Goal: Task Accomplishment & Management: Use online tool/utility

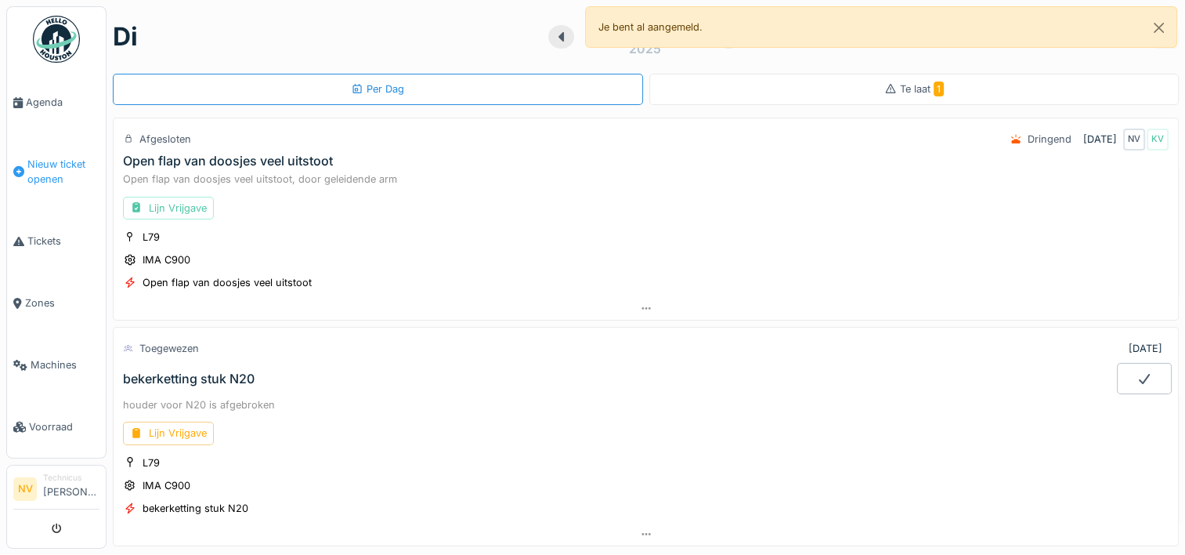
click at [36, 160] on span "Nieuw ticket openen" at bounding box center [63, 172] width 72 height 30
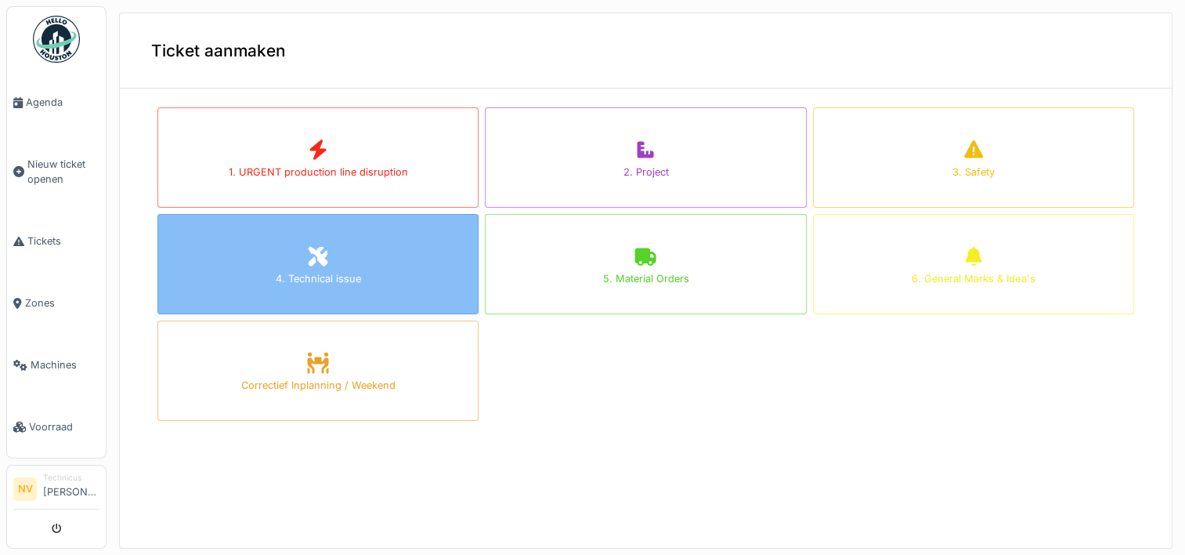
click at [279, 274] on div "4. Technical issue" at bounding box center [318, 278] width 85 height 15
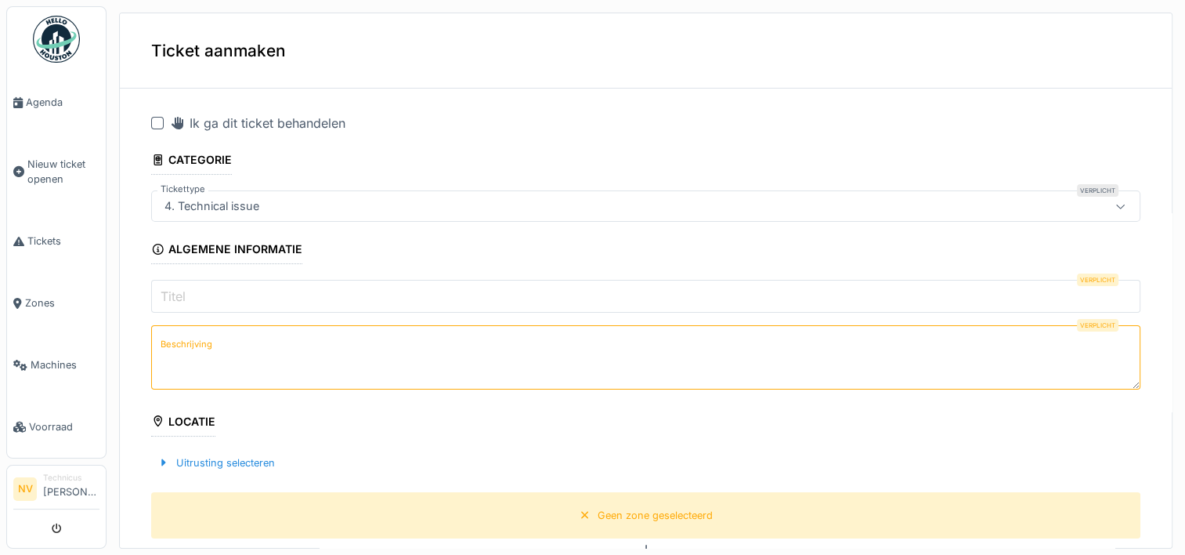
click at [161, 125] on div at bounding box center [157, 123] width 13 height 13
click at [198, 294] on input "Titel" at bounding box center [646, 296] width 990 height 33
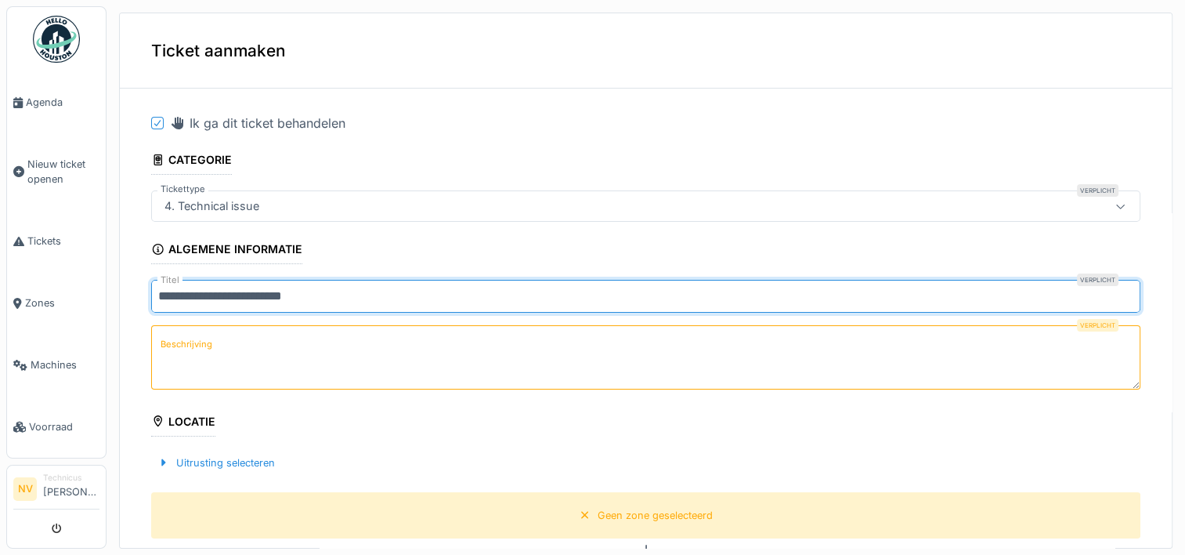
type input "**********"
click at [182, 335] on label "Beschrijving" at bounding box center [186, 345] width 58 height 20
click at [182, 332] on textarea "Beschrijving" at bounding box center [646, 357] width 990 height 64
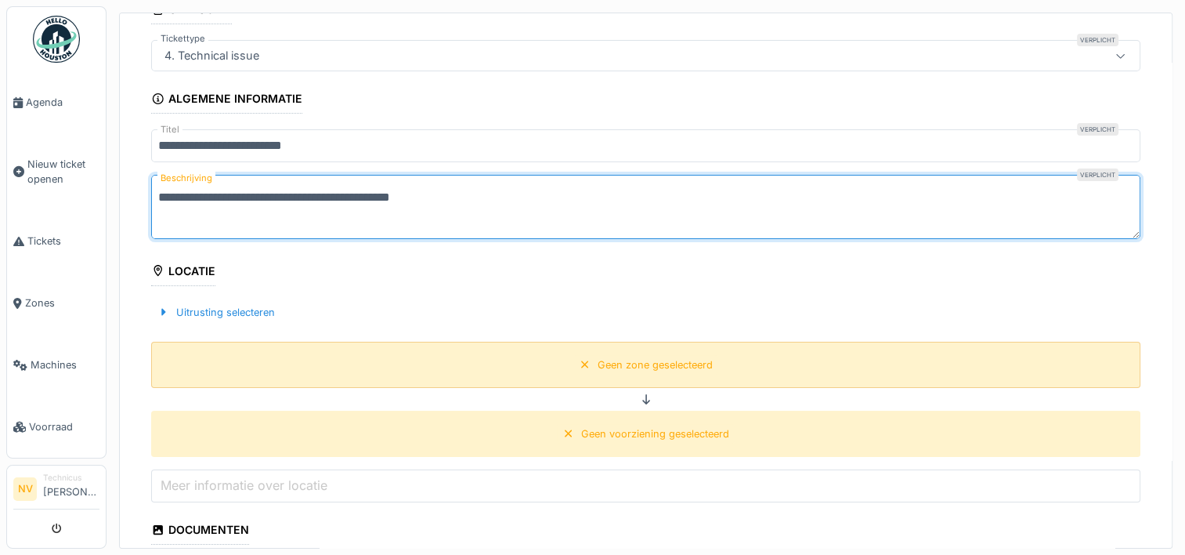
scroll to position [157, 0]
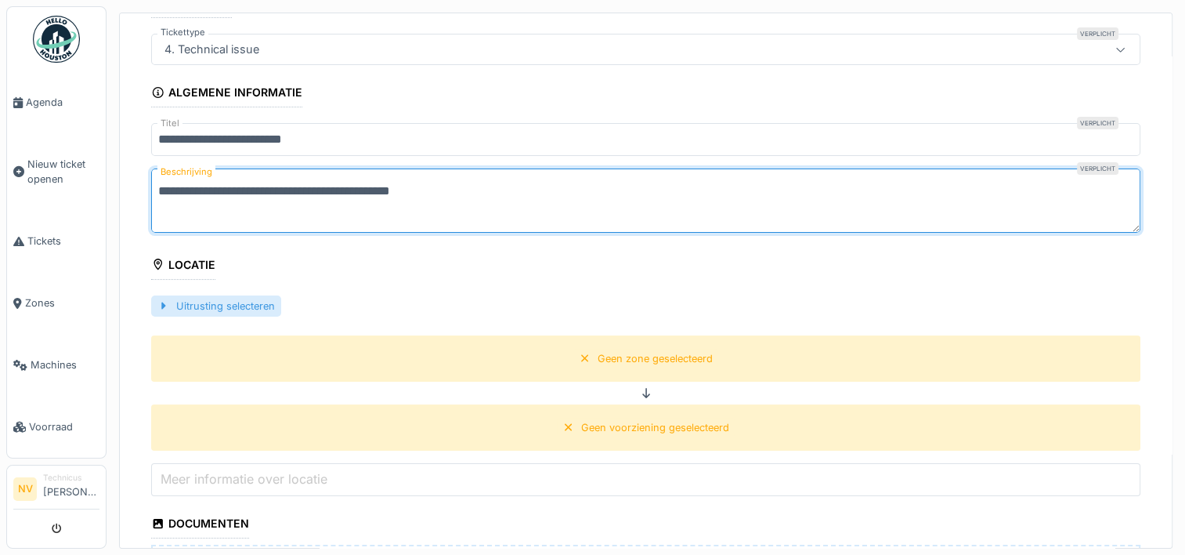
type textarea "**********"
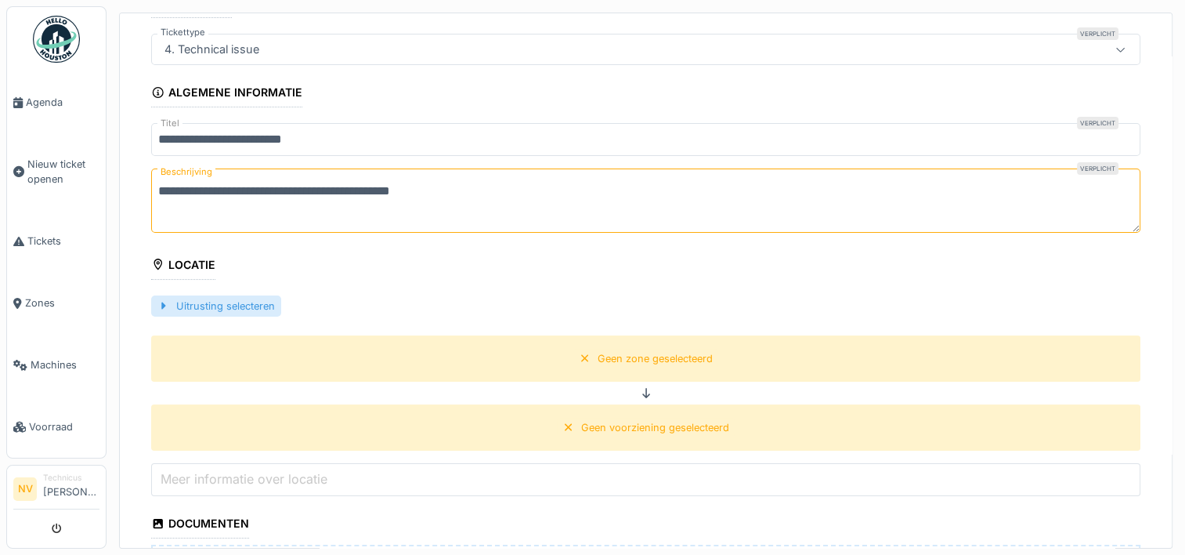
click at [159, 304] on div at bounding box center [163, 306] width 13 height 15
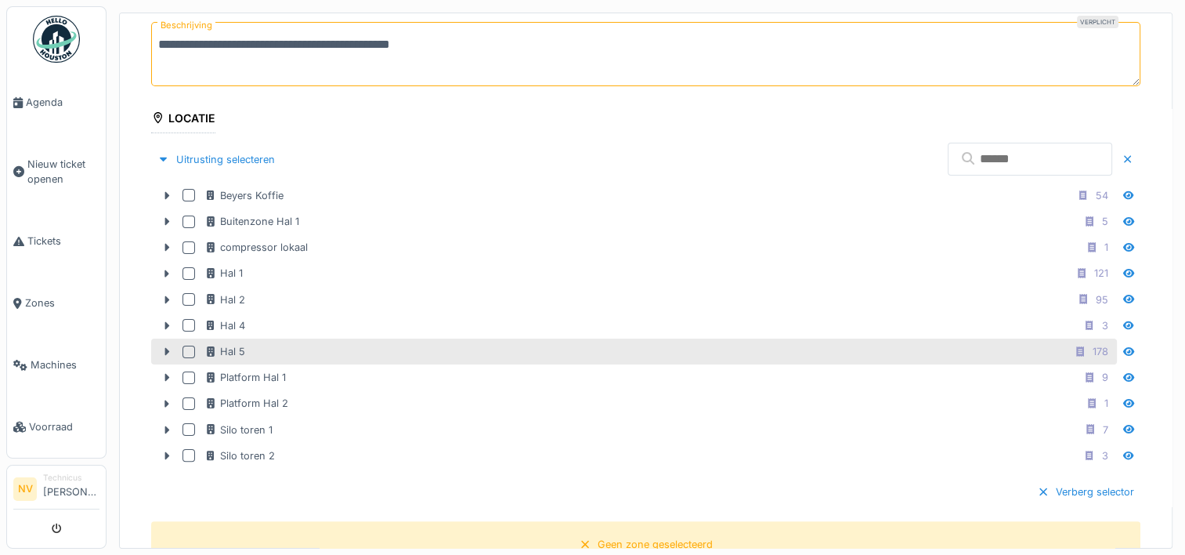
scroll to position [313, 0]
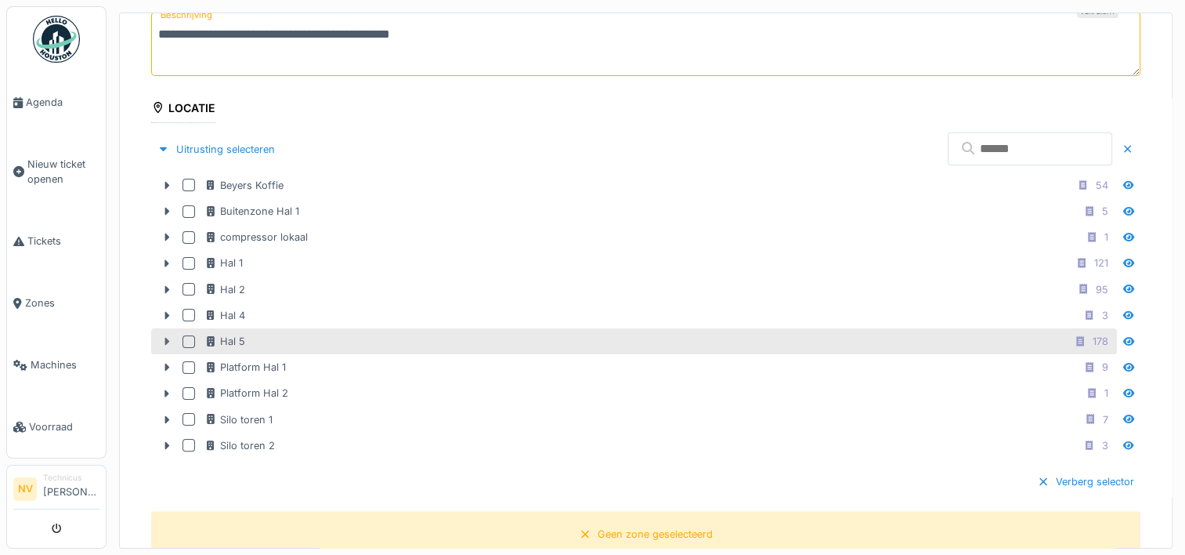
click at [168, 336] on icon at bounding box center [167, 341] width 13 height 10
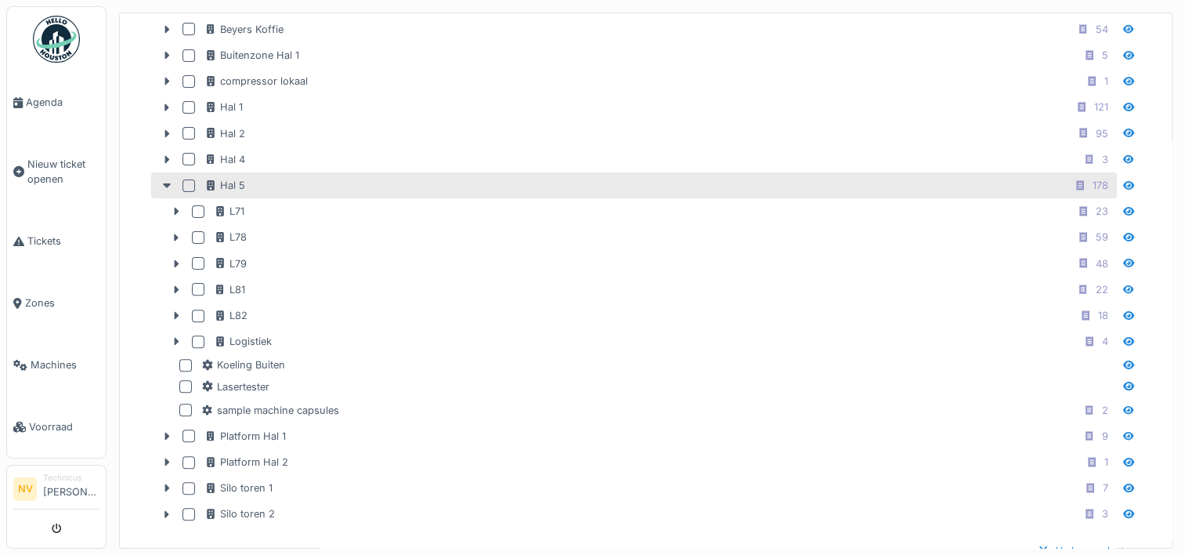
scroll to position [548, 0]
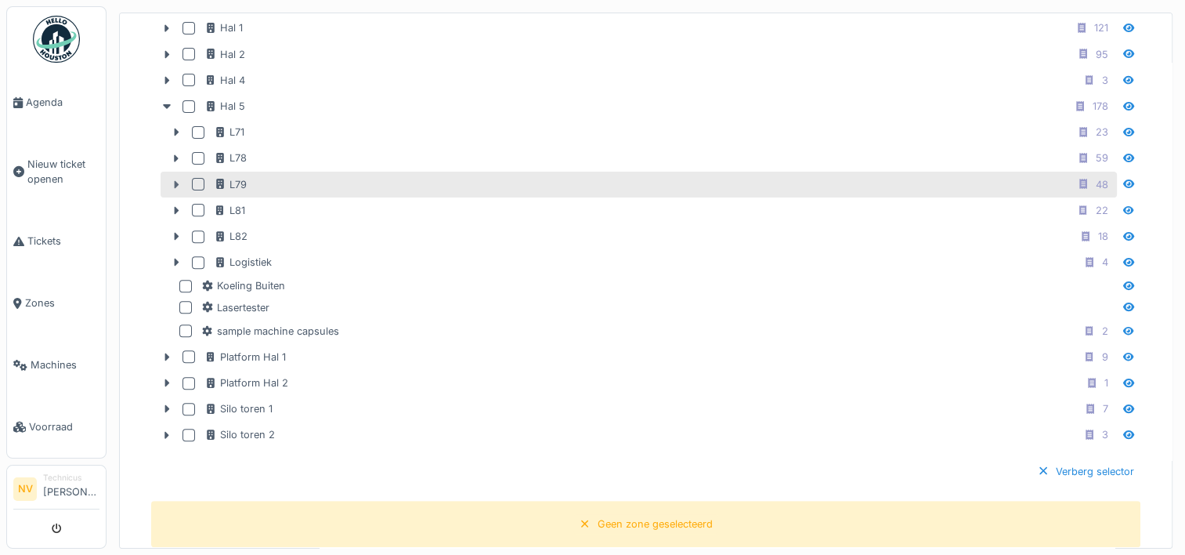
click at [177, 182] on icon at bounding box center [176, 184] width 13 height 10
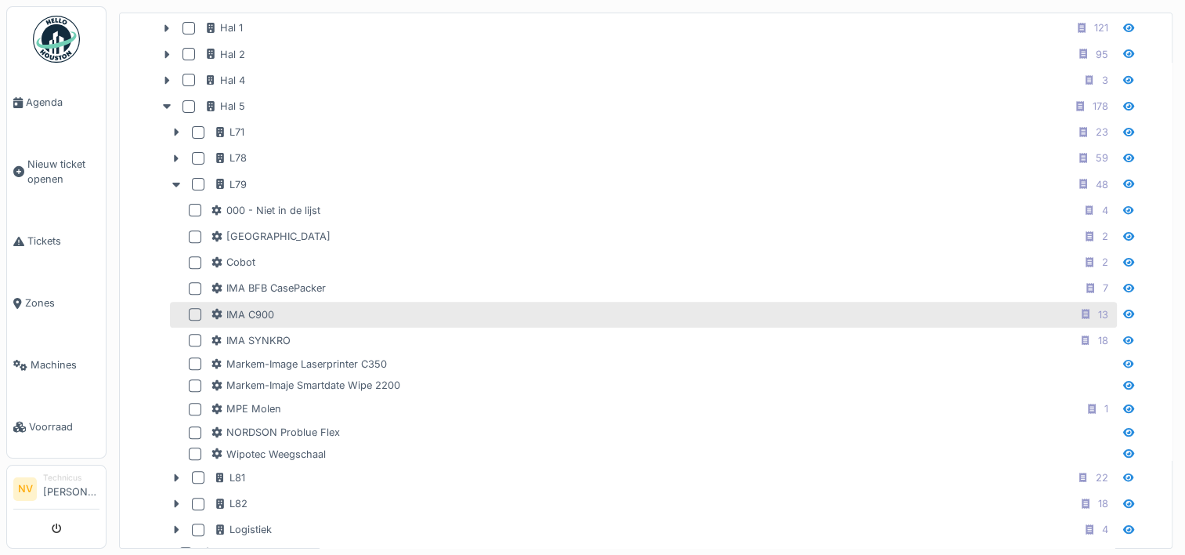
click at [201, 308] on div at bounding box center [198, 314] width 19 height 13
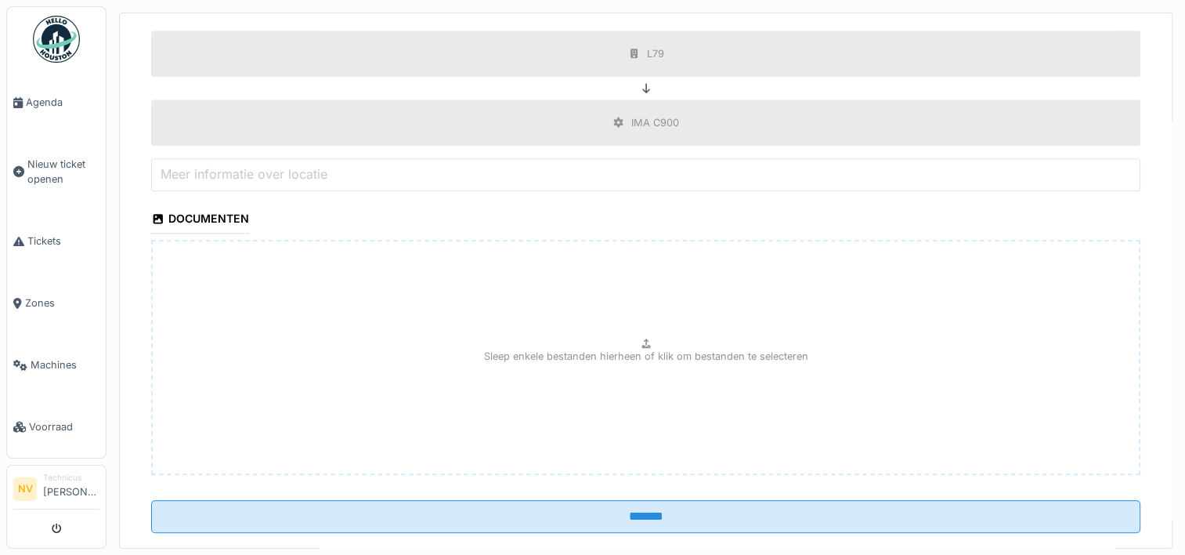
scroll to position [1304, 0]
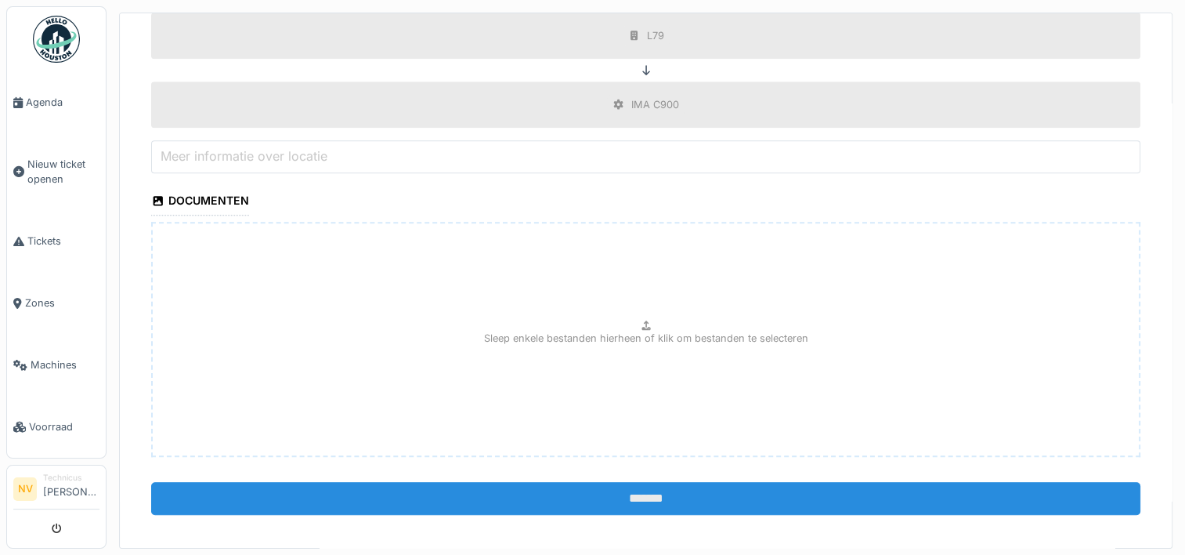
click at [583, 488] on input "*******" at bounding box center [646, 498] width 990 height 33
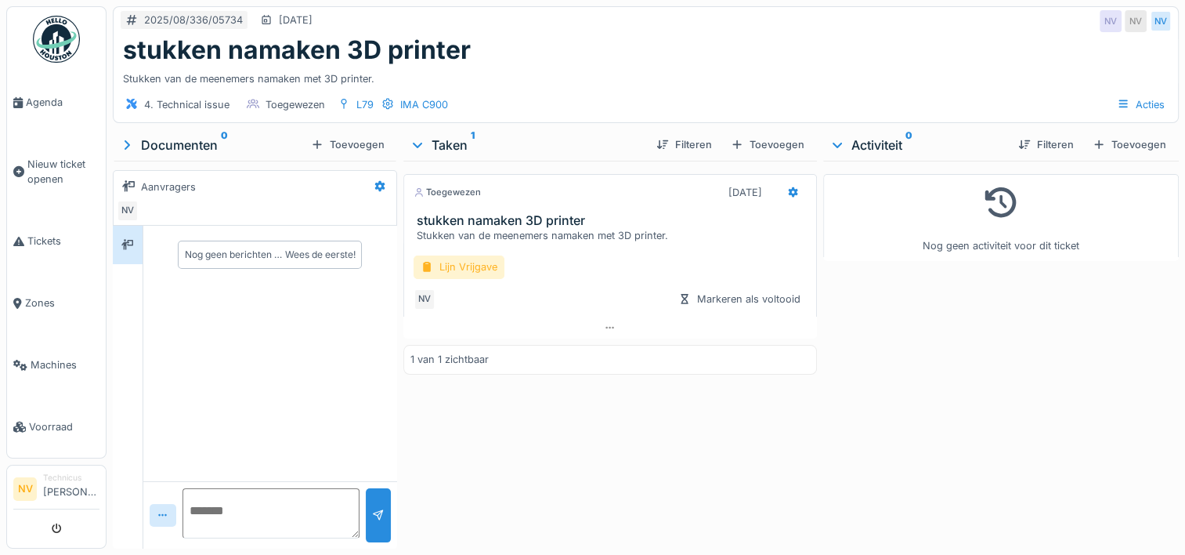
click at [449, 264] on div "Lijn Vrijgave" at bounding box center [459, 266] width 91 height 23
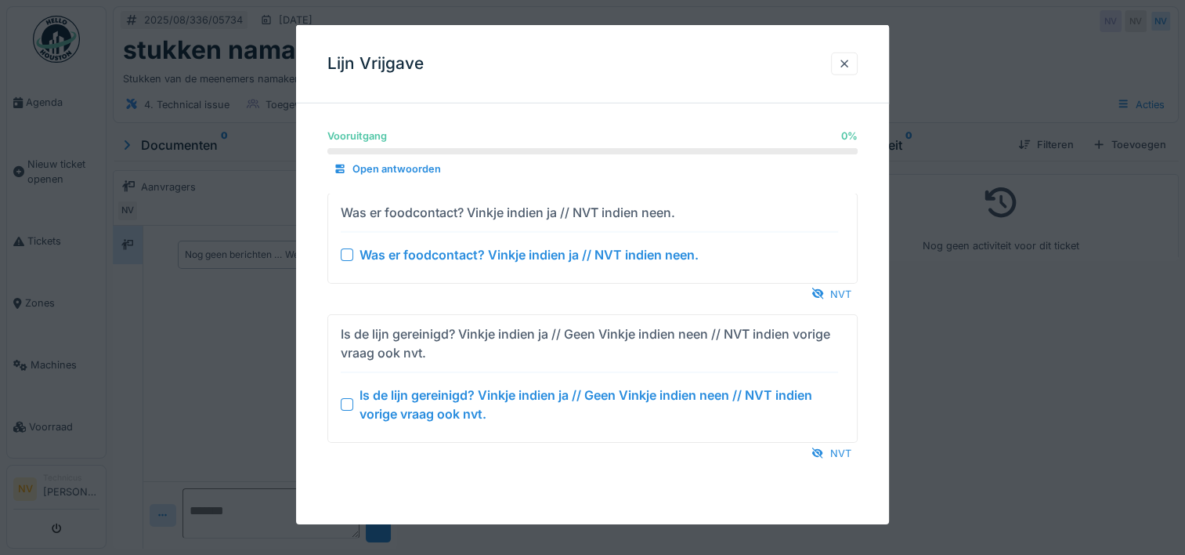
click at [346, 253] on div at bounding box center [347, 254] width 13 height 13
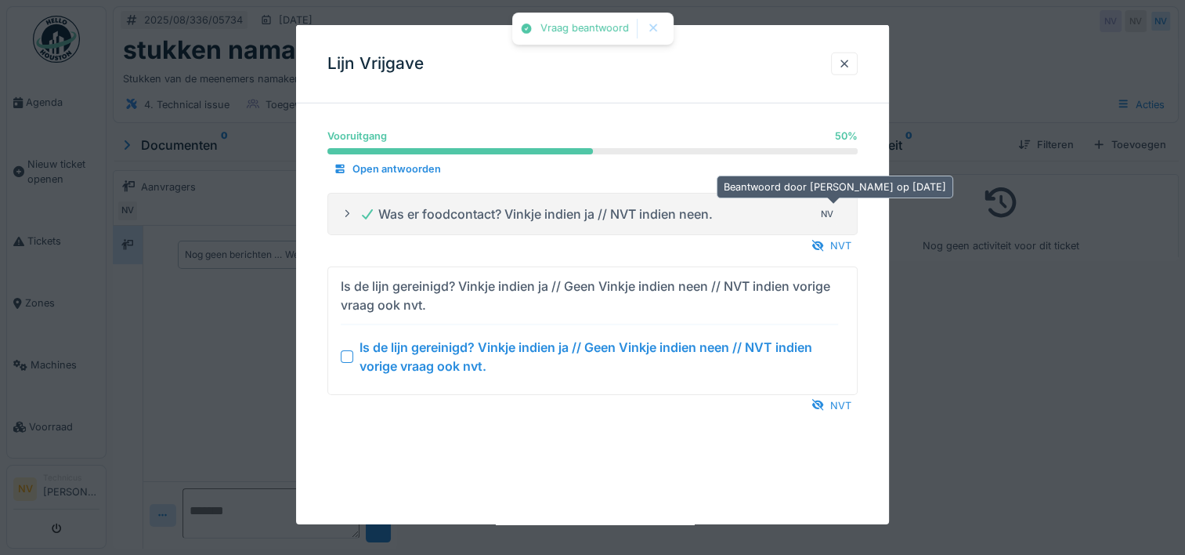
click at [831, 216] on div "NV" at bounding box center [827, 214] width 22 height 22
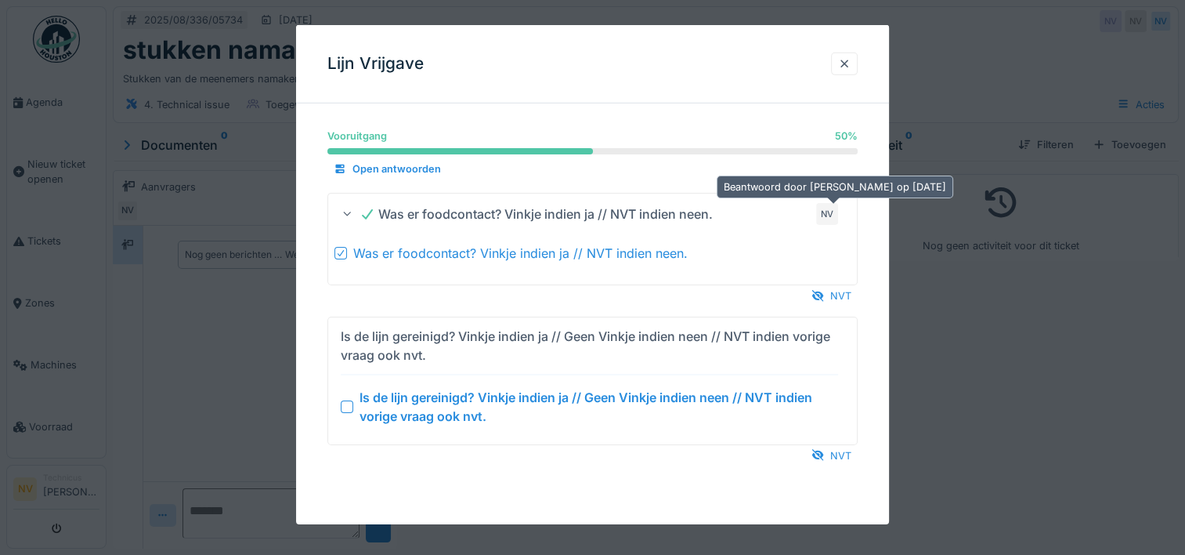
click at [831, 217] on div "NV" at bounding box center [827, 214] width 22 height 22
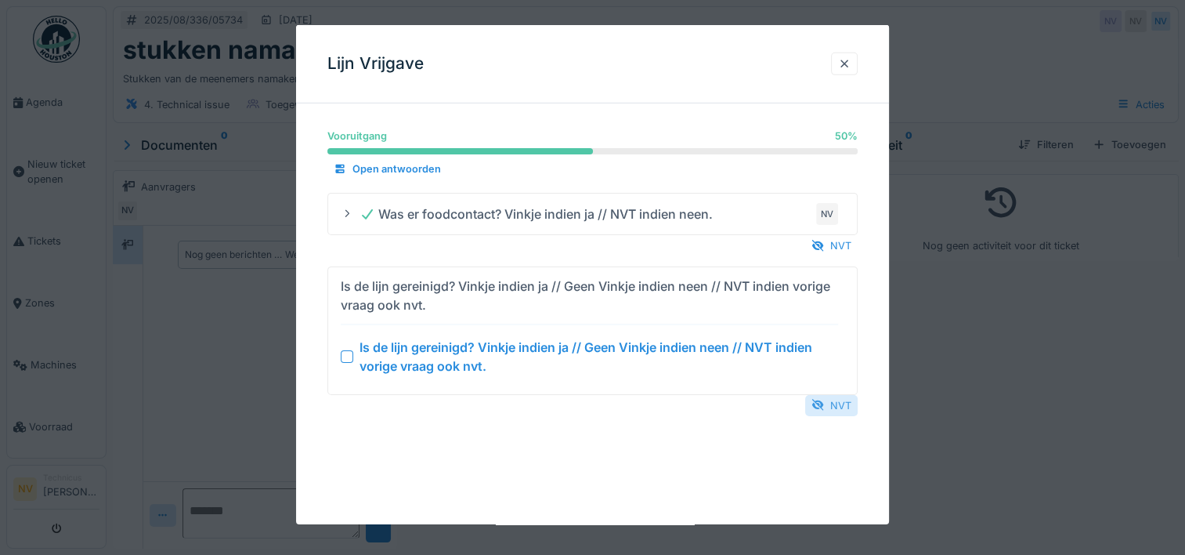
click at [837, 400] on div "NVT" at bounding box center [831, 404] width 52 height 21
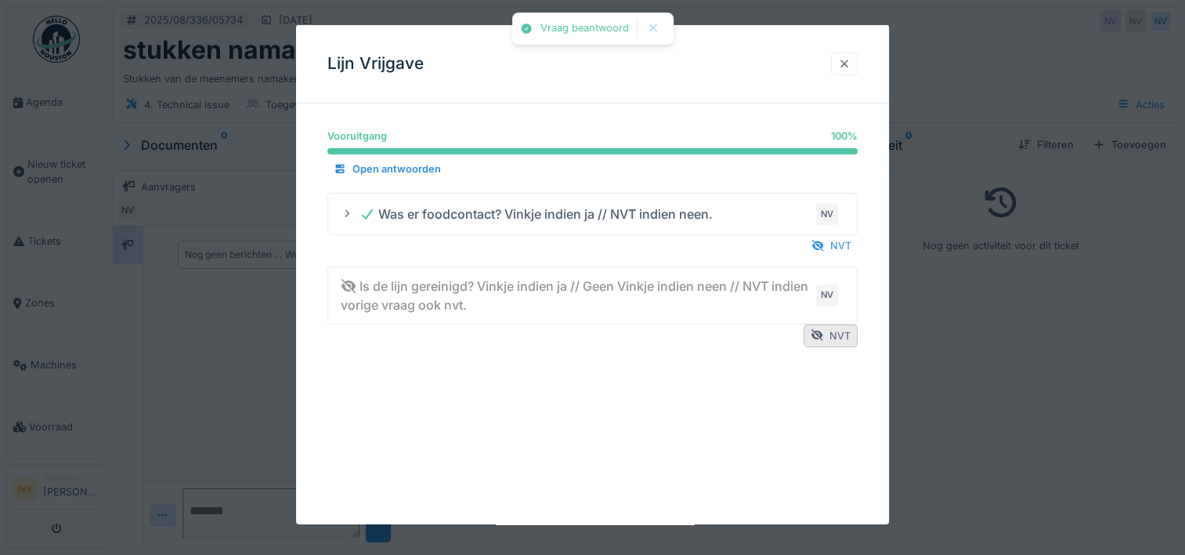
click at [856, 54] on div at bounding box center [844, 63] width 27 height 23
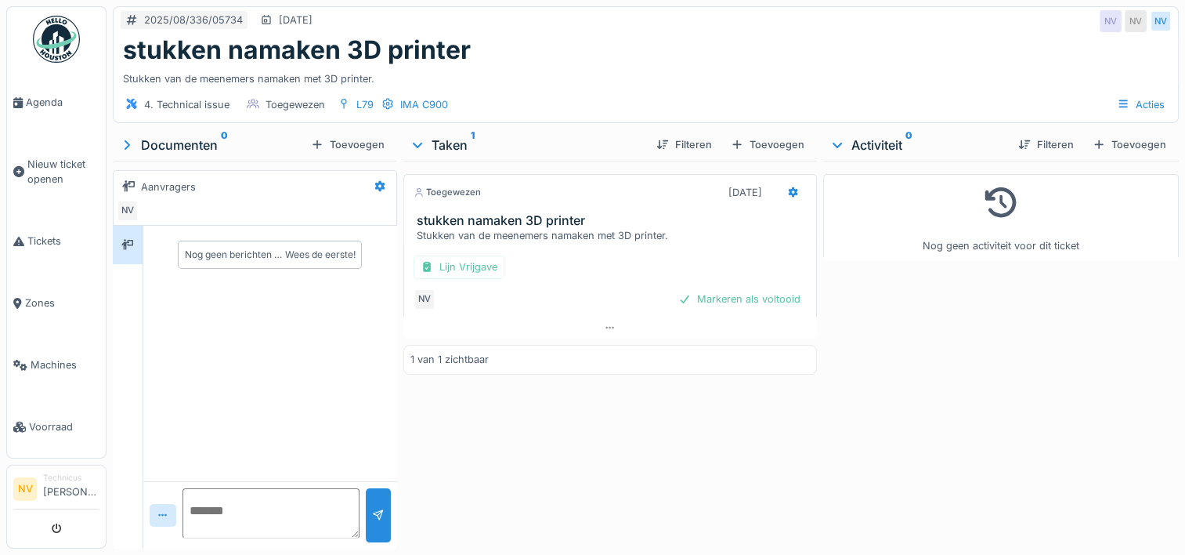
click at [556, 234] on div "Stukken van de meenemers namaken met 3D printer." at bounding box center [613, 235] width 393 height 15
click at [42, 419] on span "Voorraad" at bounding box center [64, 426] width 71 height 15
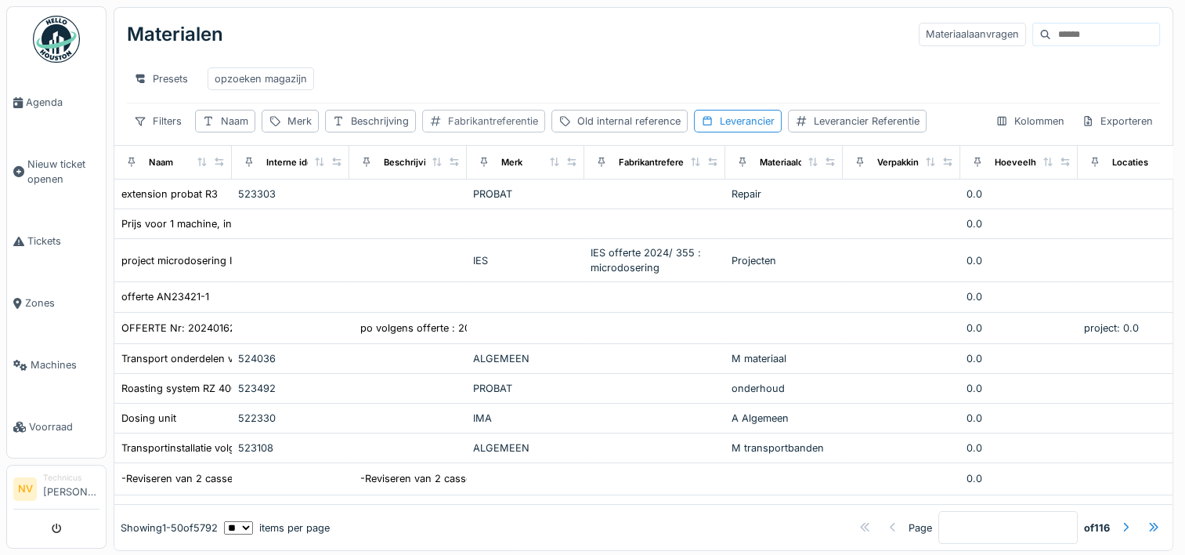
click at [487, 128] on div "Fabrikantreferentie" at bounding box center [493, 121] width 90 height 15
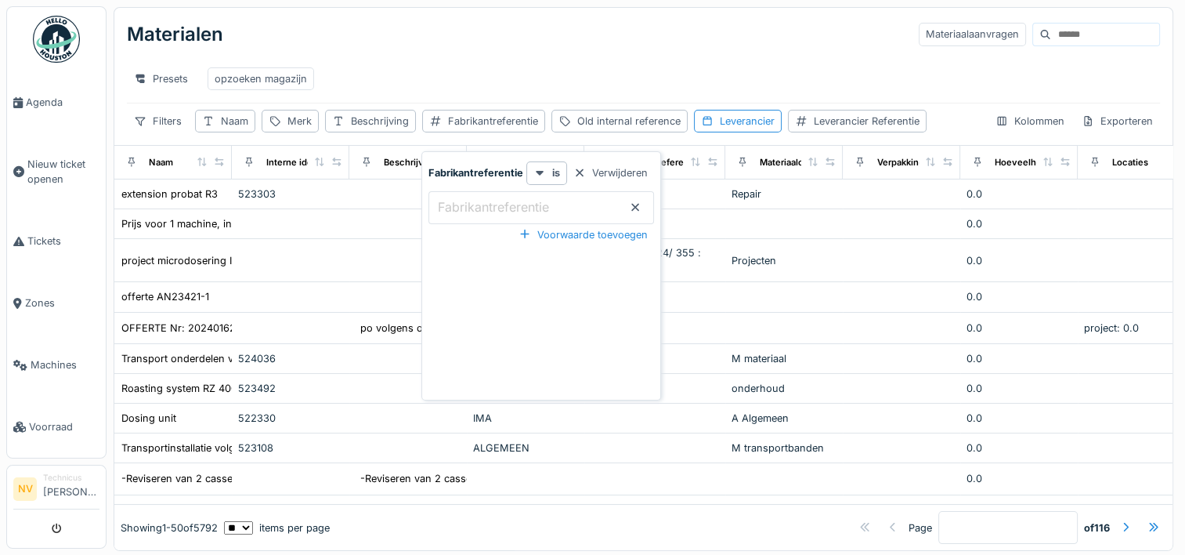
click at [400, 64] on div "Presets opzoeken magazijn" at bounding box center [643, 78] width 1033 height 35
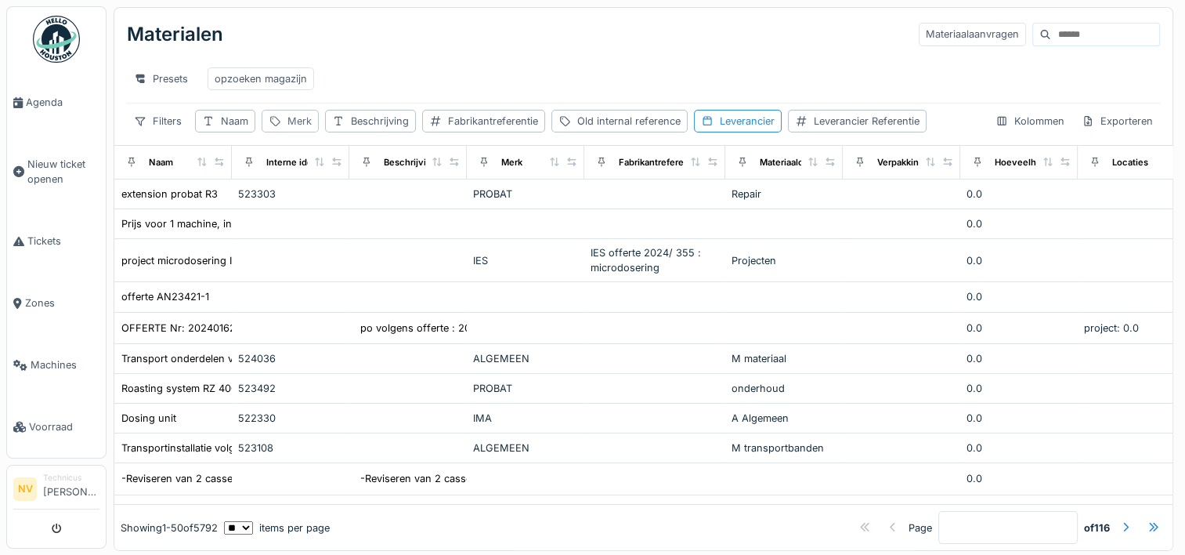
click at [294, 128] on div "Merk" at bounding box center [300, 121] width 24 height 15
click at [325, 210] on input "Merk" at bounding box center [346, 207] width 156 height 33
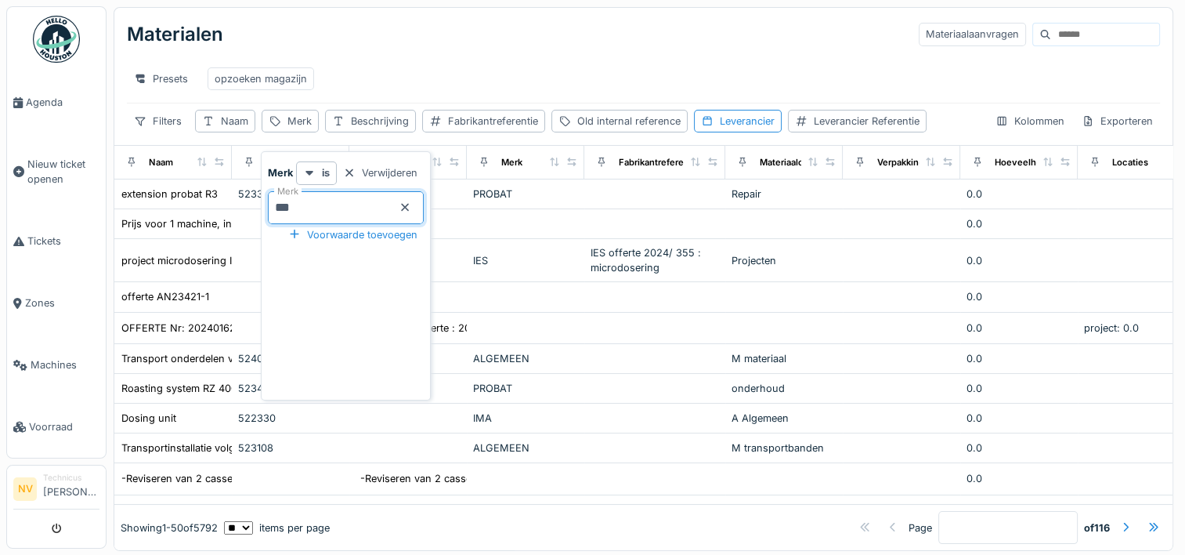
type input "***"
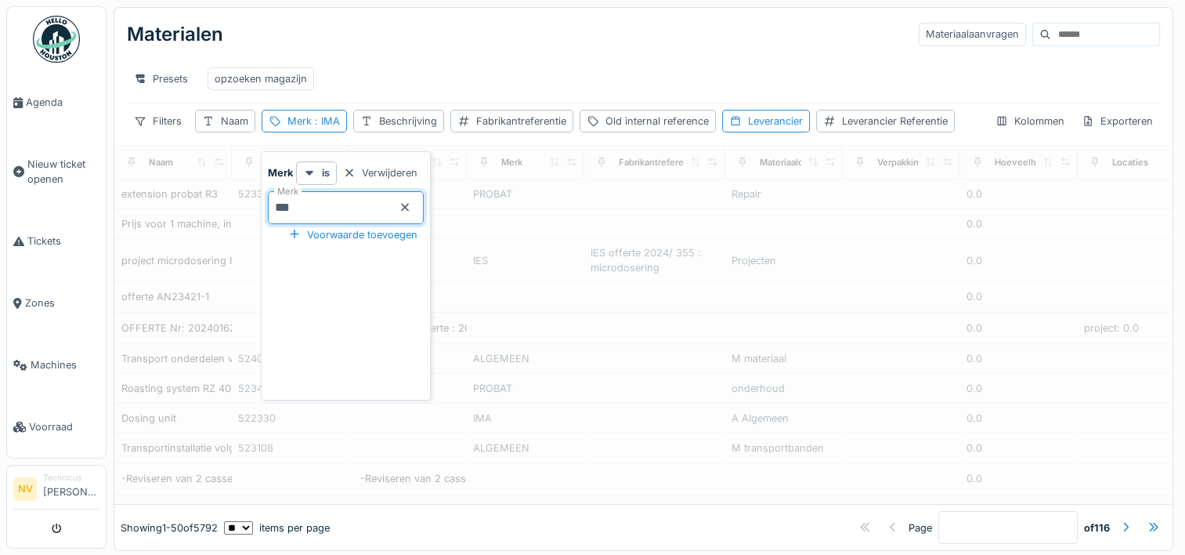
click at [417, 43] on div "Materialen Materiaalaanvragen" at bounding box center [643, 34] width 1033 height 41
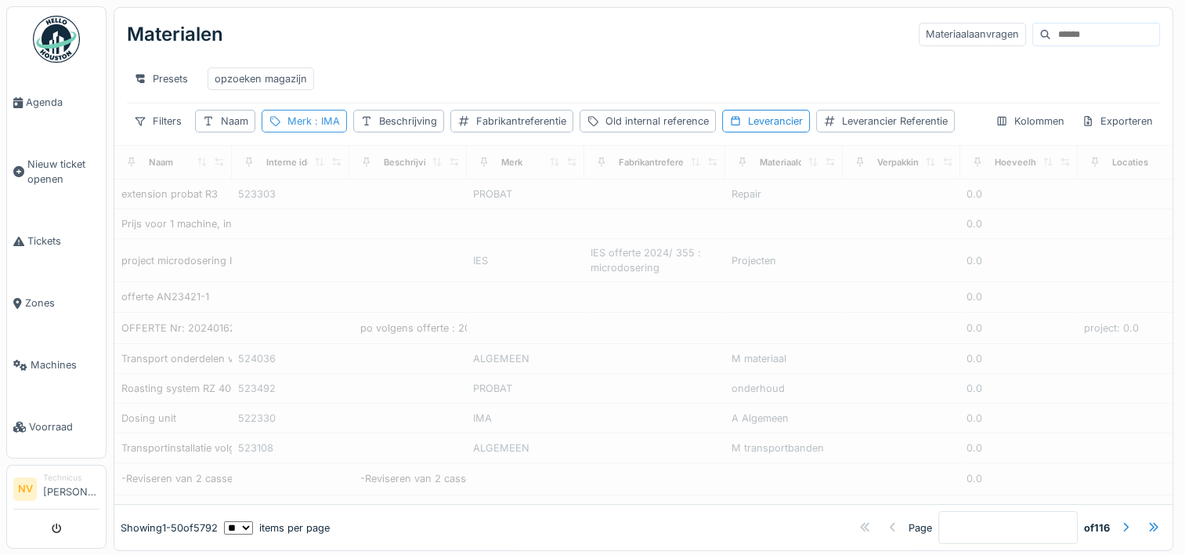
click at [307, 128] on div "Merk : IMA" at bounding box center [314, 121] width 52 height 15
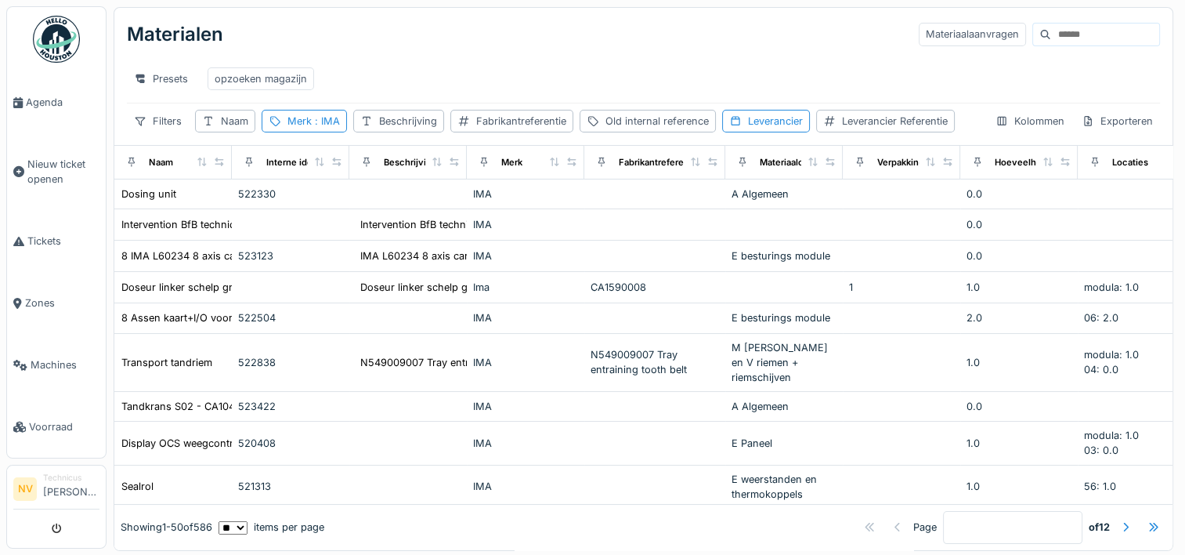
click at [398, 15] on div "Materialen Materiaalaanvragen" at bounding box center [643, 34] width 1033 height 41
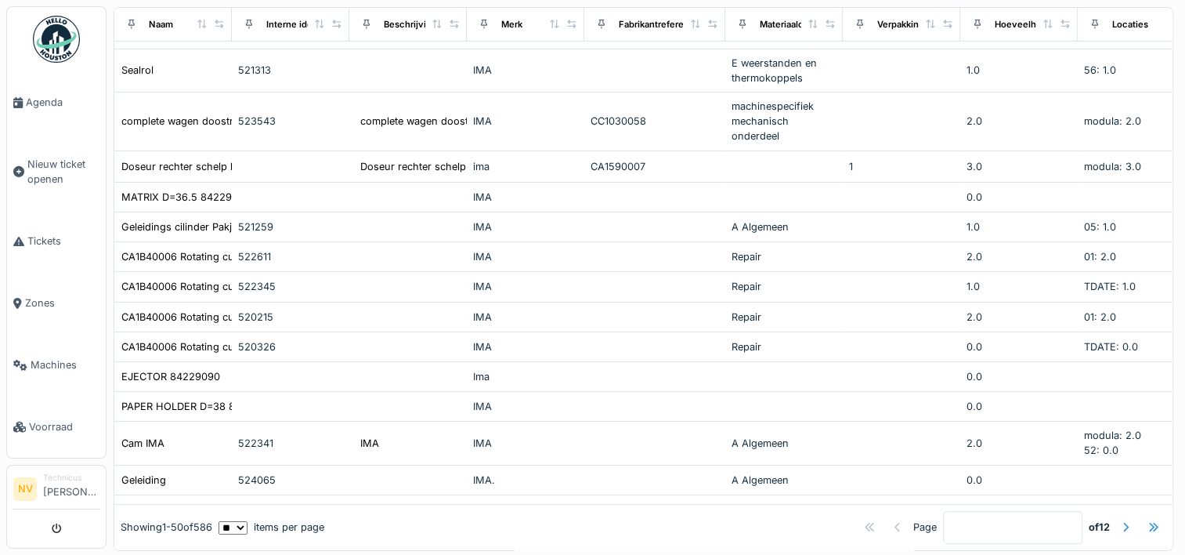
scroll to position [470, 0]
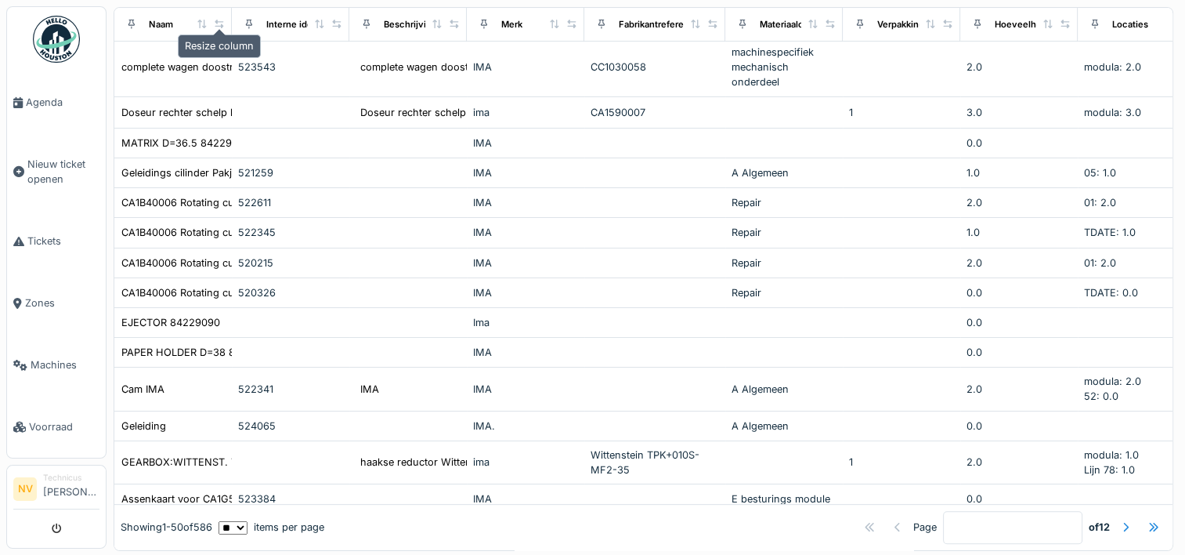
click at [219, 27] on icon at bounding box center [219, 23] width 11 height 9
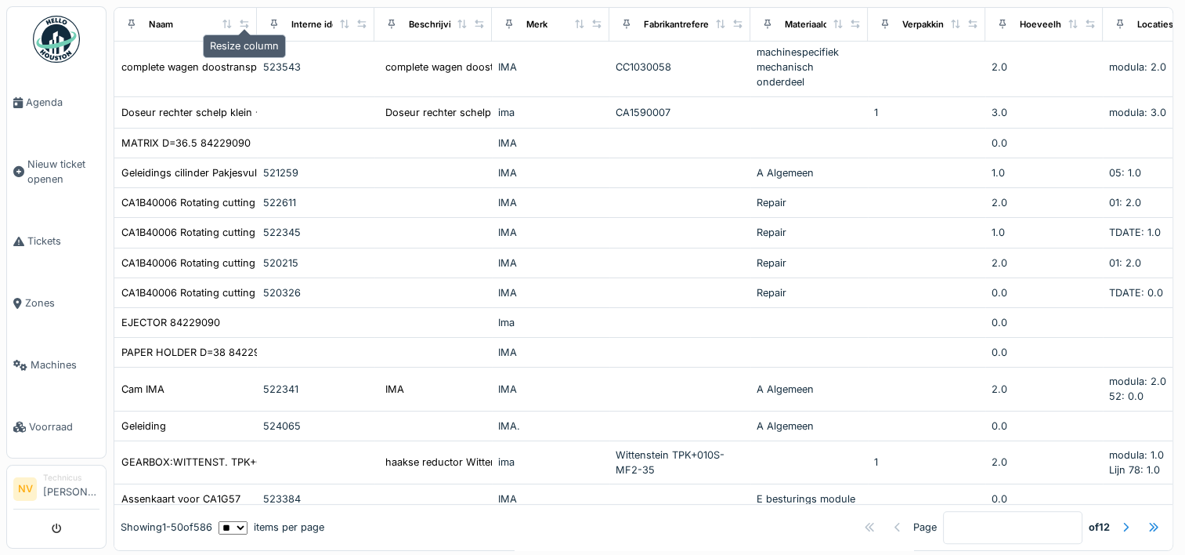
drag, startPoint x: 223, startPoint y: 23, endPoint x: 248, endPoint y: 26, distance: 25.3
click at [248, 26] on icon at bounding box center [244, 23] width 11 height 9
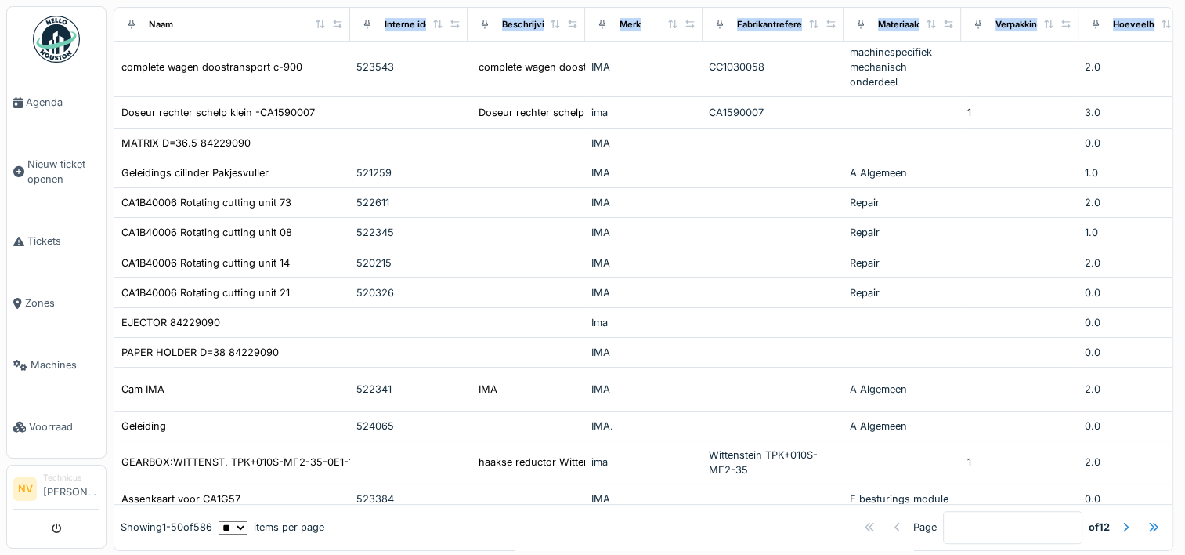
drag, startPoint x: 243, startPoint y: 25, endPoint x: 336, endPoint y: 45, distance: 95.3
click at [453, 22] on icon at bounding box center [455, 23] width 9 height 9
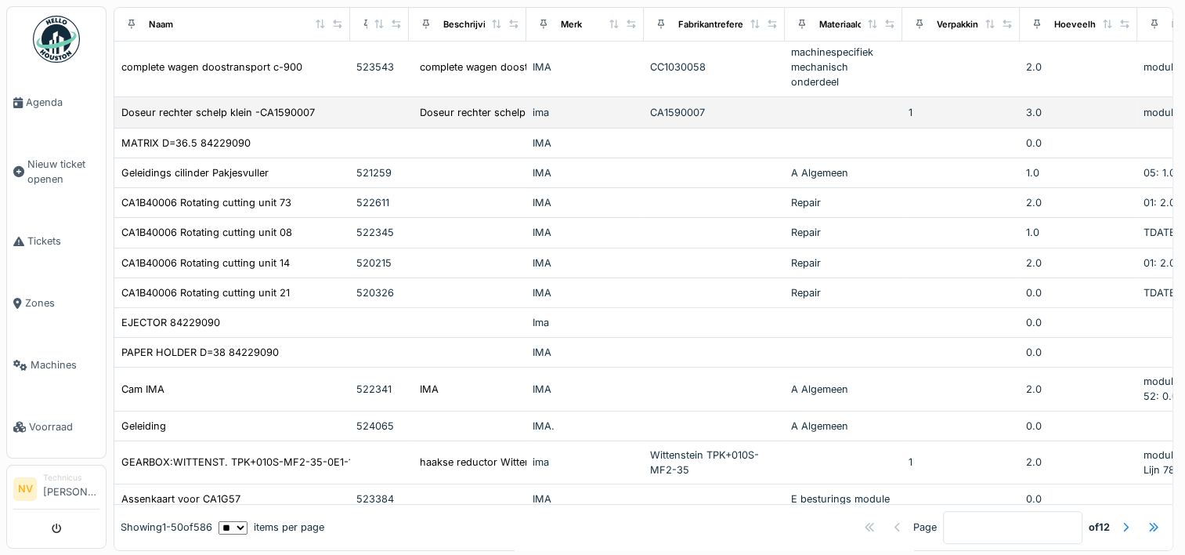
click at [395, 127] on td at bounding box center [379, 112] width 59 height 31
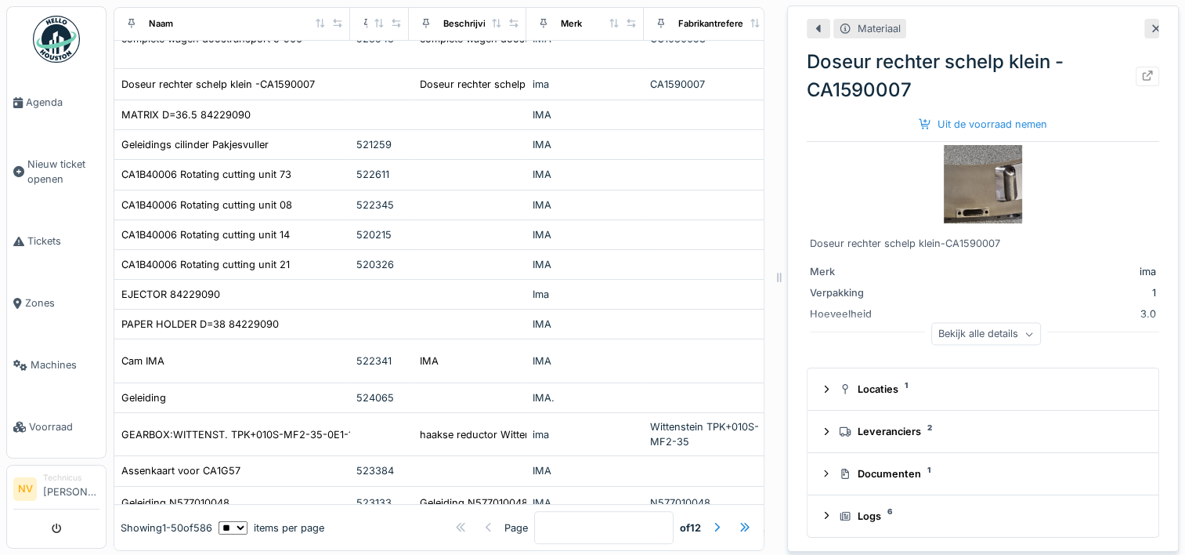
click at [1150, 30] on icon at bounding box center [1156, 29] width 13 height 10
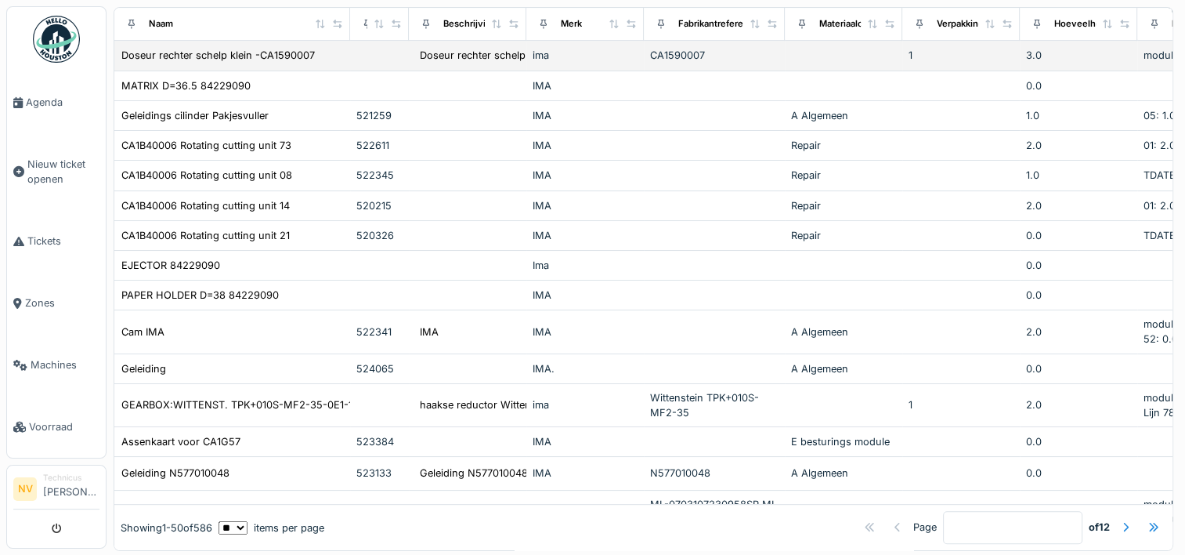
scroll to position [470, 0]
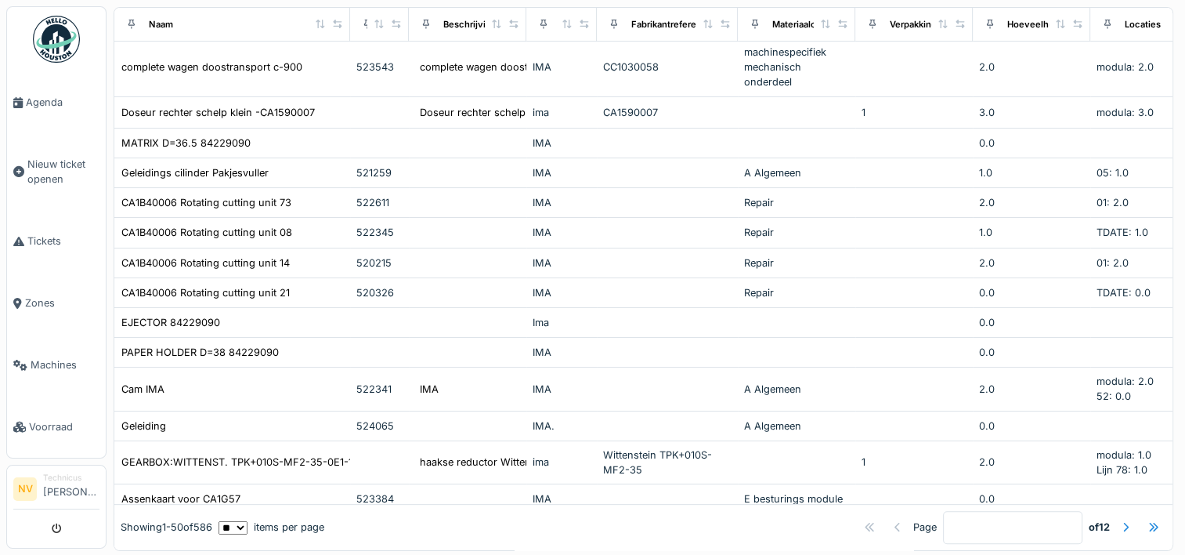
drag, startPoint x: 635, startPoint y: 24, endPoint x: 588, endPoint y: 38, distance: 48.9
click at [588, 38] on th "Merk" at bounding box center [562, 24] width 71 height 34
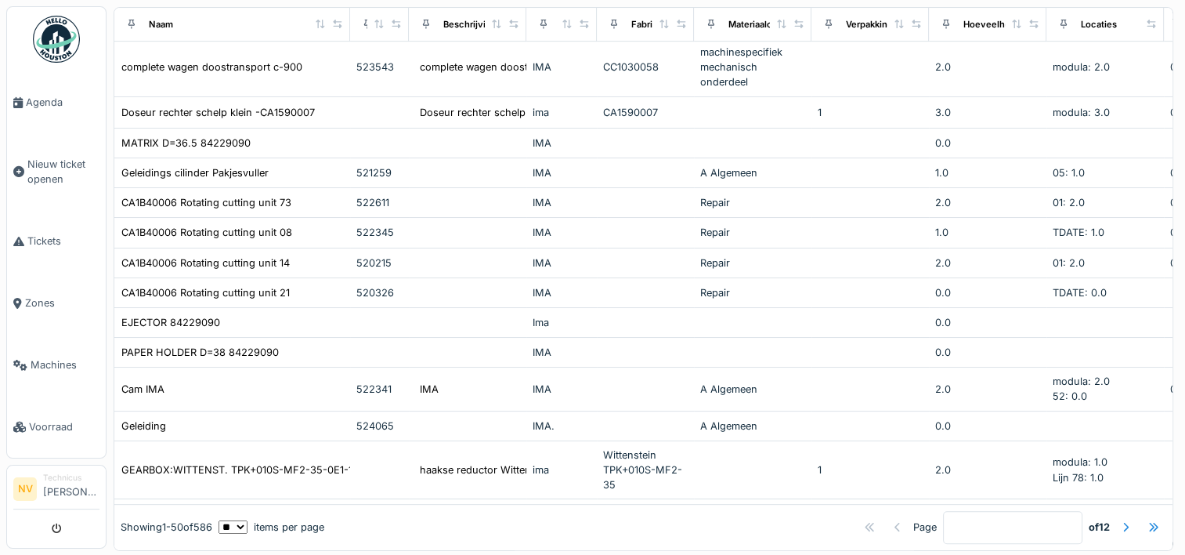
drag, startPoint x: 725, startPoint y: 18, endPoint x: 680, endPoint y: 32, distance: 46.8
click at [680, 32] on div "Fabrikantreferentie" at bounding box center [645, 24] width 84 height 20
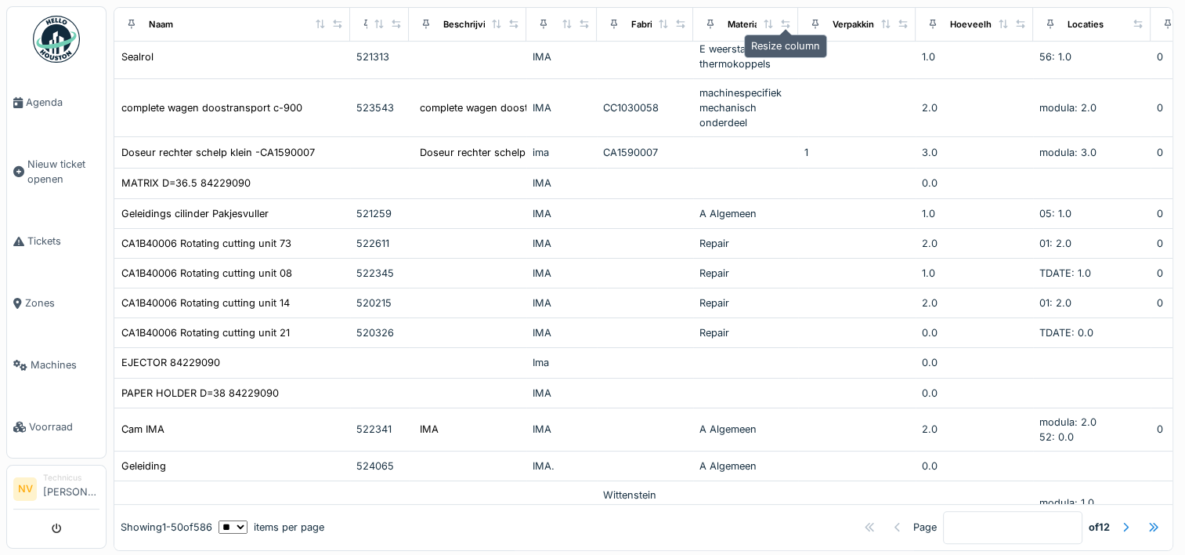
scroll to position [511, 0]
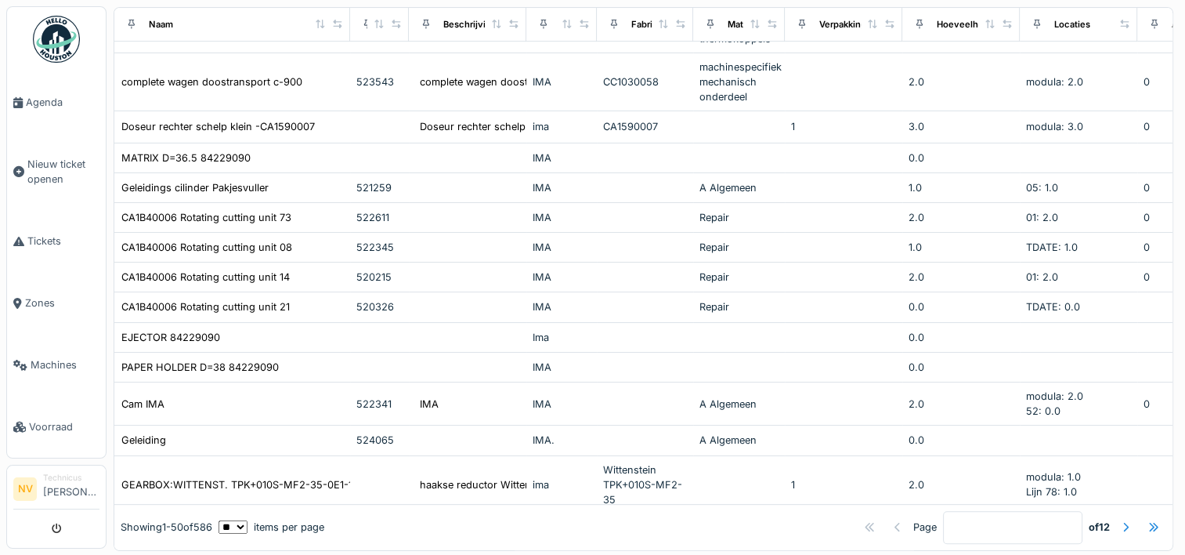
drag, startPoint x: 796, startPoint y: 20, endPoint x: 770, endPoint y: 30, distance: 27.8
click at [770, 30] on div "Materiaalcategorie" at bounding box center [739, 24] width 78 height 20
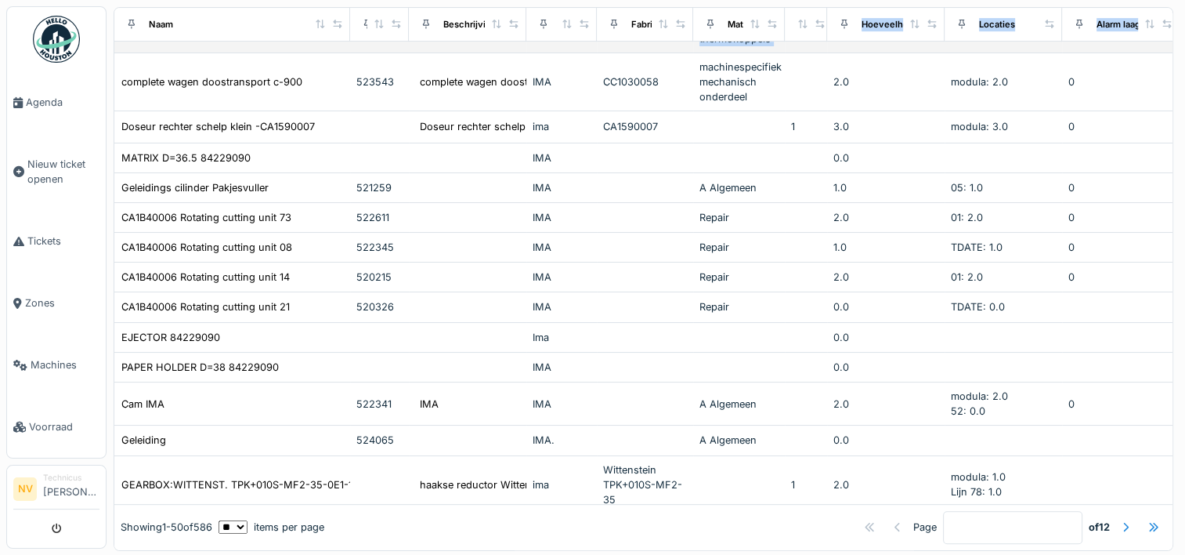
drag, startPoint x: 893, startPoint y: 25, endPoint x: 818, endPoint y: 55, distance: 80.9
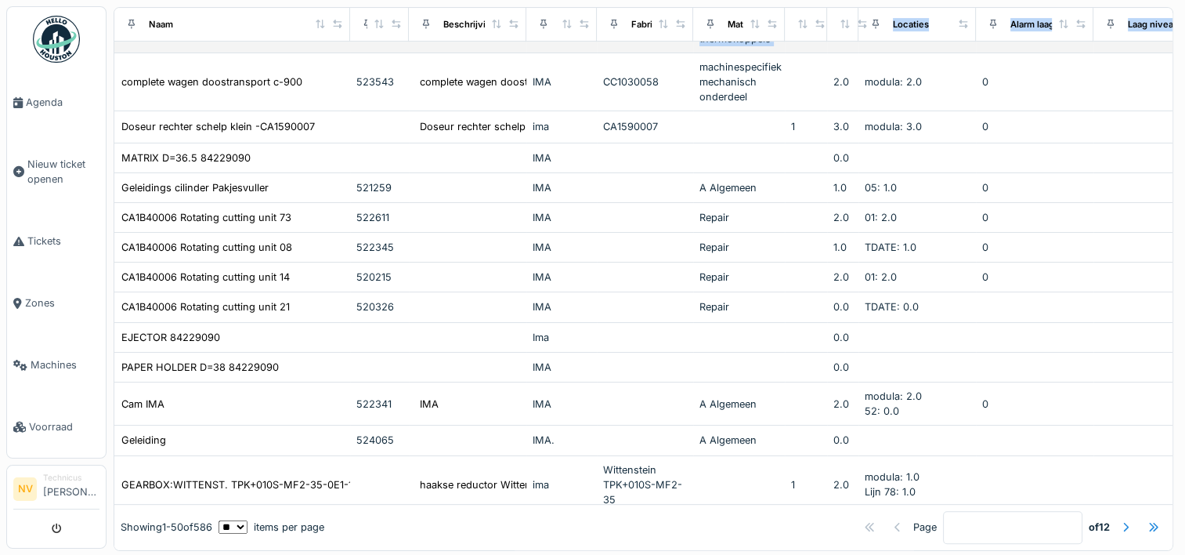
click at [790, 53] on td at bounding box center [806, 24] width 42 height 59
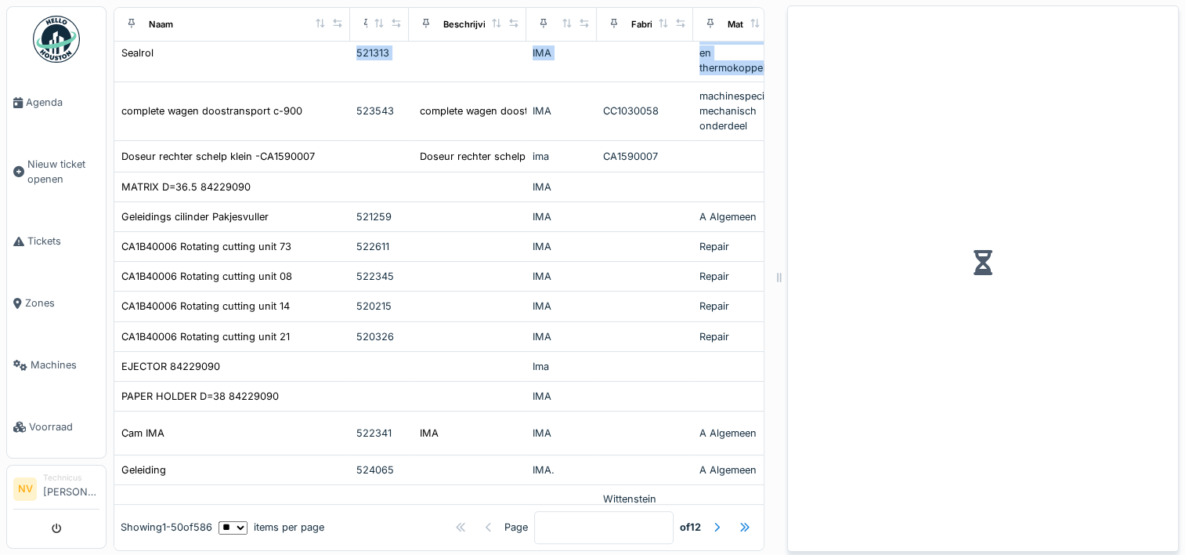
scroll to position [568, 0]
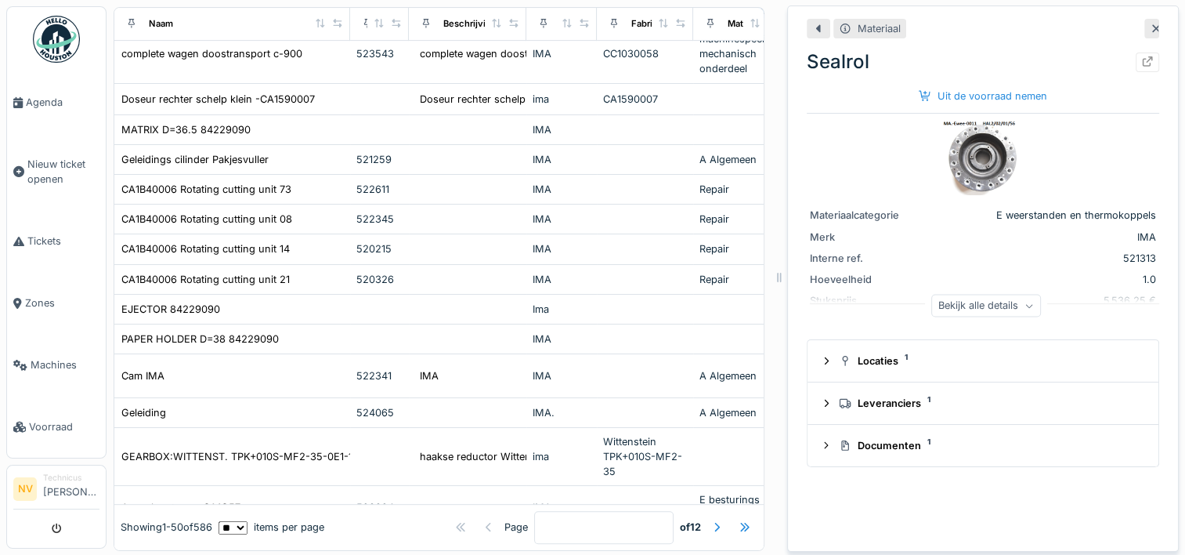
click at [1150, 24] on icon at bounding box center [1156, 29] width 13 height 10
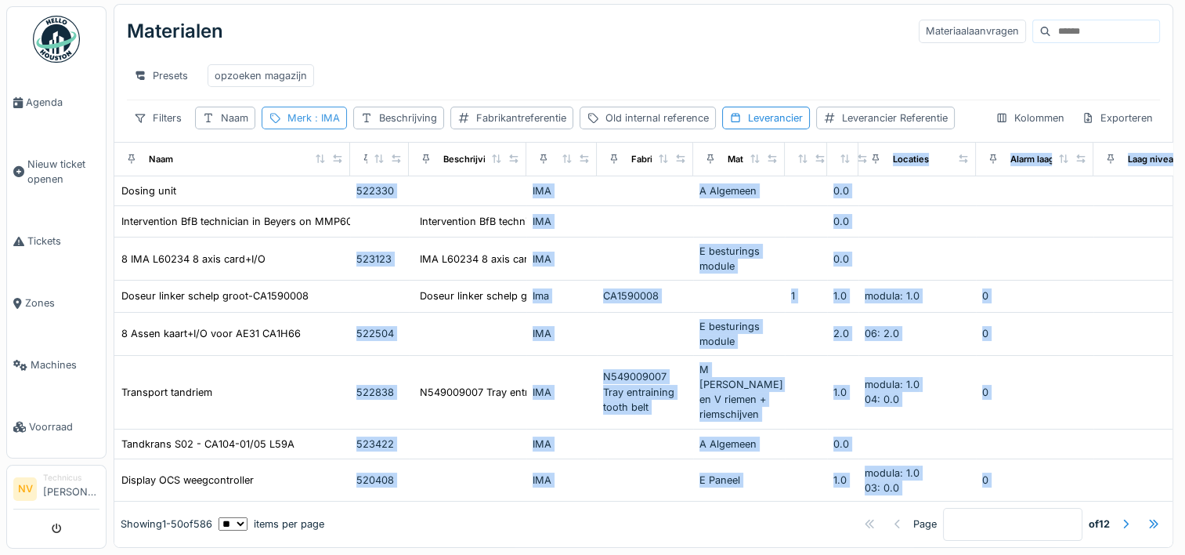
click at [320, 114] on span ": IMA" at bounding box center [326, 118] width 28 height 12
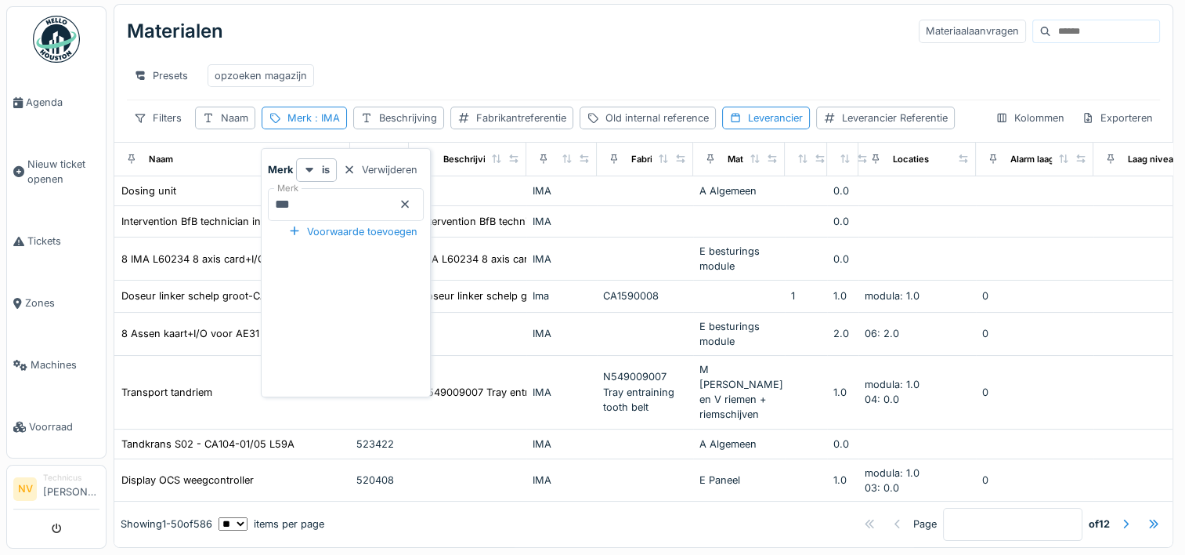
click at [411, 199] on icon at bounding box center [405, 204] width 13 height 10
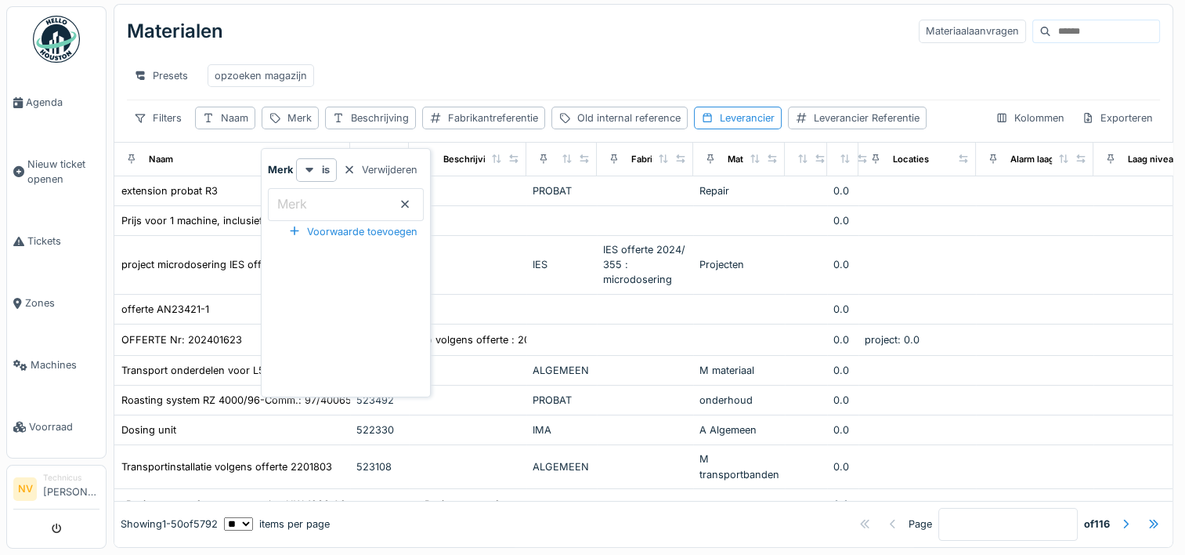
click at [394, 71] on div "Presets opzoeken magazijn" at bounding box center [643, 75] width 1033 height 35
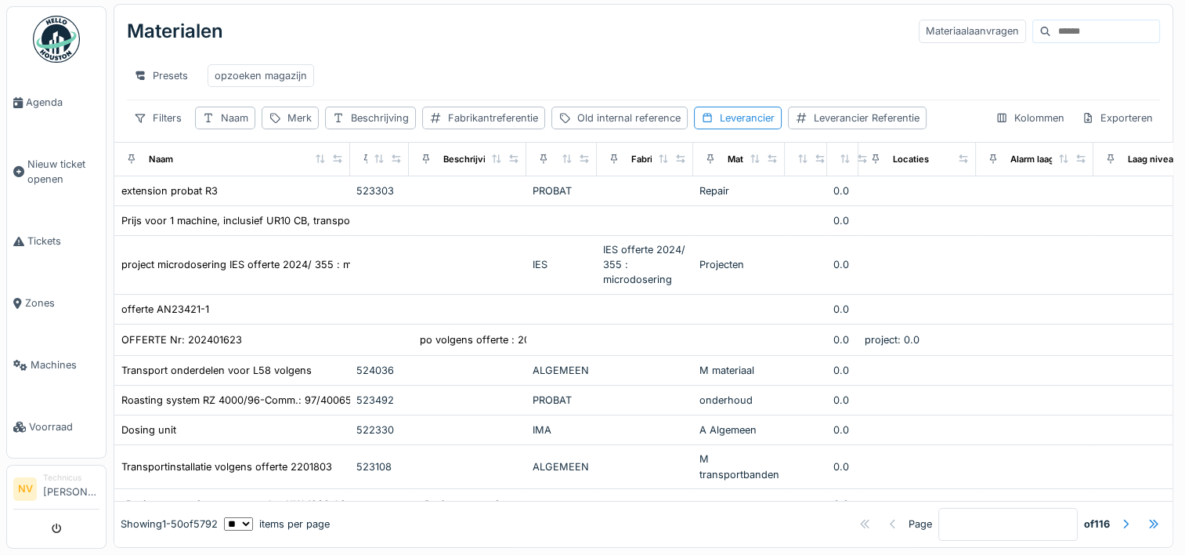
click at [1051, 24] on input at bounding box center [1105, 31] width 108 height 22
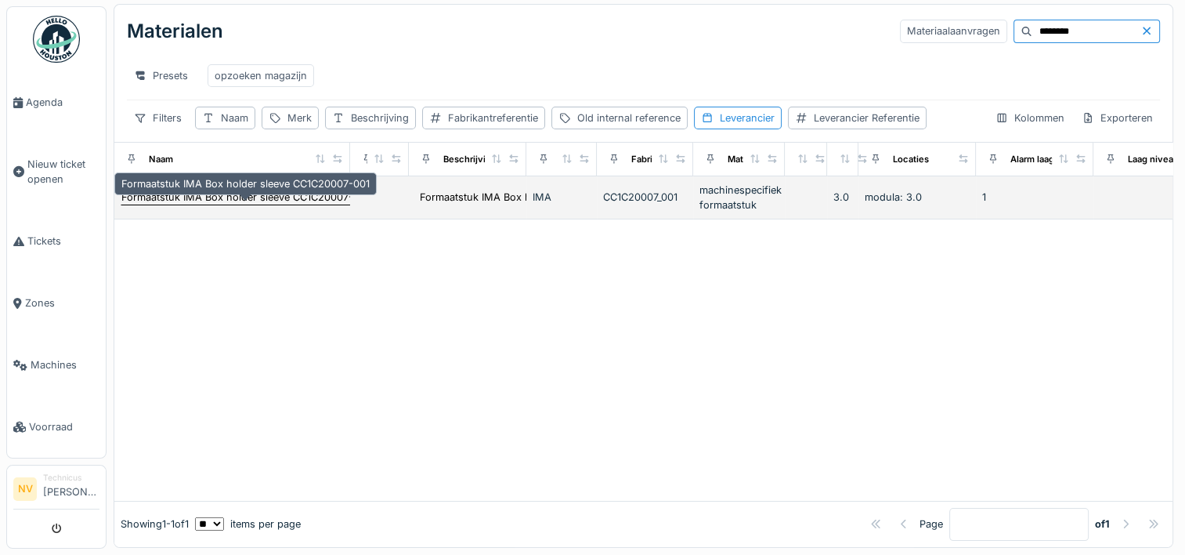
type input "********"
click at [320, 197] on div "Formaatstuk IMA Box holder sleeve CC1C20007-001" at bounding box center [245, 197] width 248 height 15
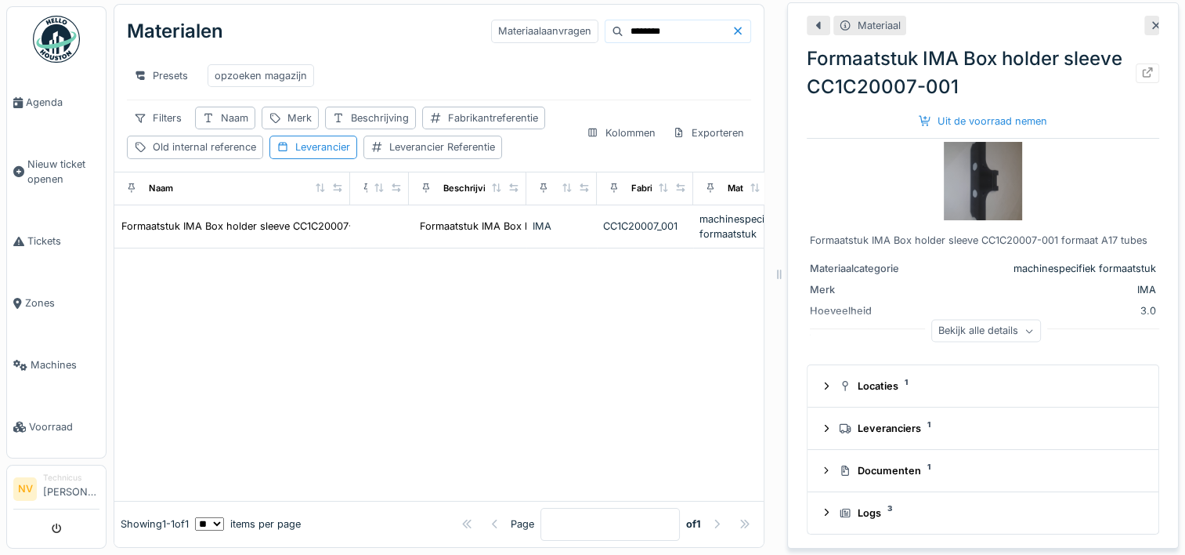
click at [968, 173] on img at bounding box center [983, 181] width 78 height 78
click at [953, 324] on div "Bekijk alle details" at bounding box center [987, 331] width 110 height 23
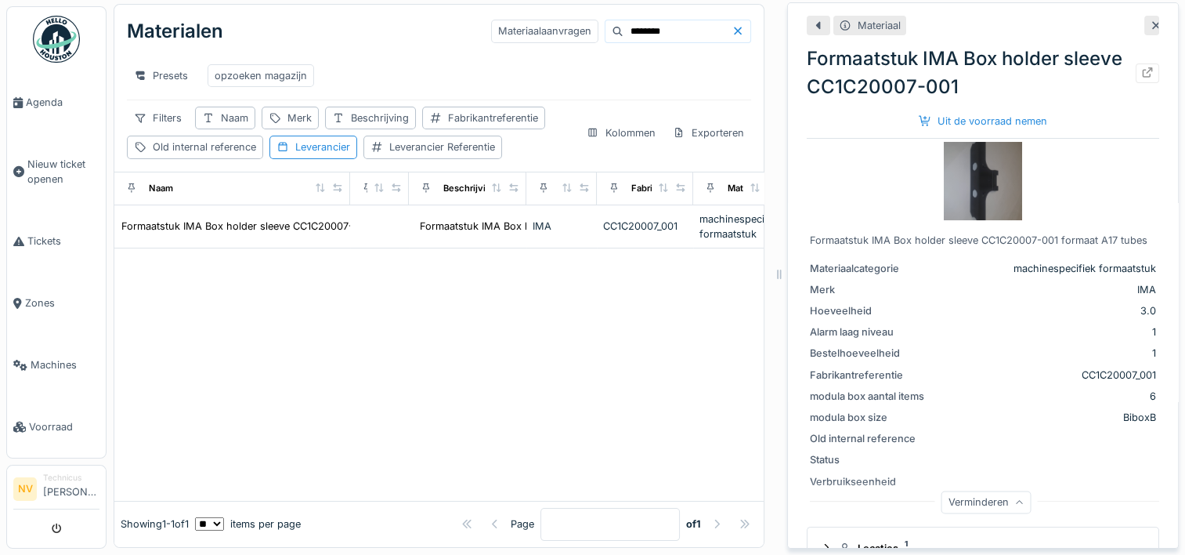
click at [843, 16] on div "Materiaal" at bounding box center [870, 26] width 73 height 20
click at [957, 110] on div "Uit de voorraad nemen" at bounding box center [983, 120] width 141 height 21
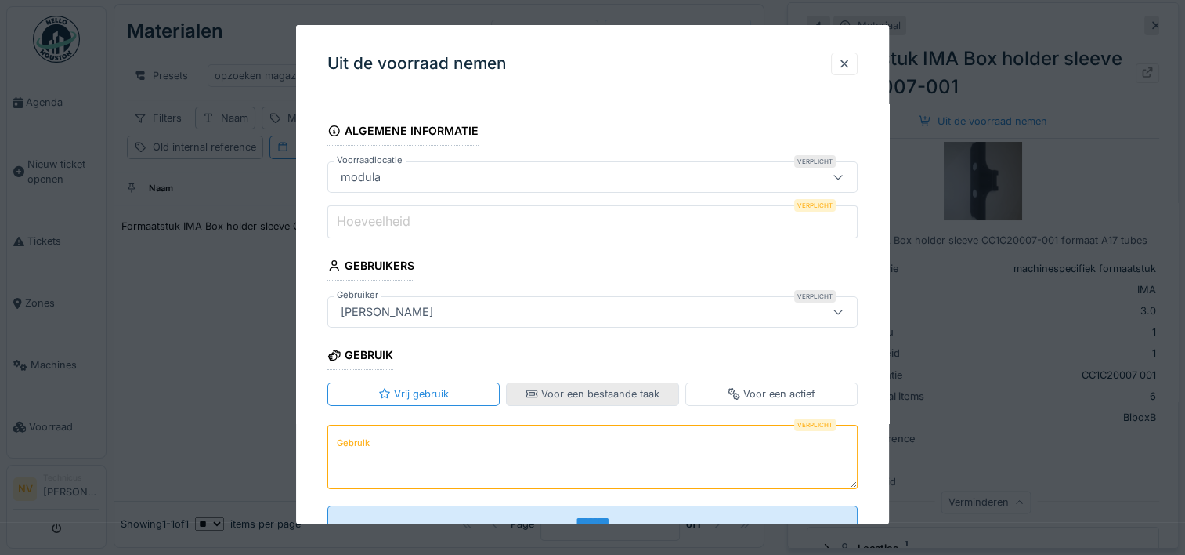
click at [549, 393] on div "Voor een bestaande taak" at bounding box center [593, 393] width 134 height 15
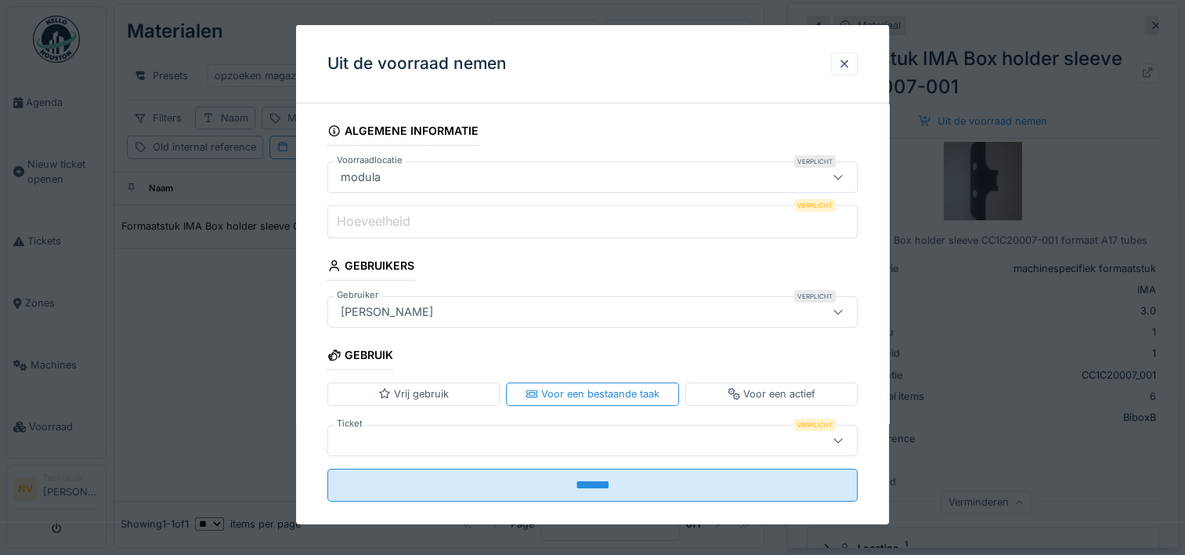
click at [433, 438] on div at bounding box center [561, 439] width 452 height 17
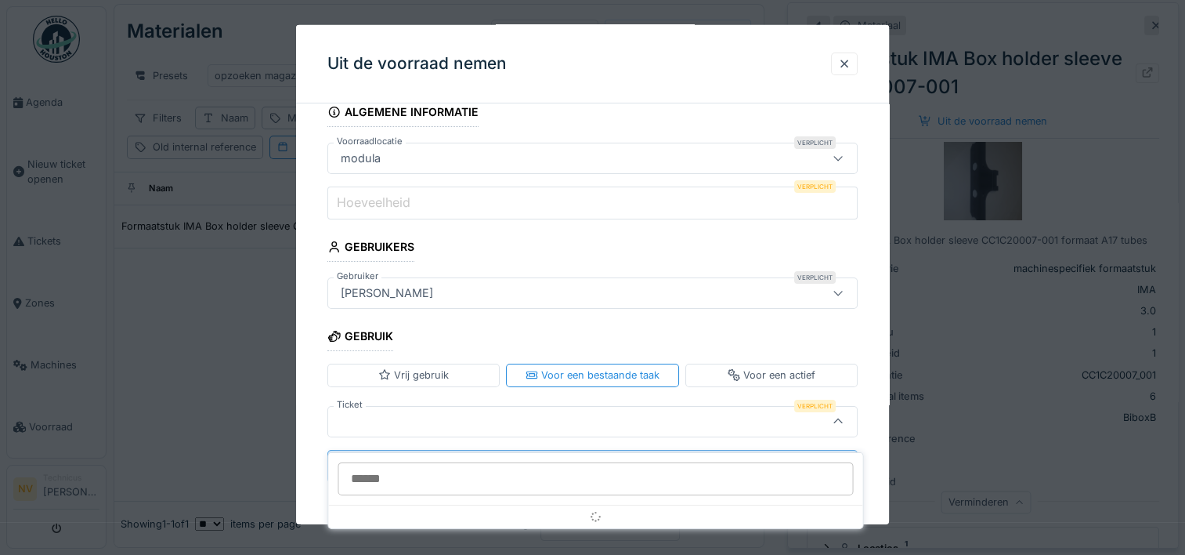
click at [503, 464] on input "Ticket" at bounding box center [596, 478] width 516 height 33
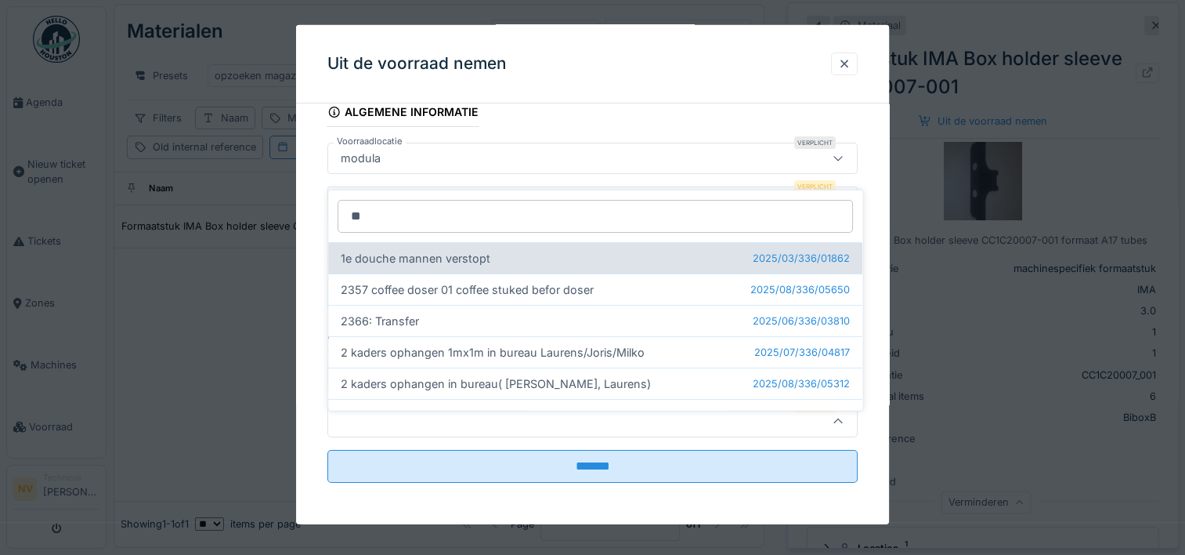
type input "*"
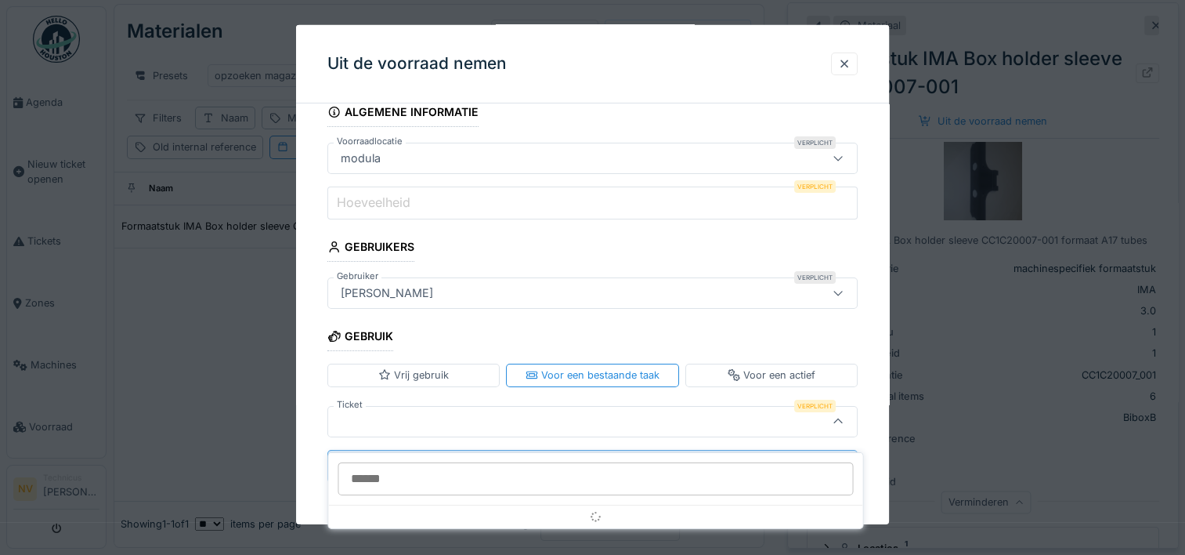
click at [477, 472] on input "Ticket" at bounding box center [596, 478] width 516 height 33
type input "*******"
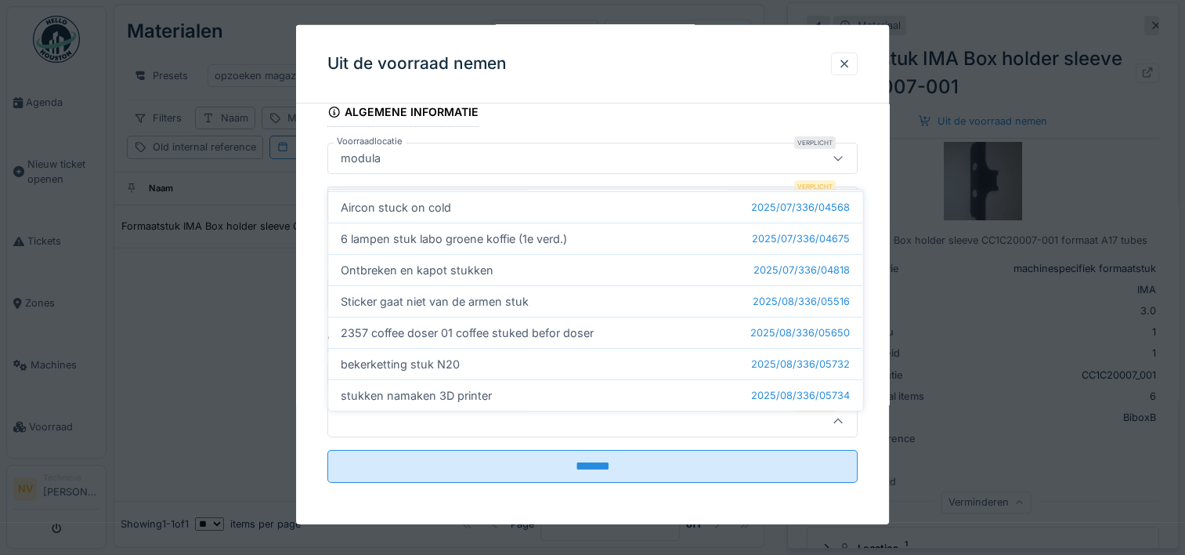
scroll to position [235, 0]
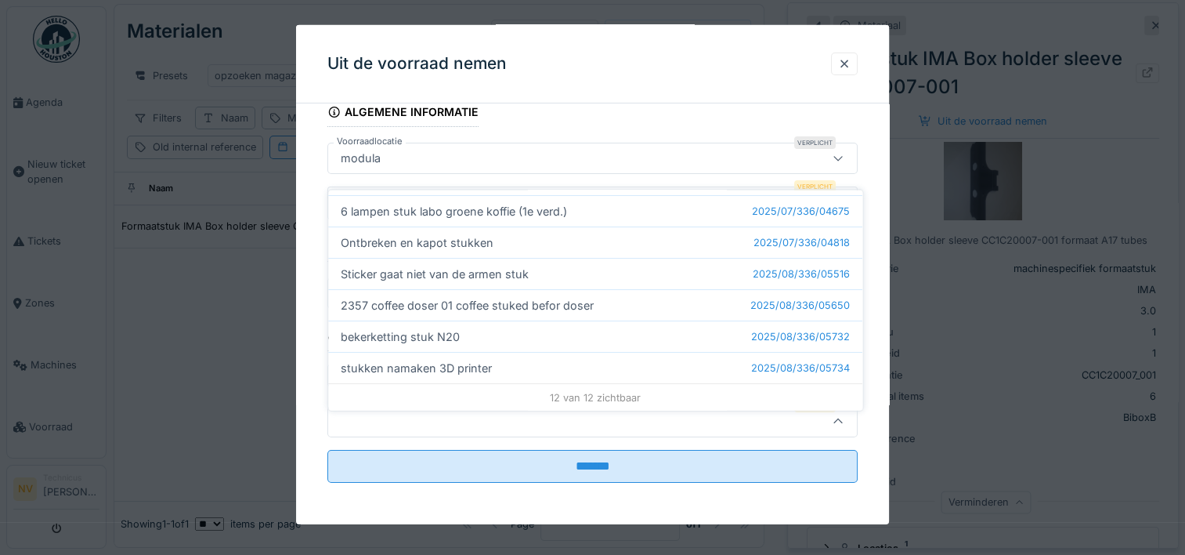
click at [432, 352] on div "stukken namaken 3D printer 2025/08/336/05734" at bounding box center [595, 367] width 534 height 31
type input "******"
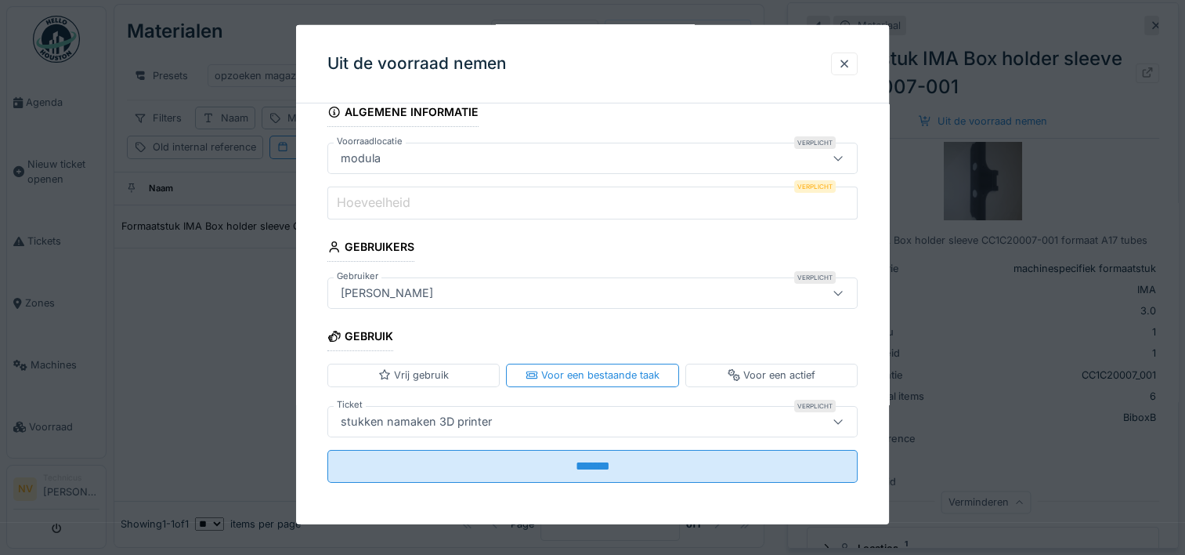
click at [392, 197] on label "Hoeveelheid" at bounding box center [374, 202] width 80 height 19
click at [392, 197] on input "Hoeveelheid" at bounding box center [593, 202] width 530 height 33
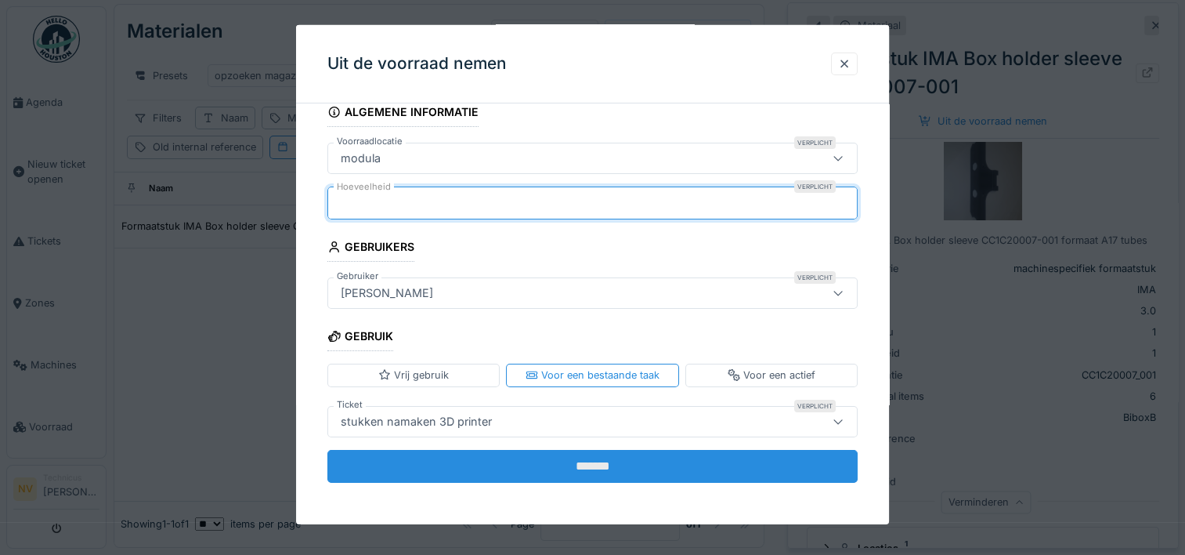
type input "*"
click at [556, 465] on input "*******" at bounding box center [593, 465] width 530 height 33
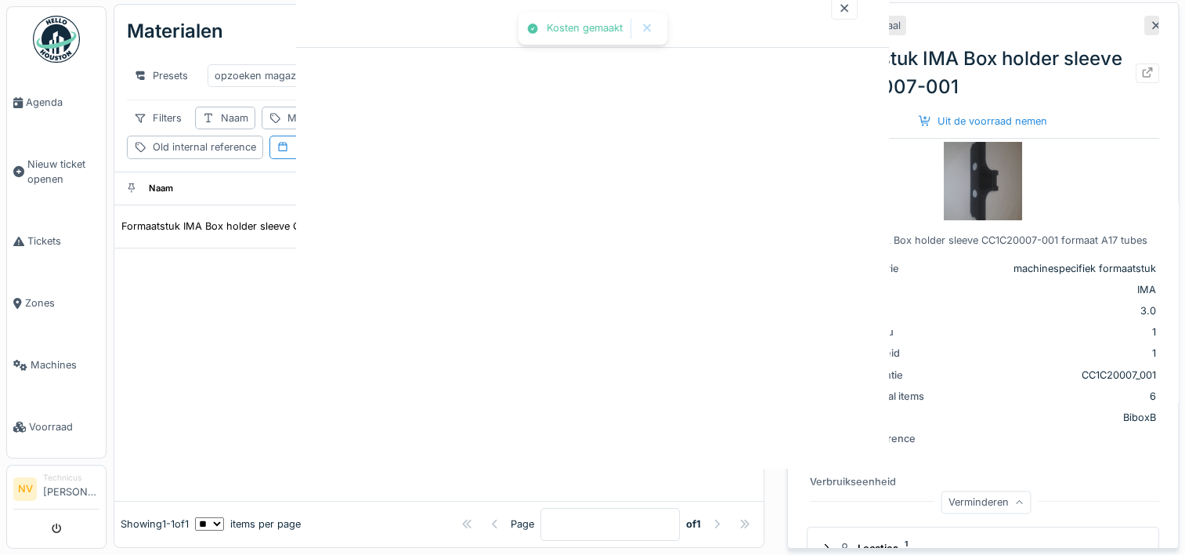
scroll to position [0, 0]
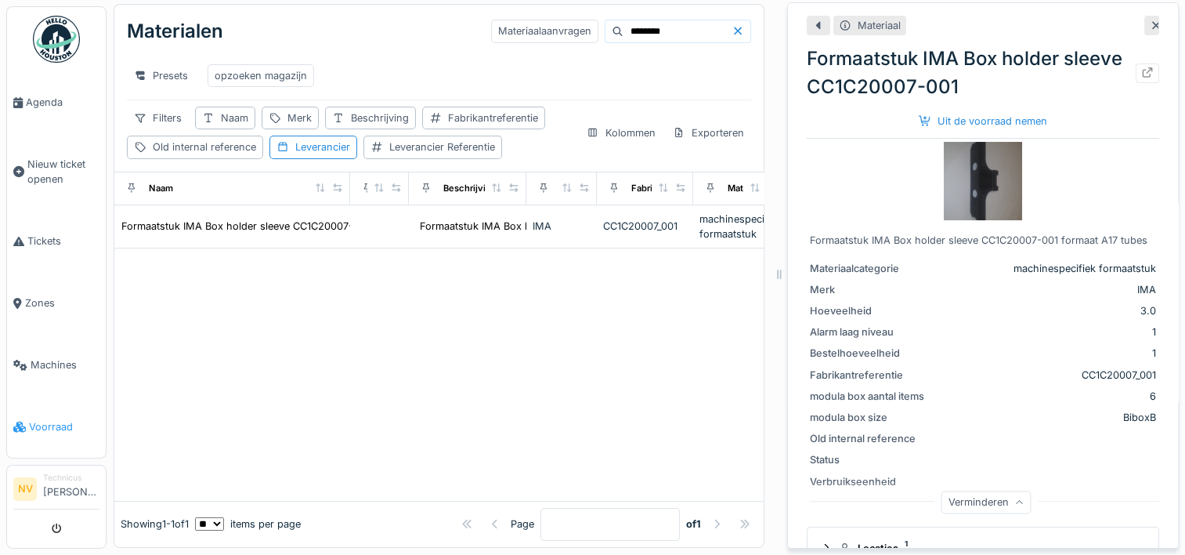
click at [46, 419] on span "Voorraad" at bounding box center [64, 426] width 71 height 15
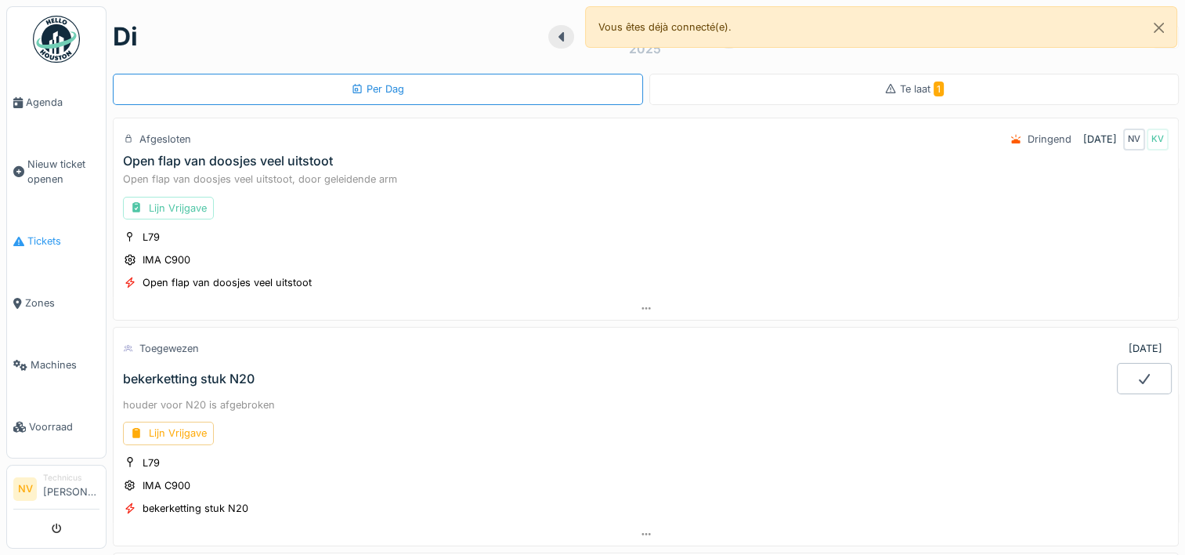
click at [38, 237] on span "Tickets" at bounding box center [63, 240] width 72 height 15
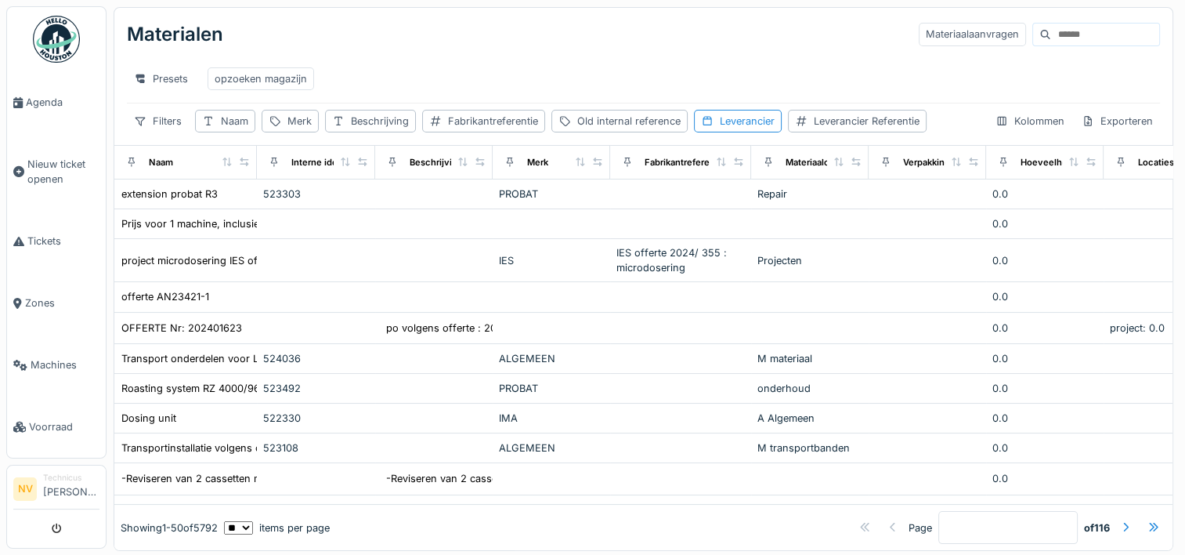
click at [1051, 39] on input at bounding box center [1105, 35] width 108 height 22
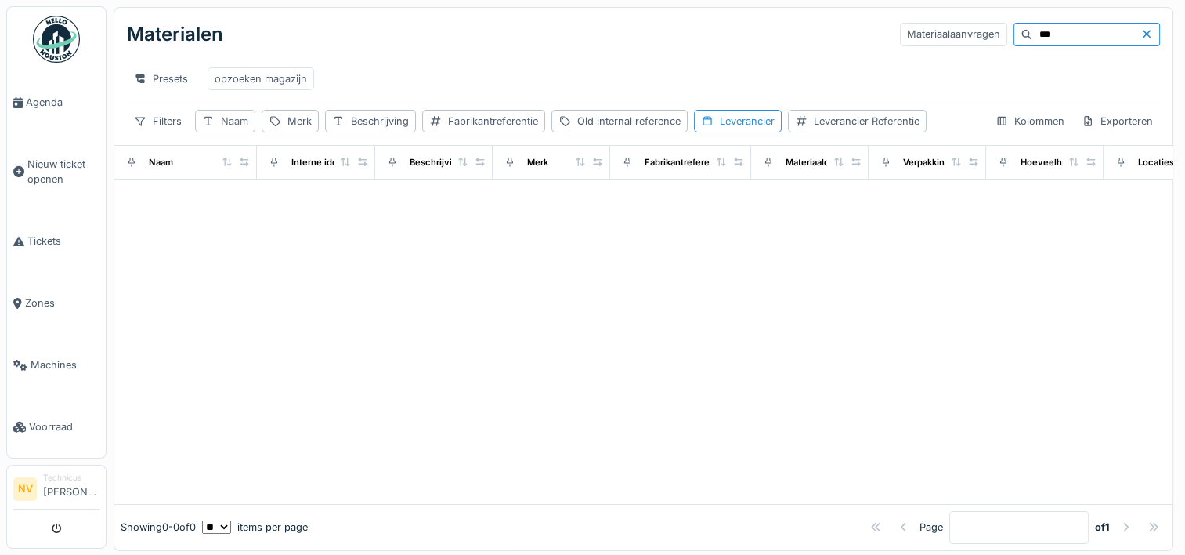
type input "***"
click at [221, 128] on div "Naam" at bounding box center [234, 121] width 27 height 15
click at [258, 213] on input "Naam" at bounding box center [280, 207] width 159 height 33
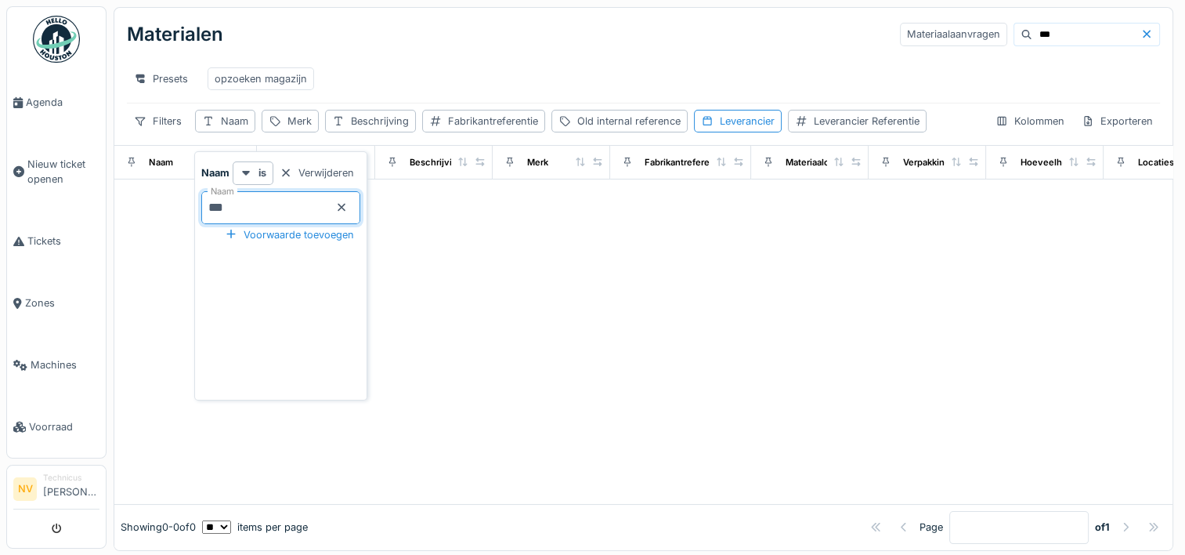
type input "***"
click at [1033, 38] on input "***" at bounding box center [1087, 35] width 108 height 22
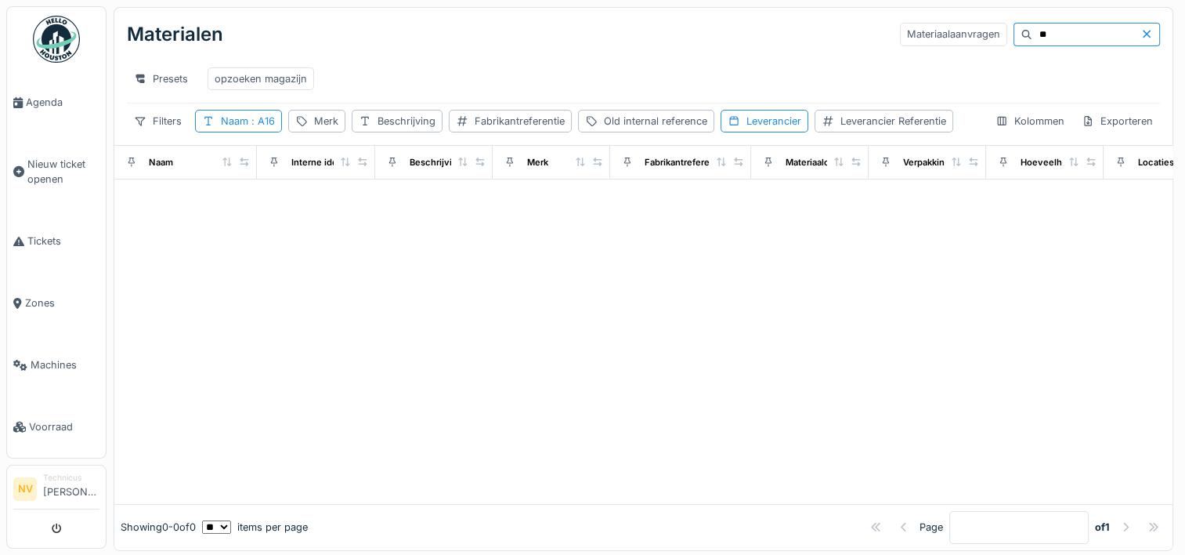
type input "*"
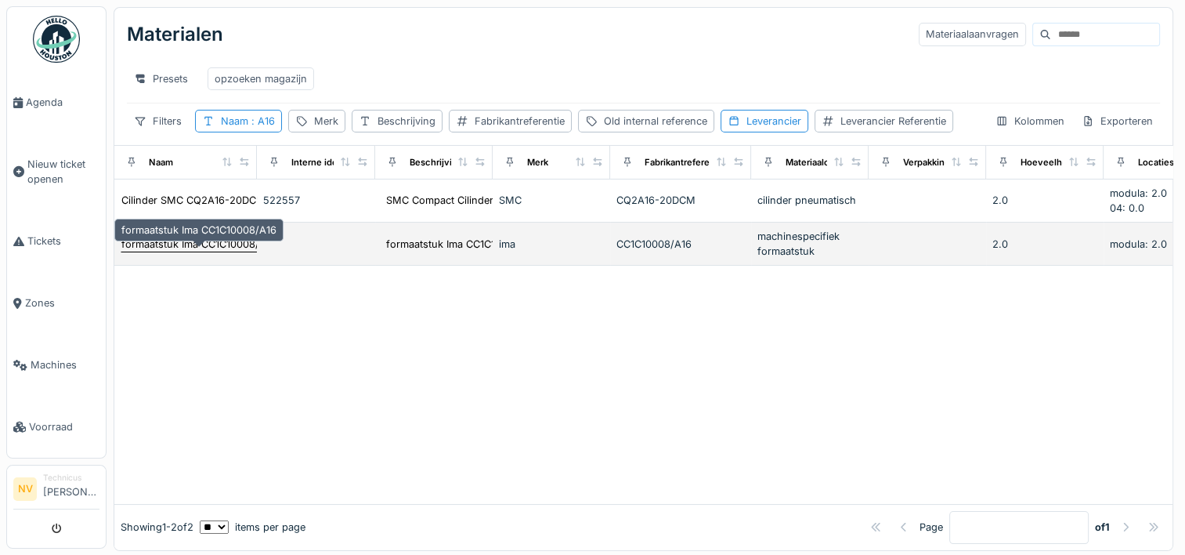
click at [210, 251] on div "formaatstuk Ima CC1C10008/A16" at bounding box center [198, 244] width 155 height 15
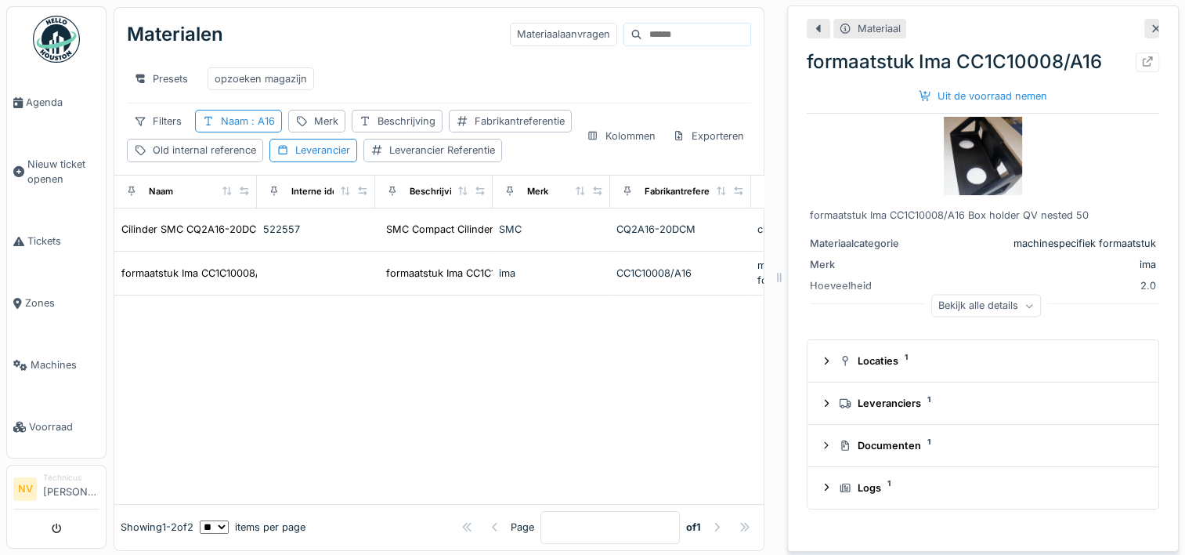
click at [968, 163] on img at bounding box center [983, 156] width 78 height 78
click at [1135, 27] on div "Materiaal formaatstuk Ima CC1C10008/A16 Uit de voorraad nemen formaatstuk Ima C…" at bounding box center [983, 278] width 392 height 546
click at [1150, 29] on icon at bounding box center [1156, 29] width 13 height 10
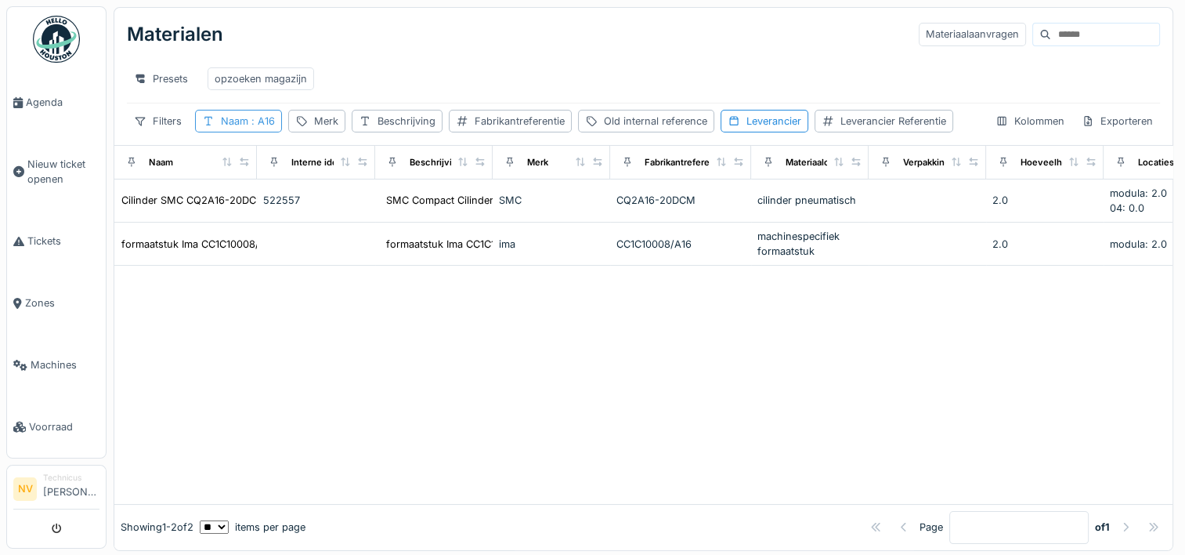
click at [232, 128] on div "Naam : A16" at bounding box center [248, 121] width 54 height 15
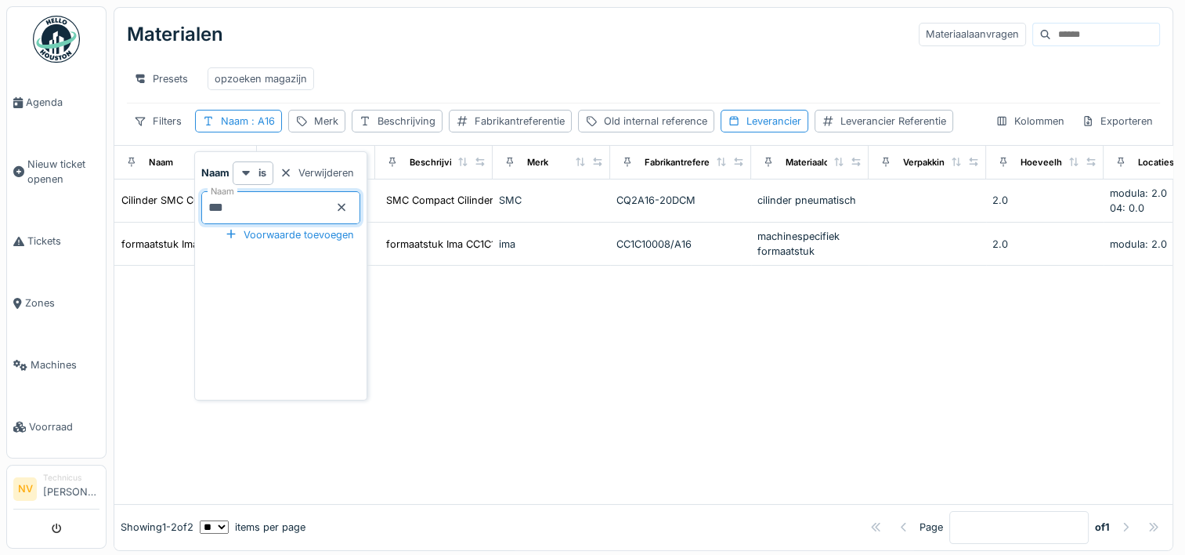
click at [241, 210] on input "***" at bounding box center [280, 207] width 159 height 33
type input "*"
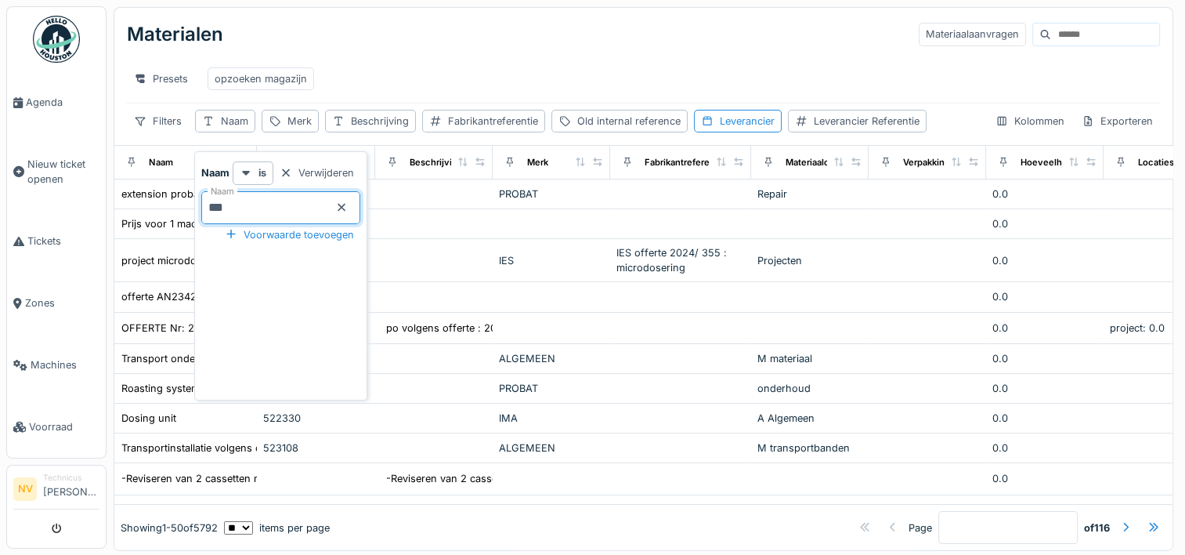
type input "****"
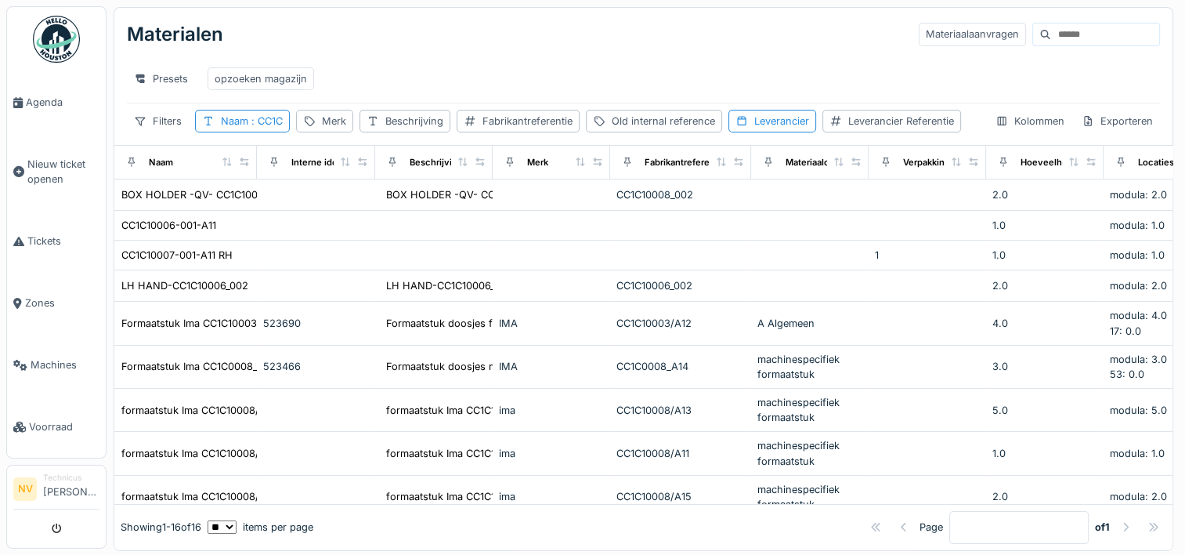
click at [434, 132] on div "Filters Naam : CC1C Merk Beschrijving Fabrikantreferentie Old internal referenc…" at bounding box center [544, 121] width 834 height 23
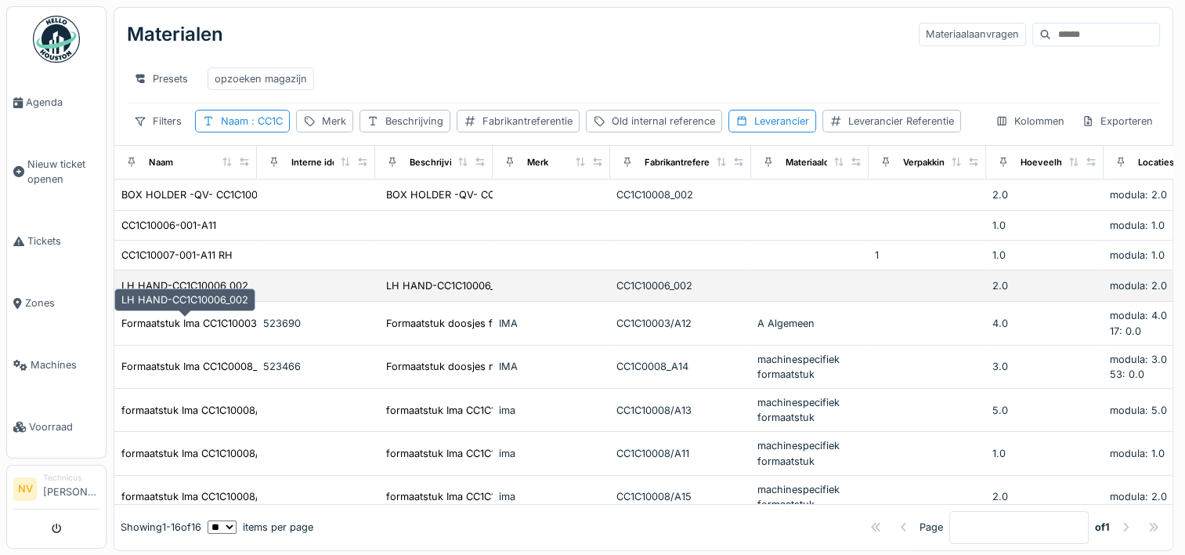
click at [186, 293] on div "LH HAND-CC1C10006_002" at bounding box center [184, 285] width 127 height 15
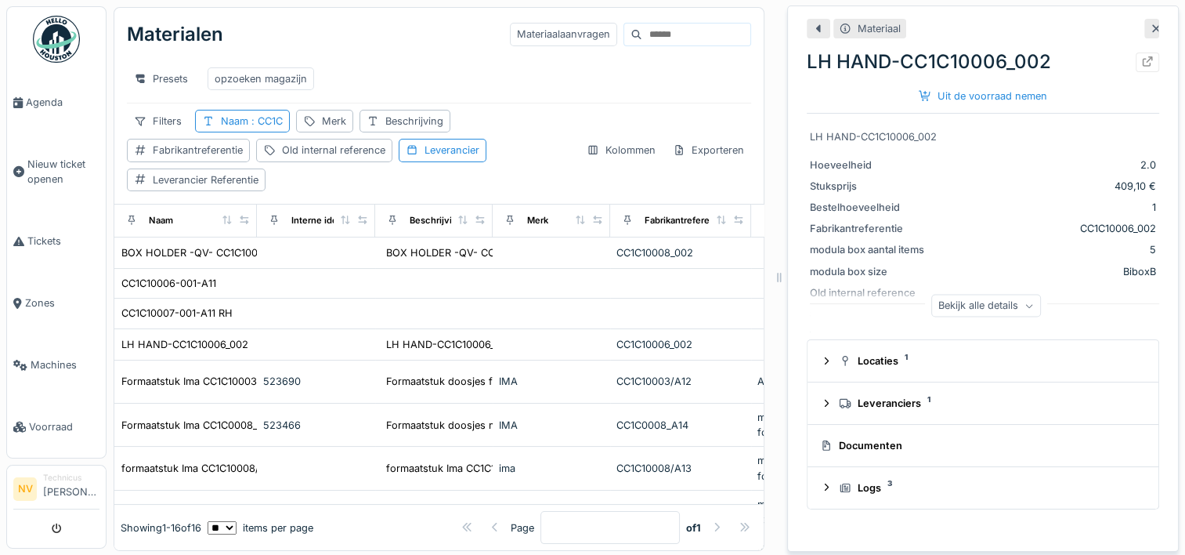
click at [871, 62] on div "LH HAND-CC1C10006_002" at bounding box center [983, 62] width 353 height 28
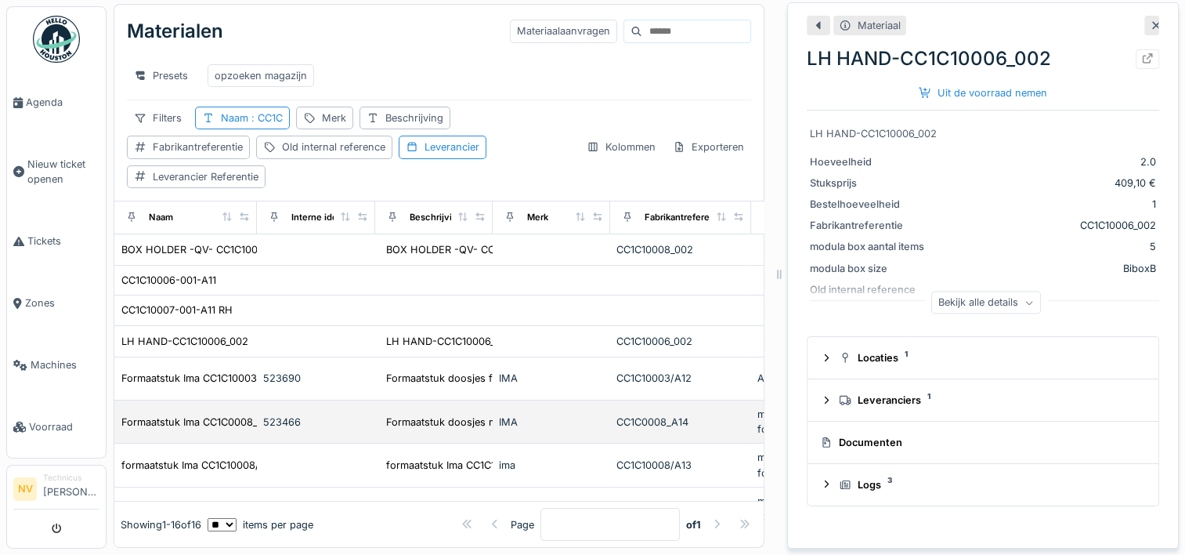
scroll to position [15, 0]
click at [207, 418] on div "Formaatstuk Ima CC1C0008_A14" at bounding box center [198, 421] width 154 height 15
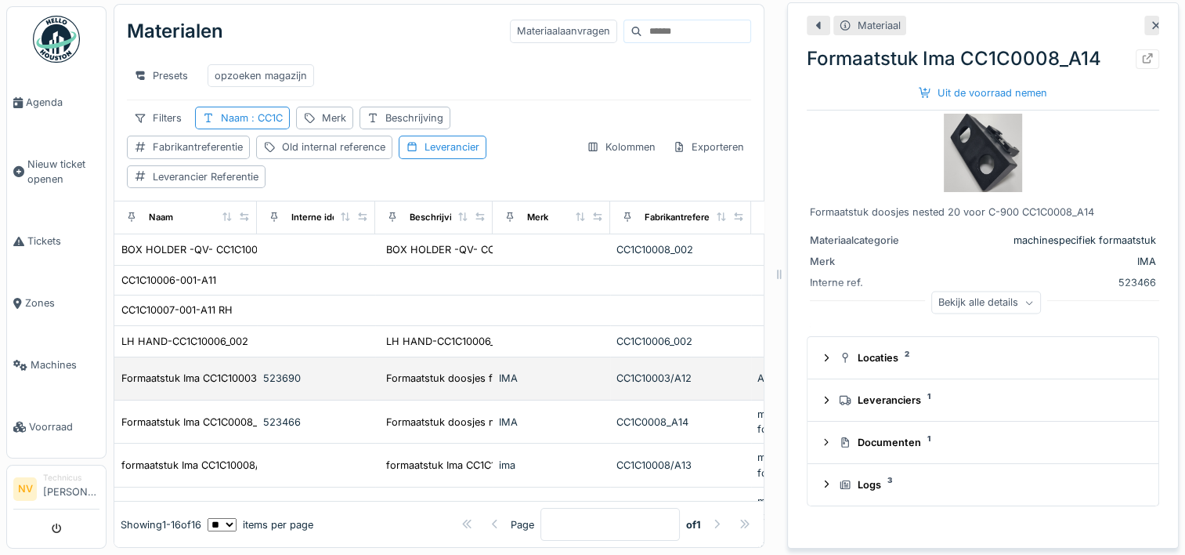
scroll to position [78, 0]
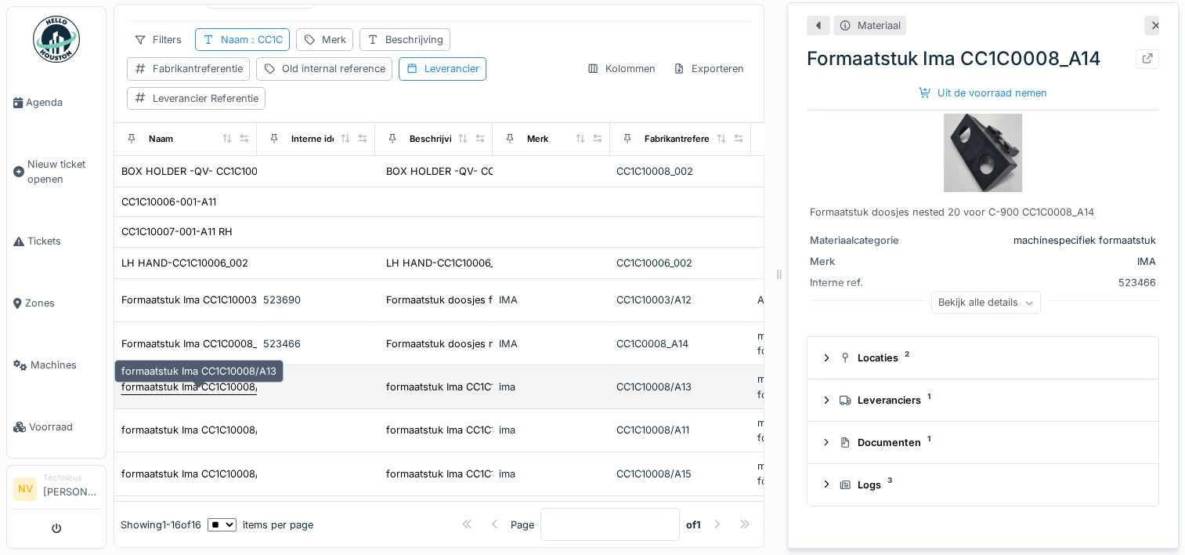
click at [182, 384] on div "formaatstuk Ima CC1C10008/A13" at bounding box center [198, 386] width 155 height 15
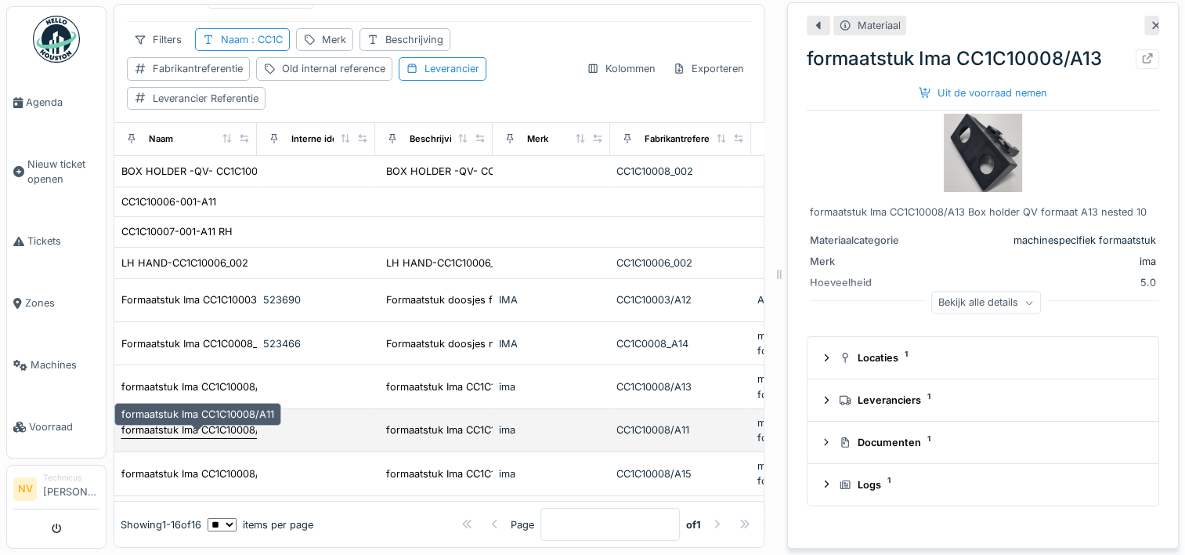
click at [174, 425] on div "formaatstuk Ima CC1C10008/A11" at bounding box center [197, 429] width 153 height 15
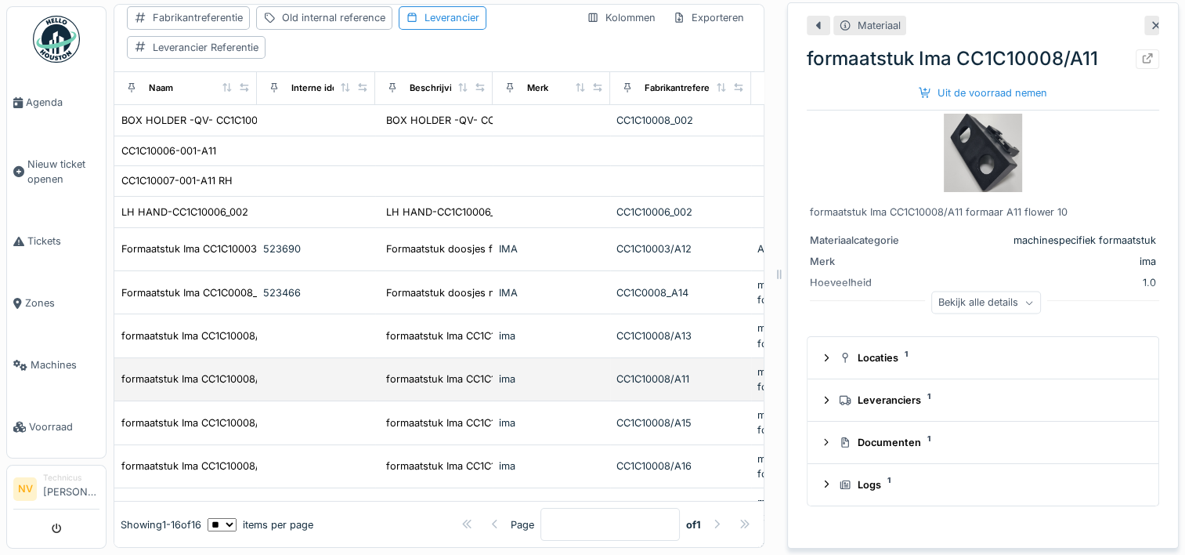
scroll to position [157, 0]
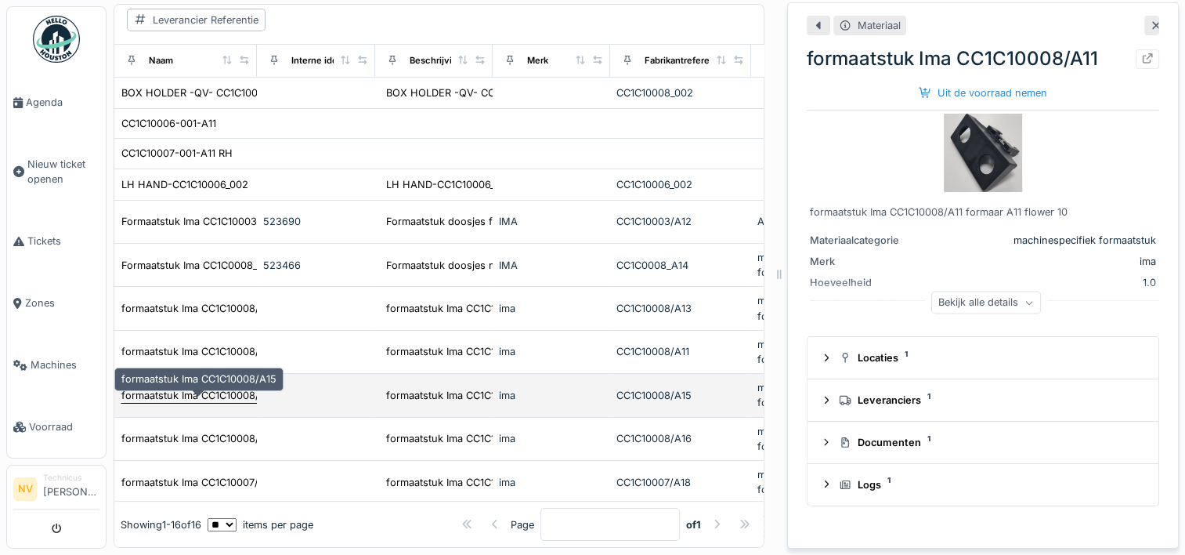
click at [188, 392] on div "formaatstuk Ima CC1C10008/A15" at bounding box center [198, 395] width 155 height 15
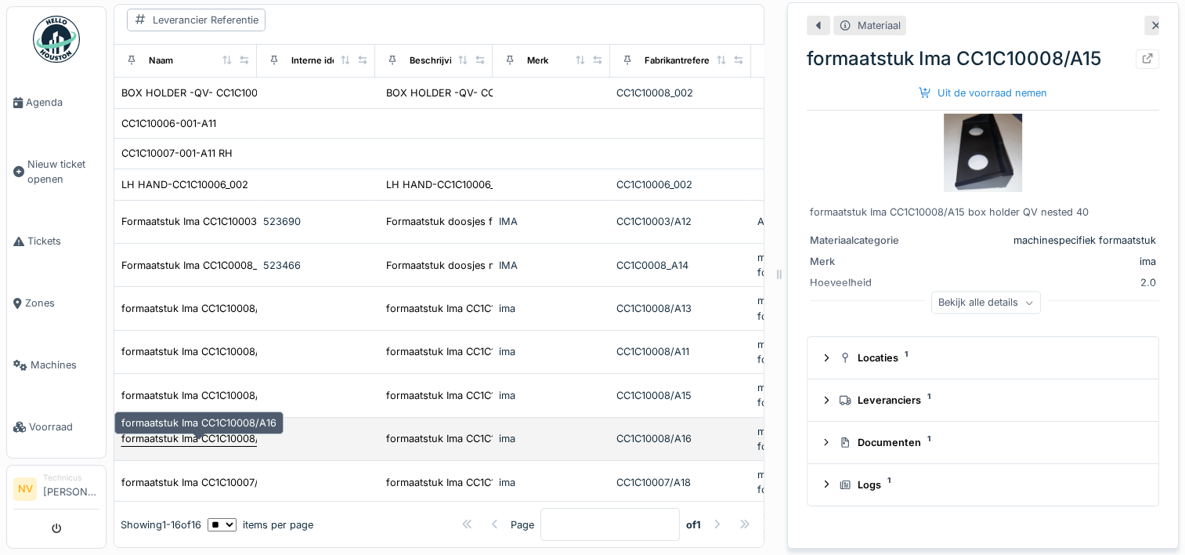
click at [179, 432] on div "formaatstuk Ima CC1C10008/A16" at bounding box center [198, 438] width 155 height 15
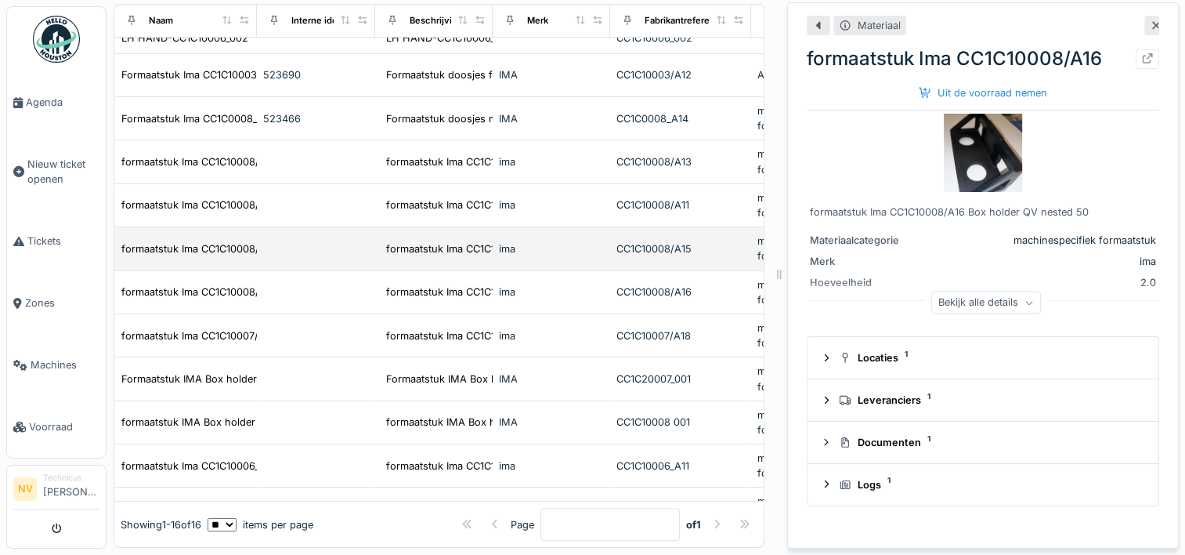
scroll to position [313, 0]
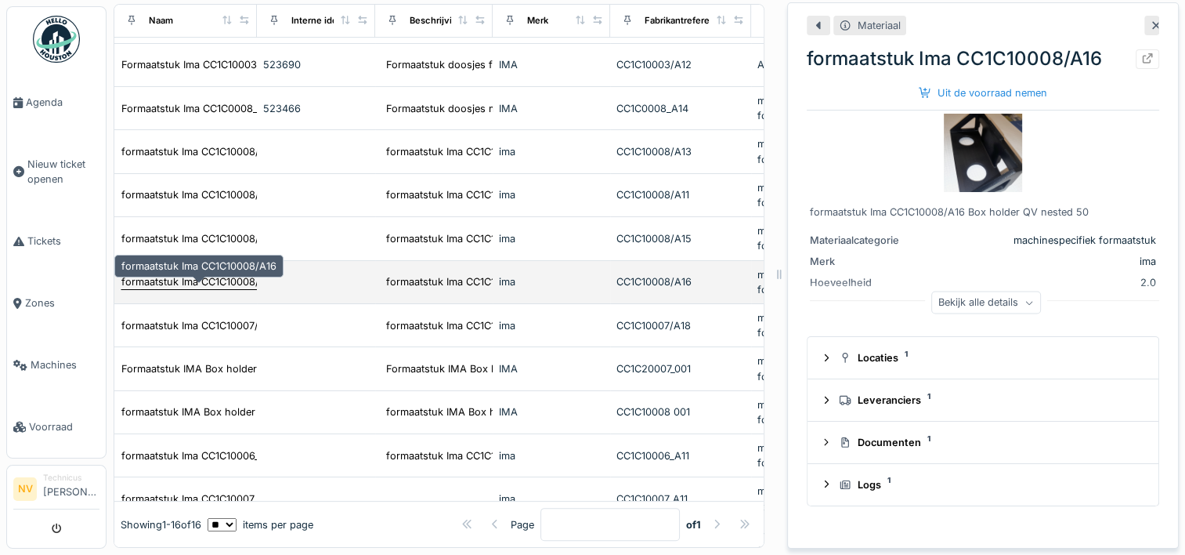
click at [164, 282] on div "formaatstuk Ima CC1C10008/A16" at bounding box center [198, 281] width 155 height 15
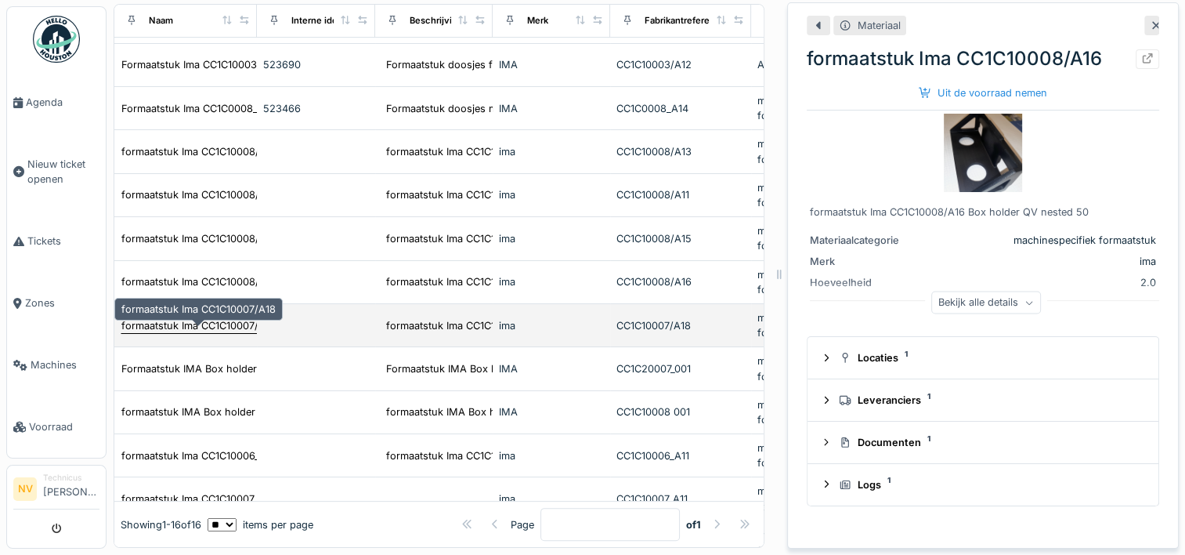
click at [164, 328] on div "formaatstuk Ima CC1C10007/A18" at bounding box center [198, 325] width 154 height 15
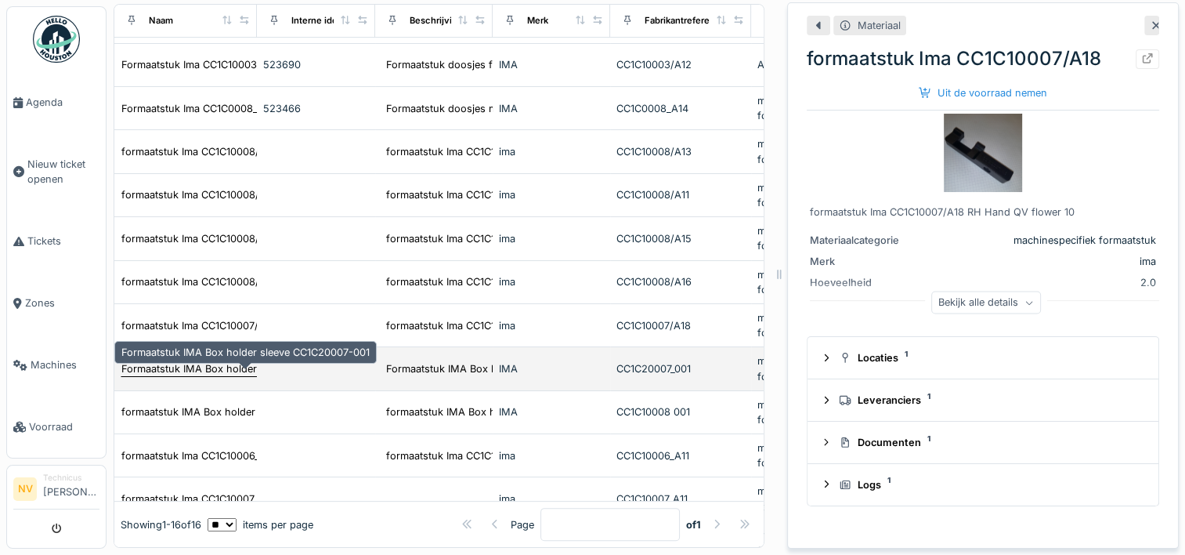
click at [182, 364] on div "Formaatstuk IMA Box holder sleeve CC1C20007-001" at bounding box center [245, 368] width 248 height 15
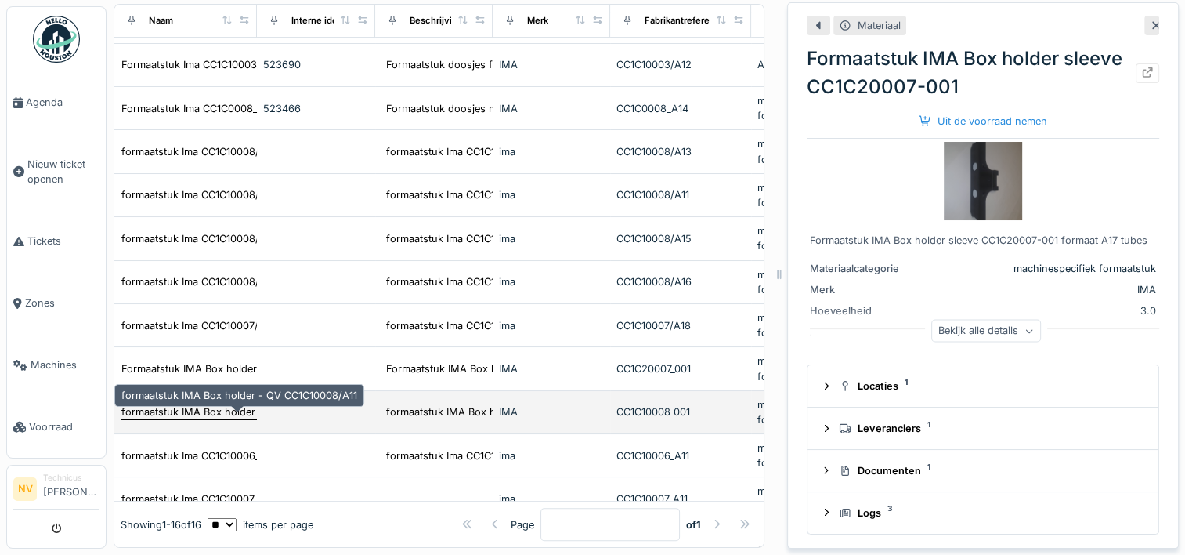
click at [191, 404] on div "formaatstuk IMA Box holder - QV CC1C10008/A11" at bounding box center [239, 411] width 236 height 15
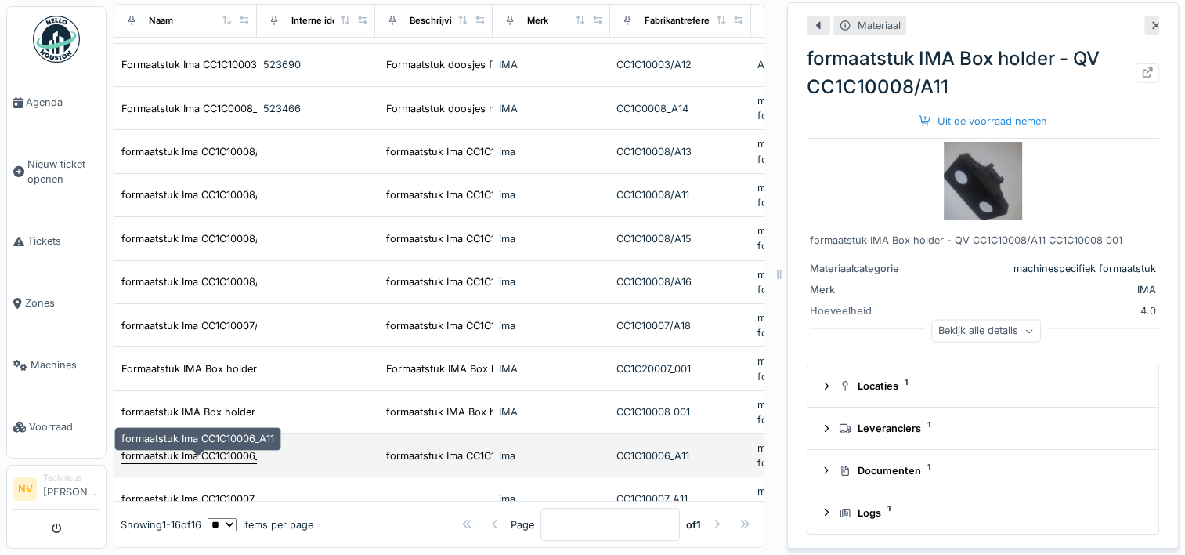
click at [188, 454] on div "formaatstuk Ima CC1C10006_A11" at bounding box center [197, 455] width 153 height 15
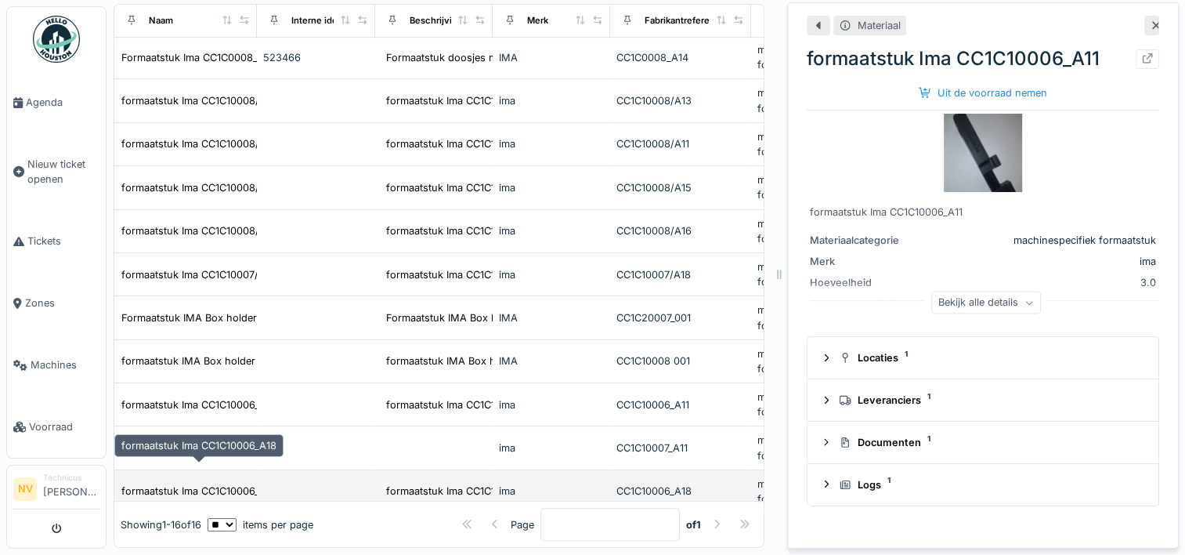
scroll to position [395, 0]
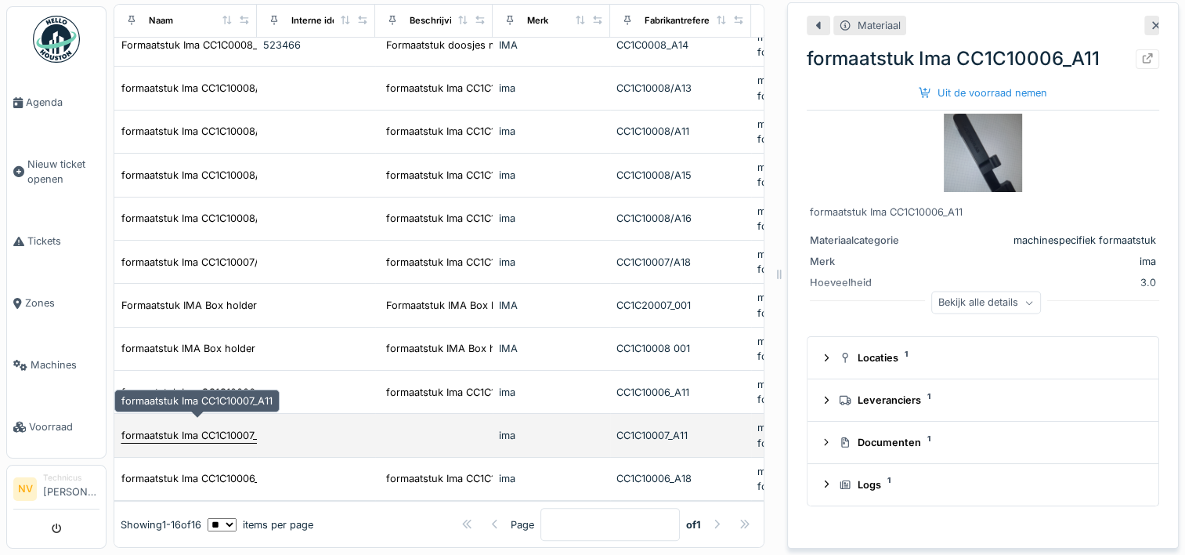
click at [198, 428] on div "formaatstuk Ima CC1C10007_A11" at bounding box center [196, 435] width 151 height 15
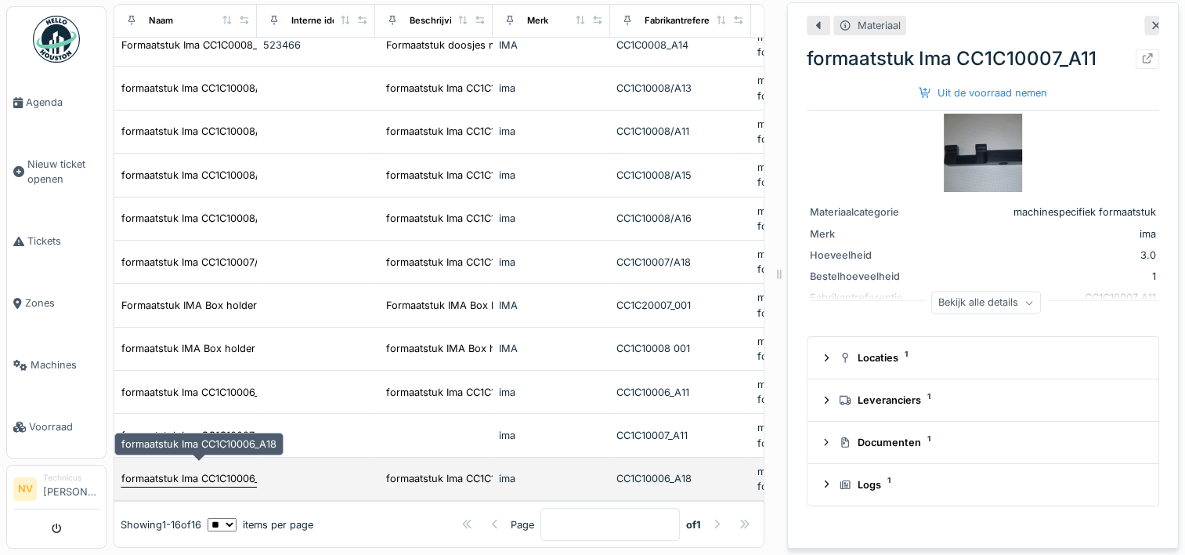
click at [209, 471] on div "formaatstuk Ima CC1C10006_A18" at bounding box center [198, 478] width 155 height 15
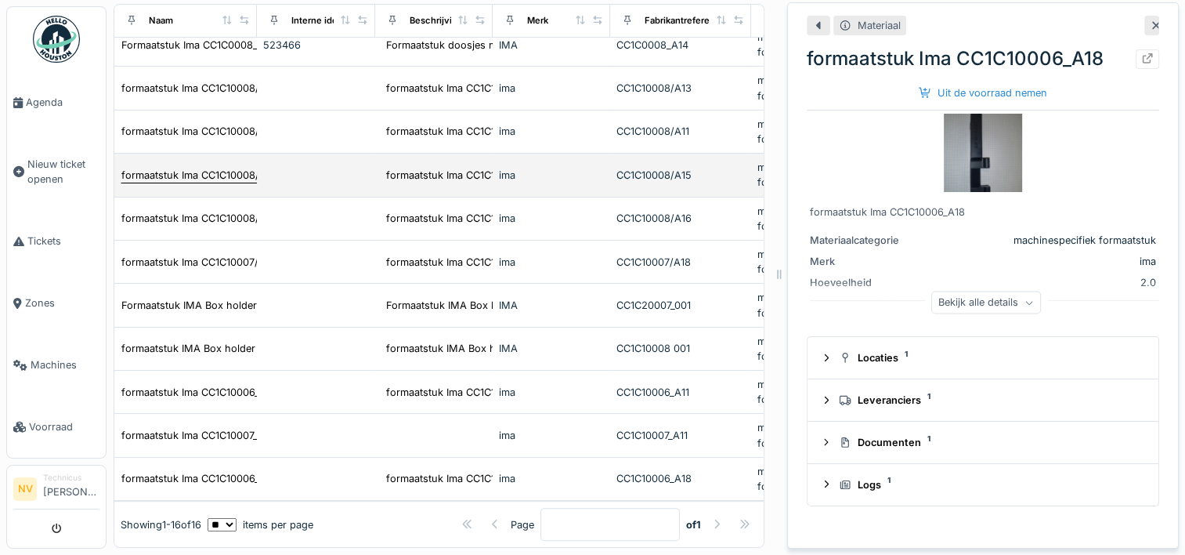
scroll to position [3, 0]
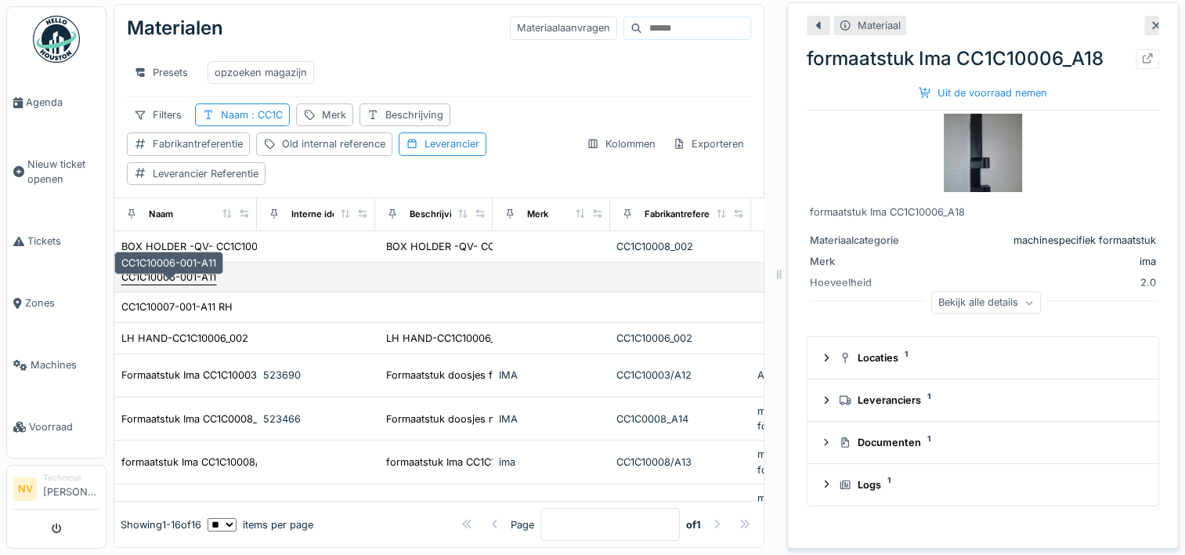
click at [197, 270] on div "CC1C10006-001-A11" at bounding box center [168, 277] width 95 height 15
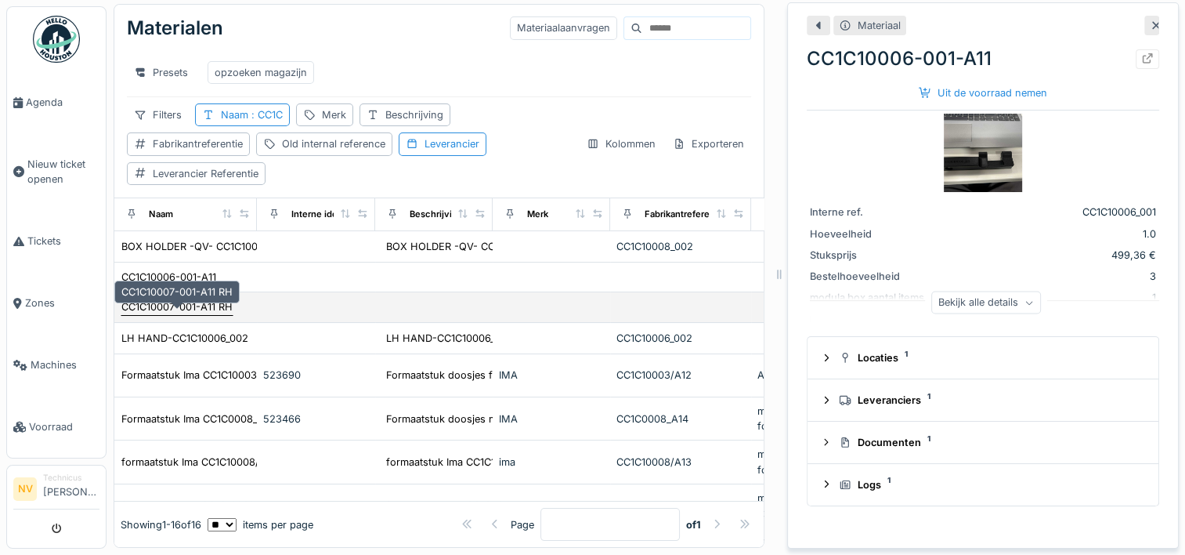
click at [191, 299] on div "CC1C10007-001-A11 RH" at bounding box center [176, 306] width 111 height 15
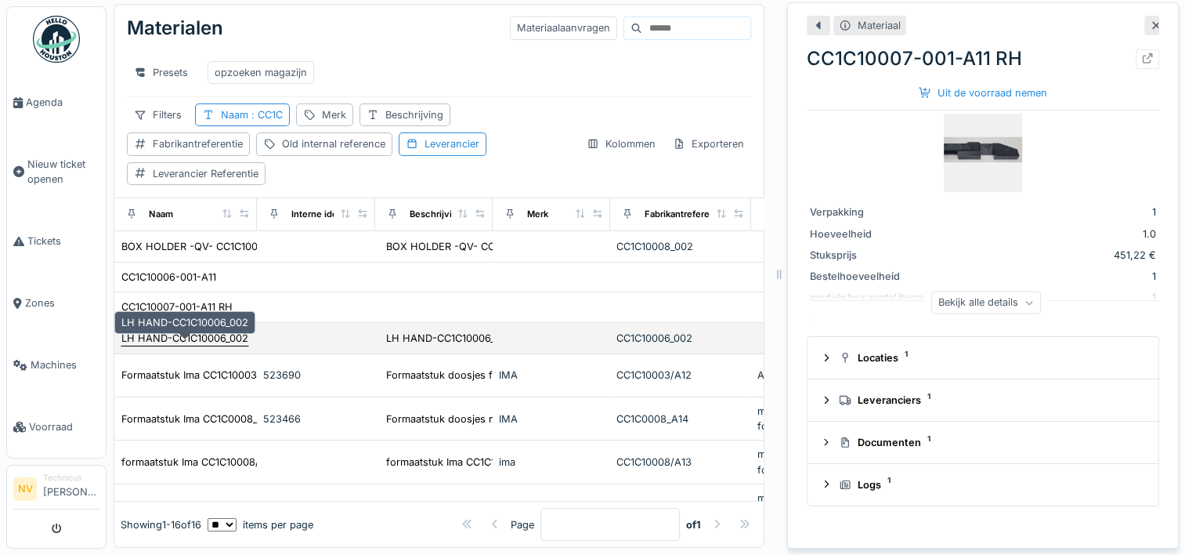
click at [204, 331] on div "LH HAND-CC1C10006_002" at bounding box center [184, 338] width 127 height 15
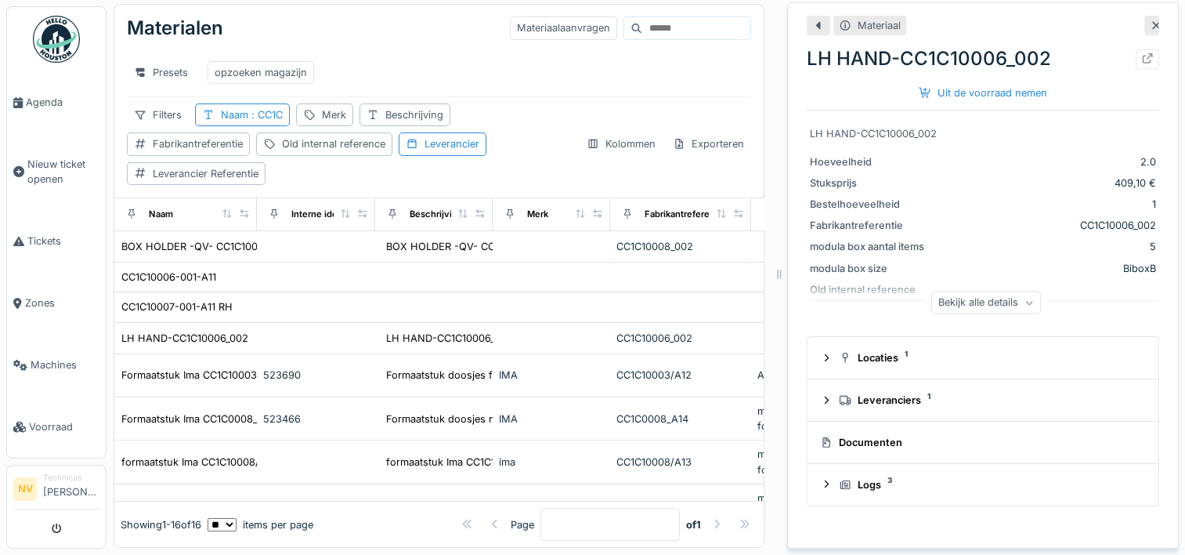
click at [965, 291] on div "Bekijk alle details" at bounding box center [987, 302] width 110 height 23
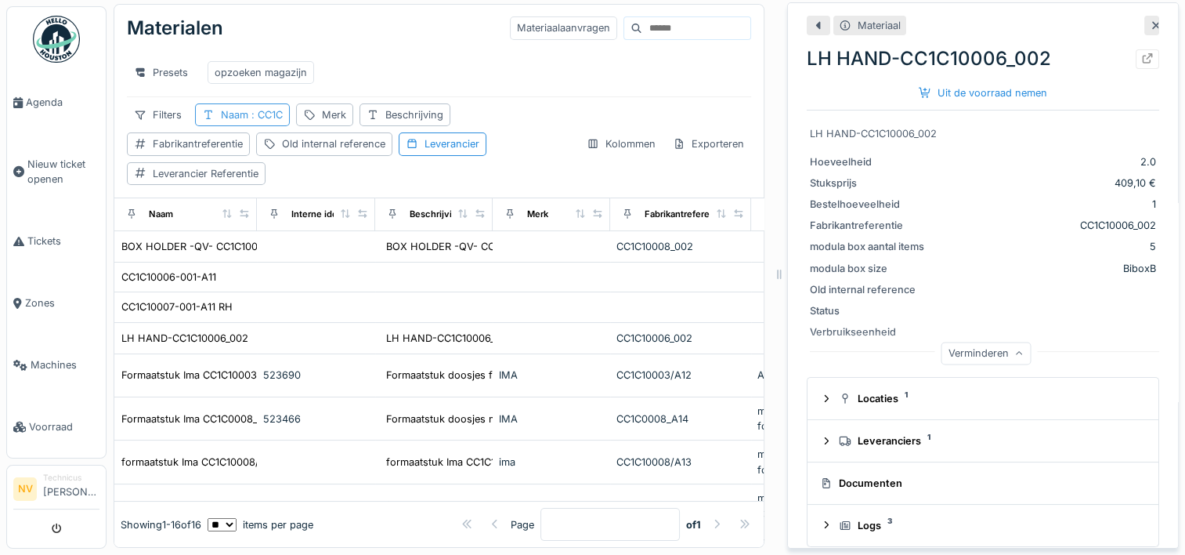
click at [246, 118] on div "Naam : CC1C" at bounding box center [252, 114] width 62 height 15
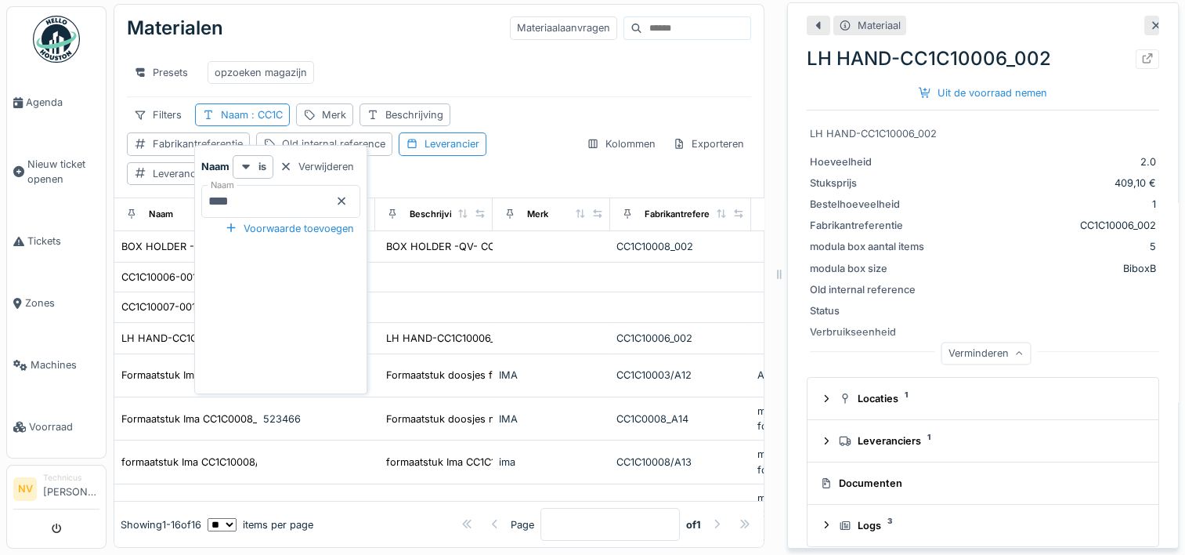
click at [348, 196] on icon at bounding box center [341, 201] width 13 height 10
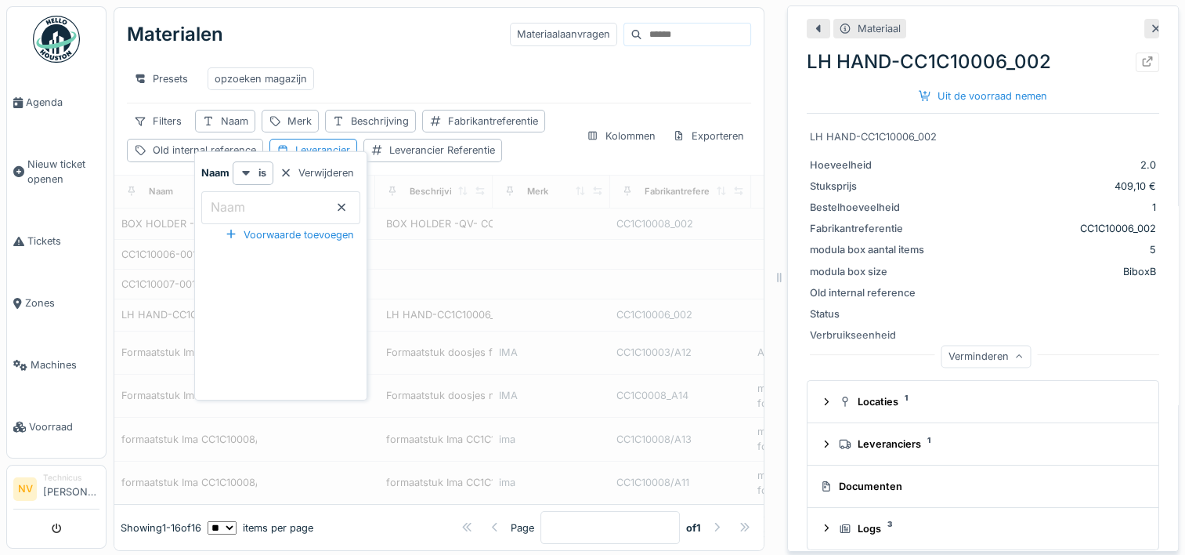
click at [642, 34] on input at bounding box center [696, 35] width 108 height 22
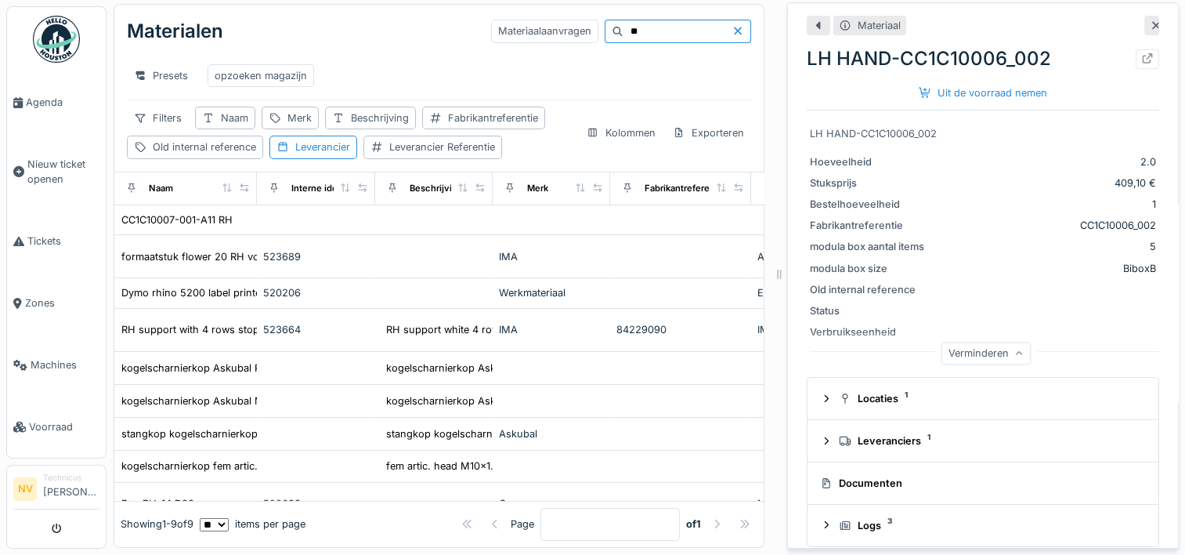
drag, startPoint x: 600, startPoint y: 21, endPoint x: 548, endPoint y: 16, distance: 52.0
click at [550, 20] on div "Materiaalaanvragen **" at bounding box center [621, 32] width 260 height 24
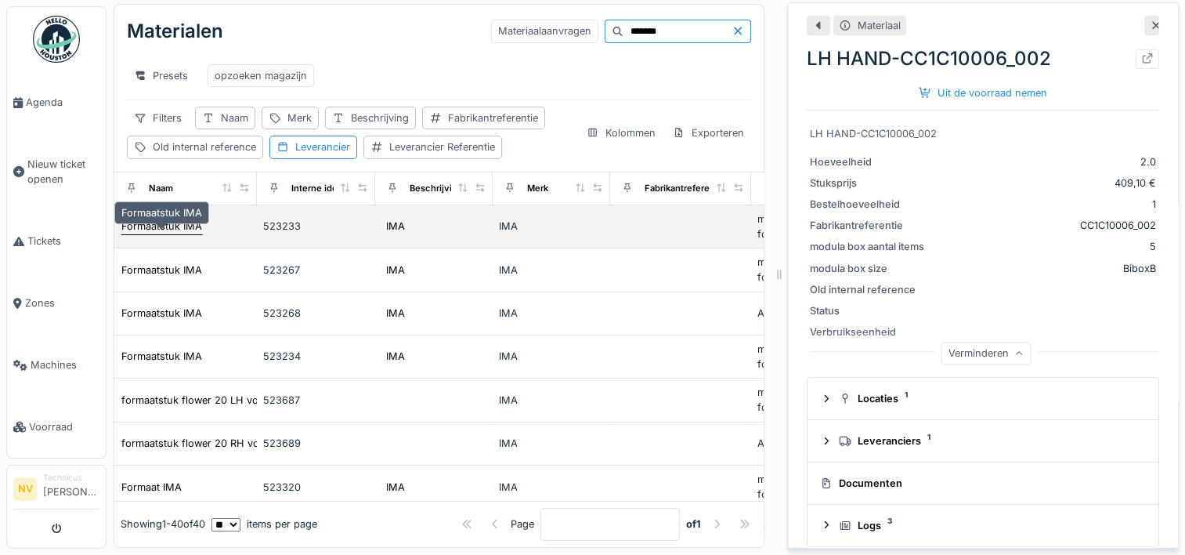
type input "*******"
click at [186, 219] on div "Formaatstuk IMA" at bounding box center [161, 226] width 81 height 15
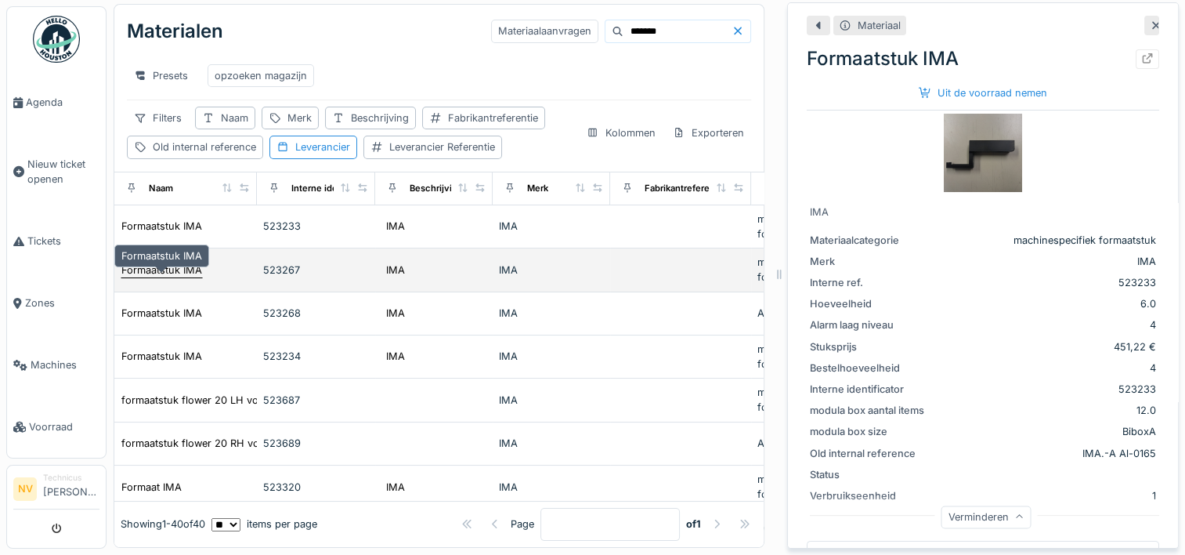
click at [165, 266] on div "Formaatstuk IMA" at bounding box center [161, 269] width 81 height 15
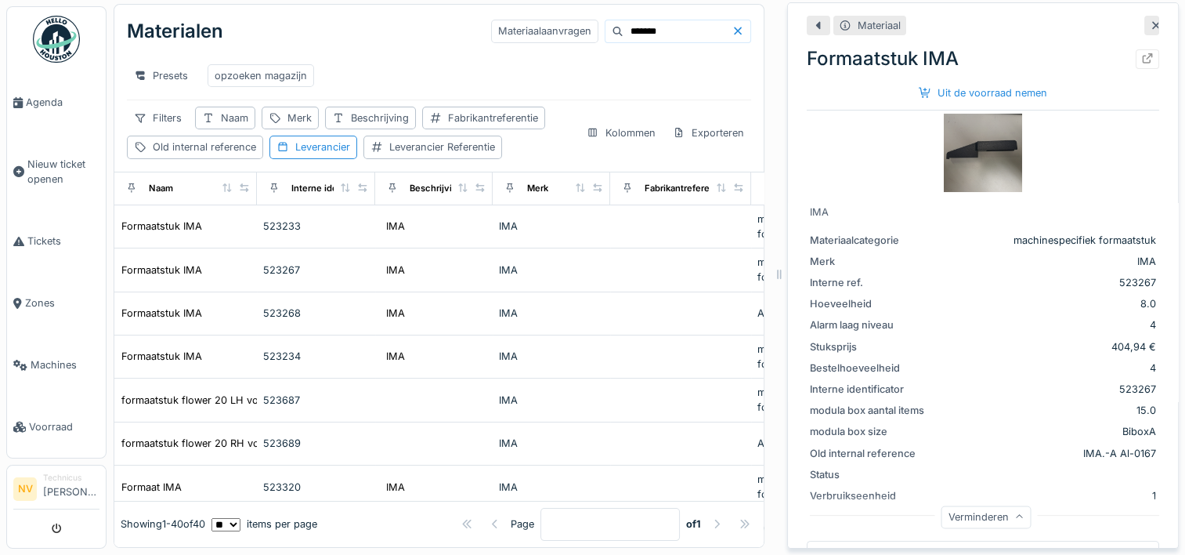
click at [972, 136] on img at bounding box center [983, 153] width 78 height 78
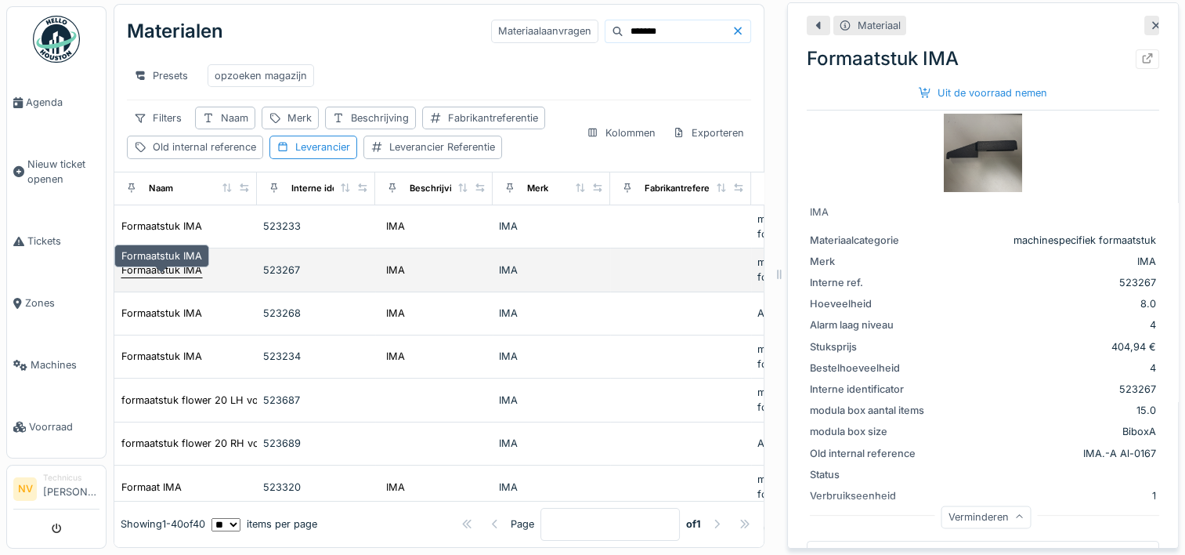
click at [147, 270] on div "Formaatstuk IMA" at bounding box center [161, 269] width 81 height 15
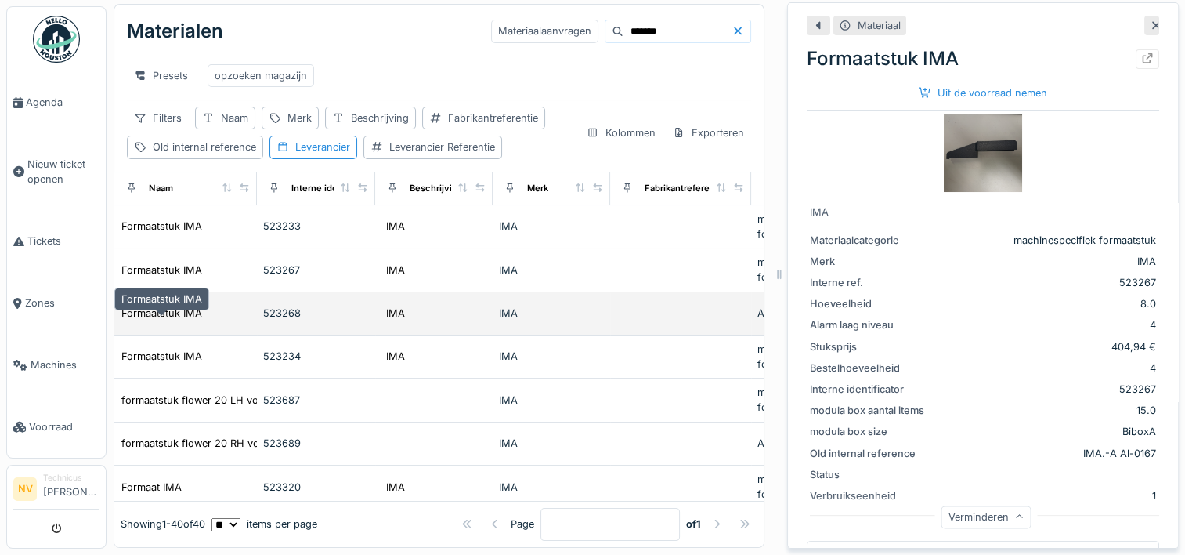
click at [148, 312] on div "Formaatstuk IMA" at bounding box center [161, 313] width 81 height 15
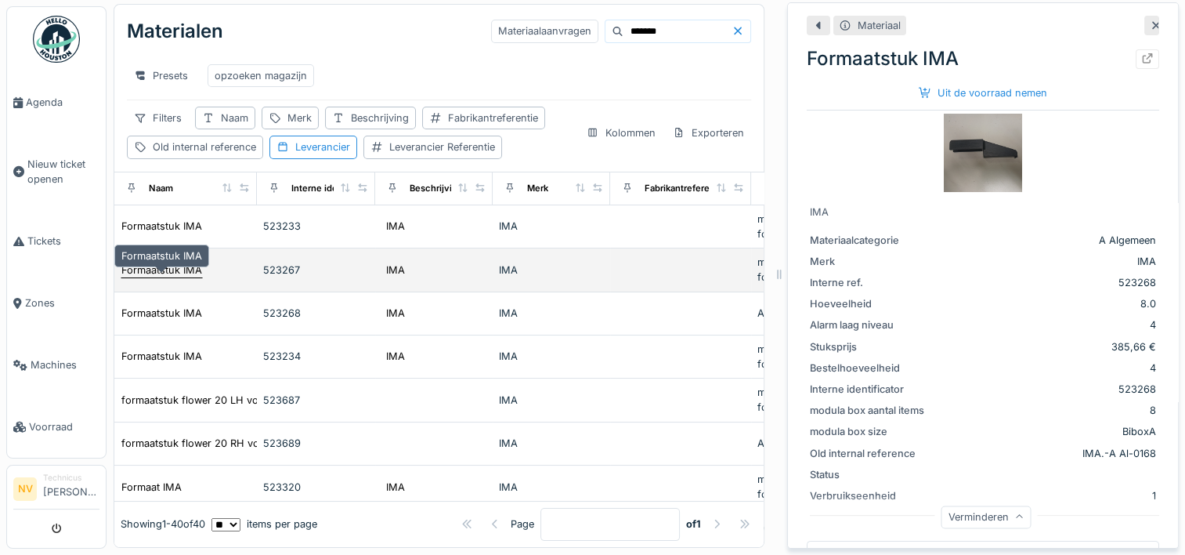
click at [169, 265] on div "Formaatstuk IMA" at bounding box center [161, 269] width 81 height 15
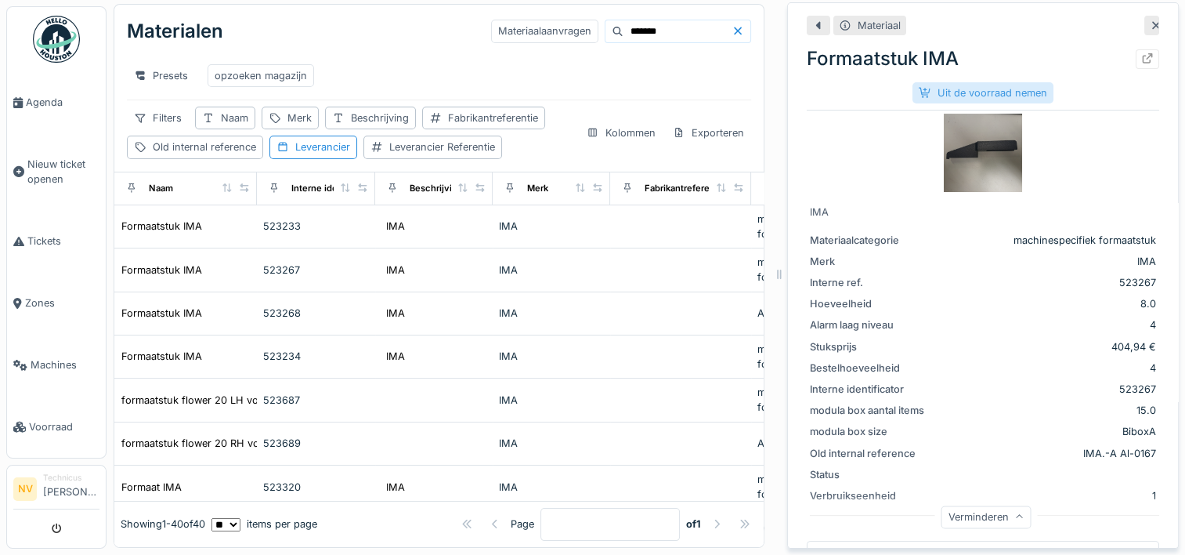
click at [946, 85] on div "Uit de voorraad nemen" at bounding box center [983, 92] width 141 height 21
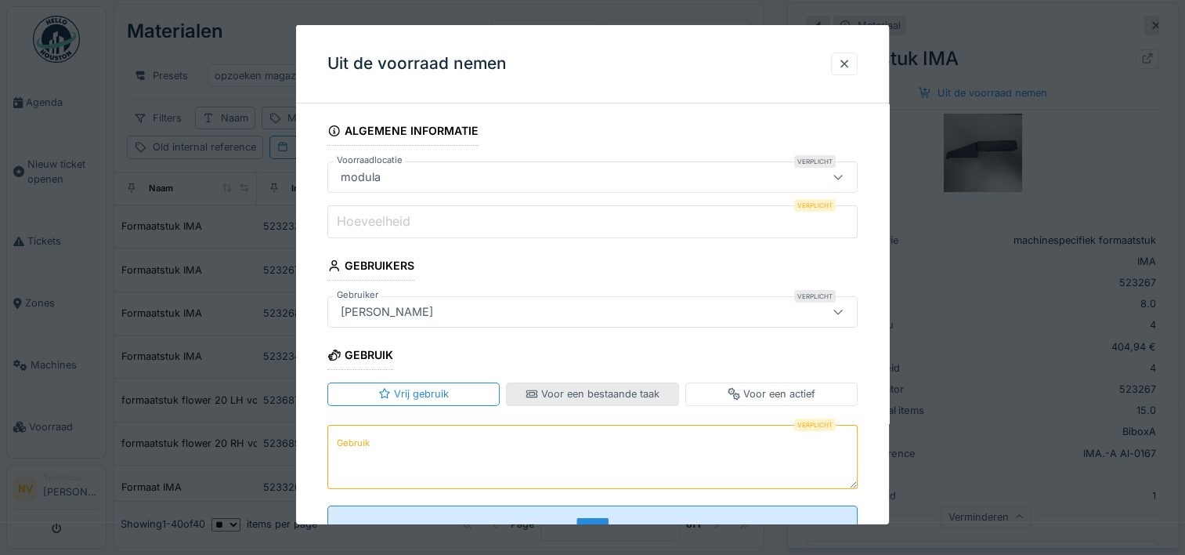
click at [574, 388] on div "Voor een bestaande taak" at bounding box center [593, 393] width 134 height 15
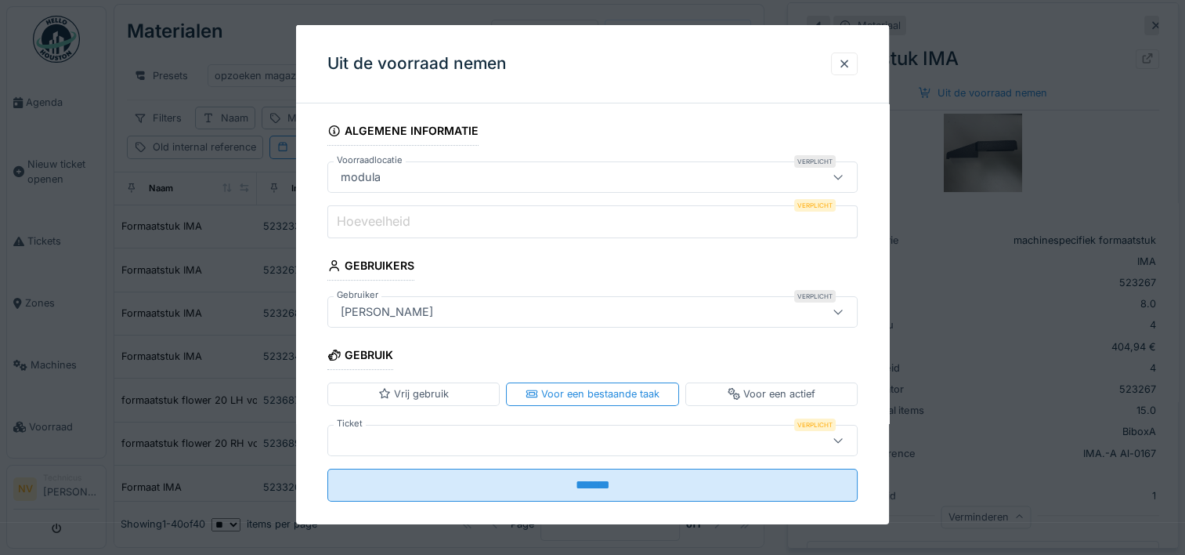
click at [417, 223] on input "Hoeveelheid" at bounding box center [593, 221] width 530 height 33
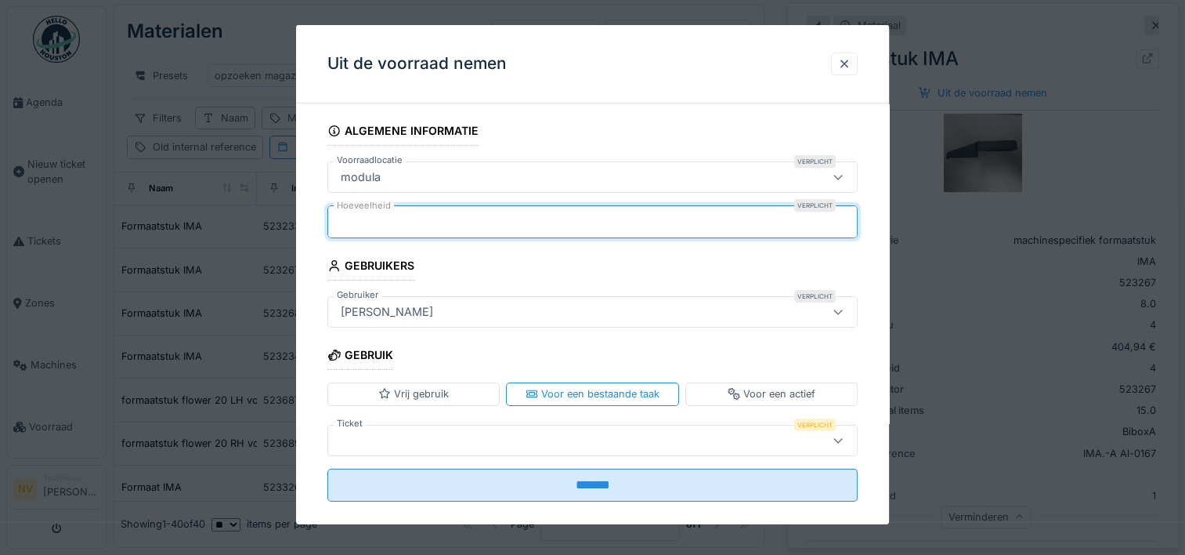
type input "*"
click at [392, 445] on div at bounding box center [561, 439] width 452 height 17
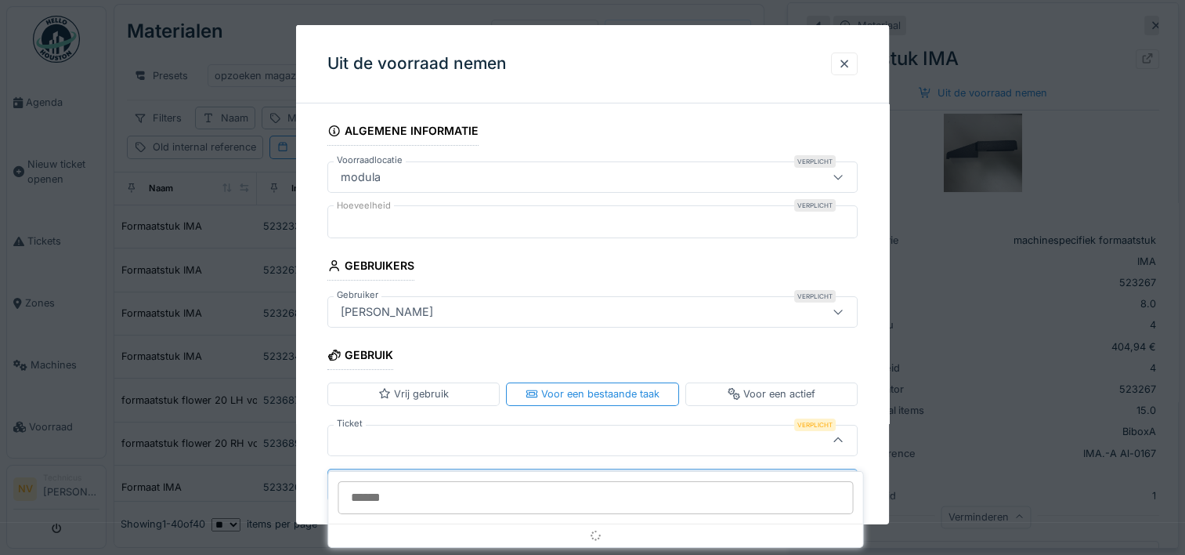
scroll to position [19, 0]
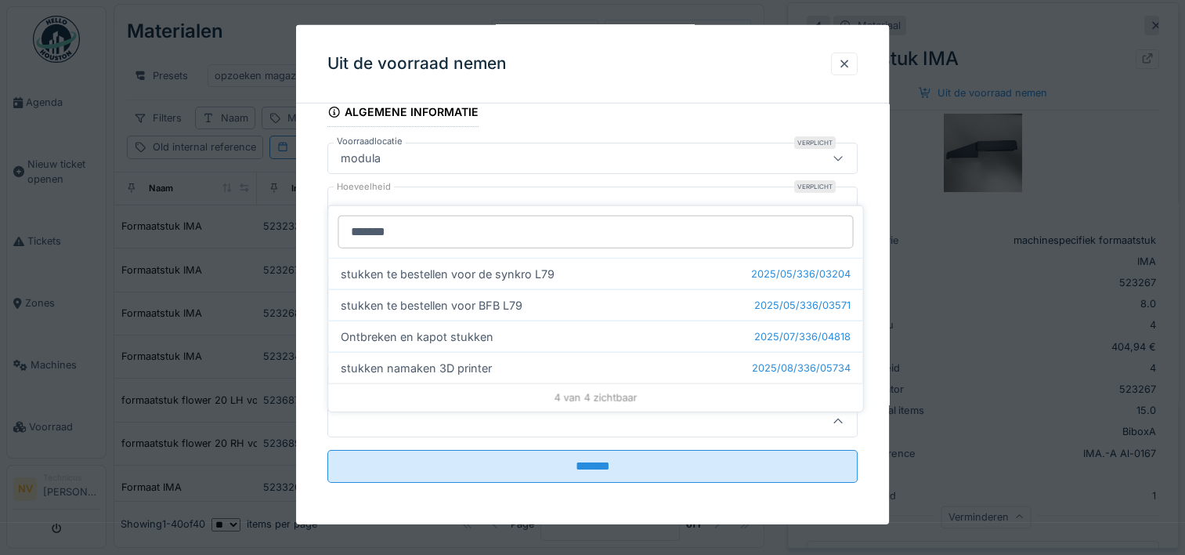
type input "*******"
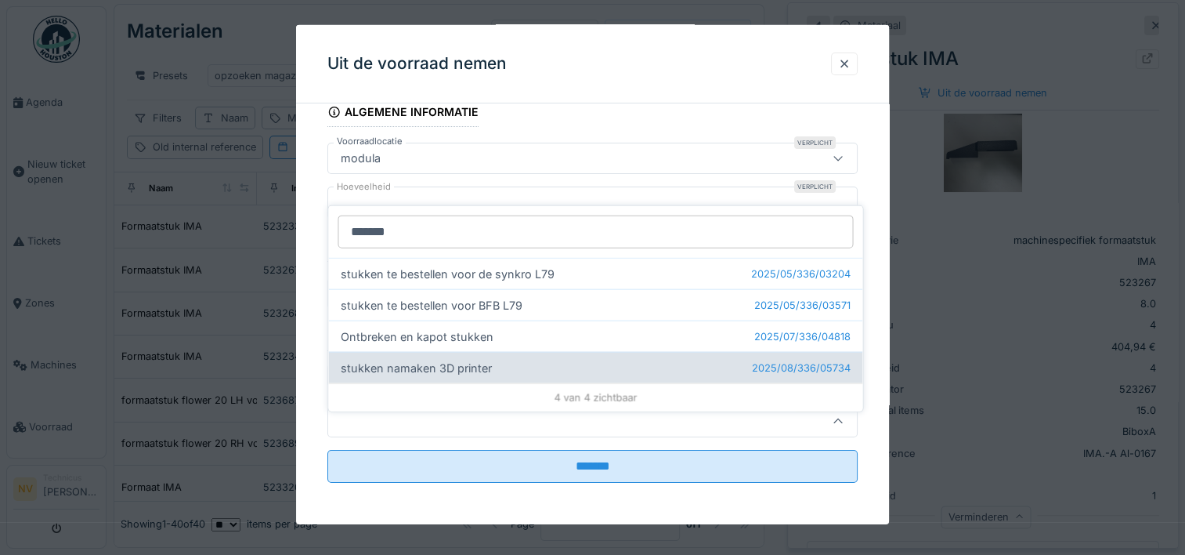
click at [471, 352] on div "stukken namaken 3D printer 2025/08/336/05734" at bounding box center [595, 367] width 534 height 31
type input "******"
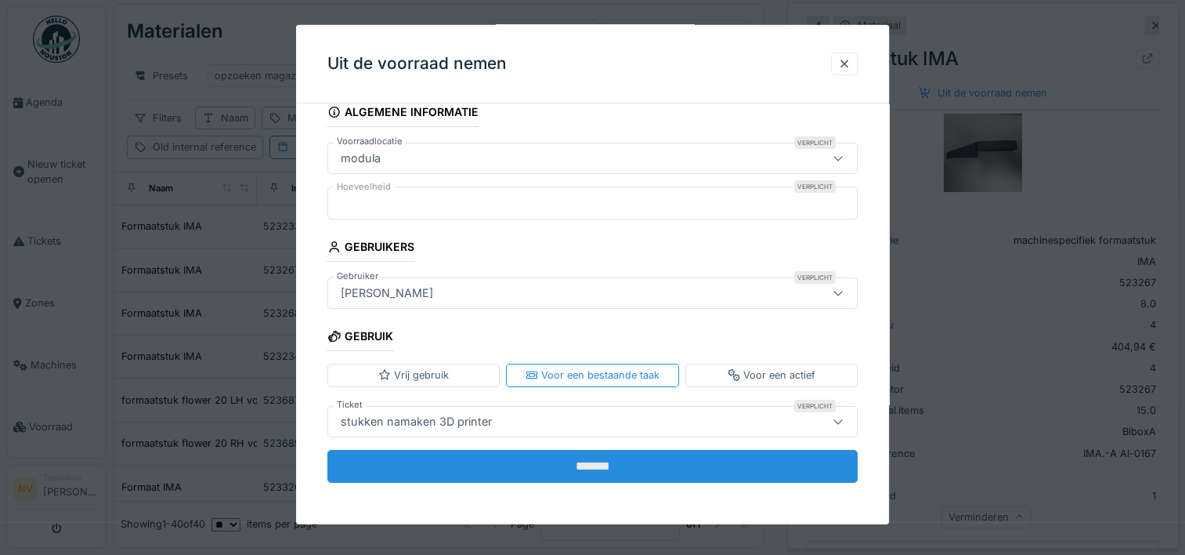
click at [564, 465] on input "*******" at bounding box center [593, 465] width 530 height 33
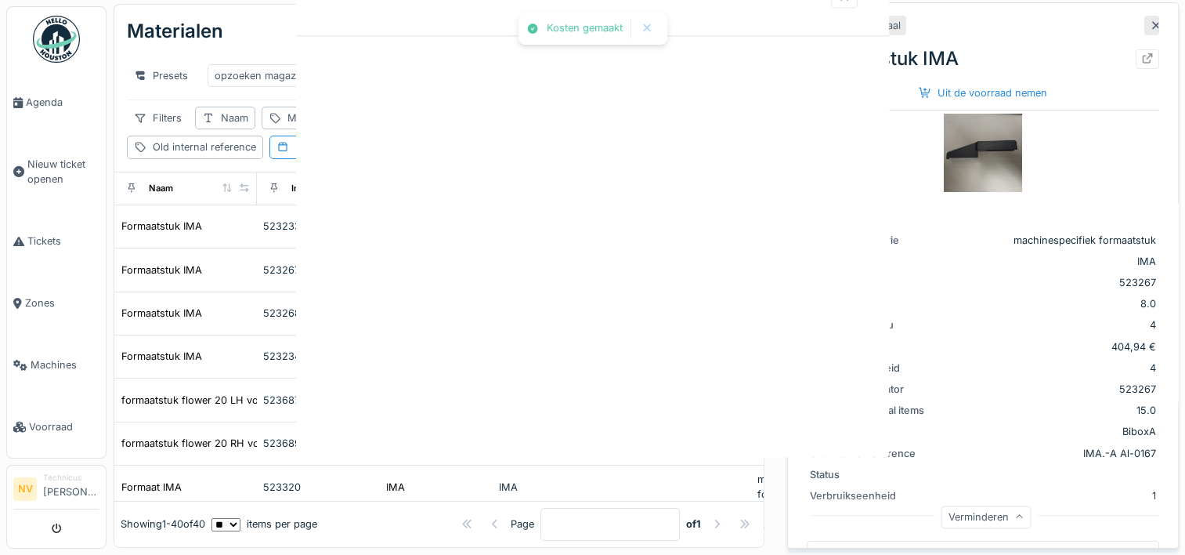
scroll to position [0, 0]
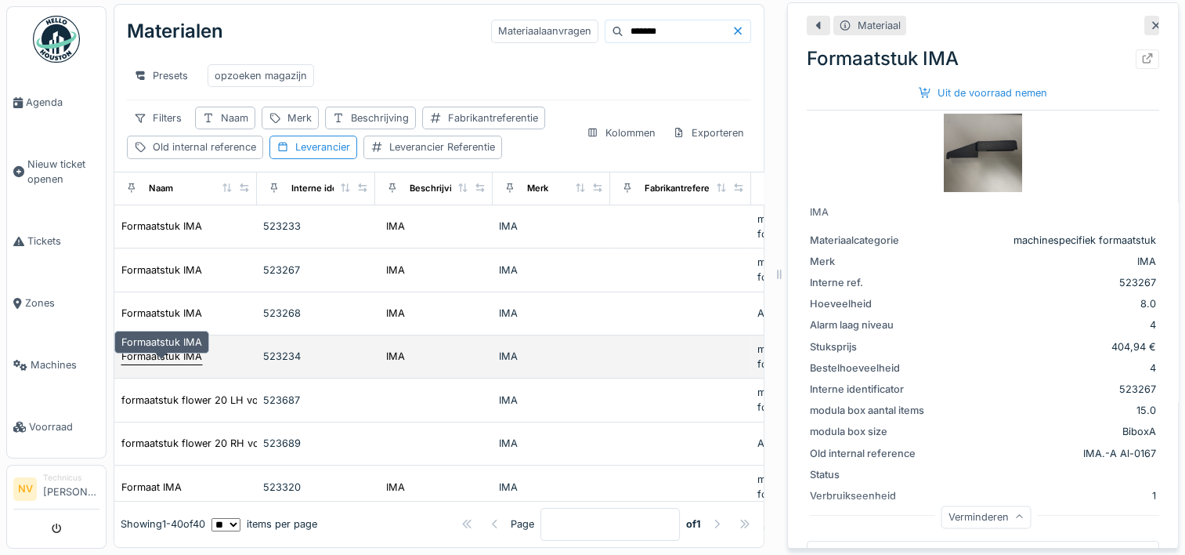
click at [165, 349] on div "Formaatstuk IMA" at bounding box center [161, 356] width 81 height 15
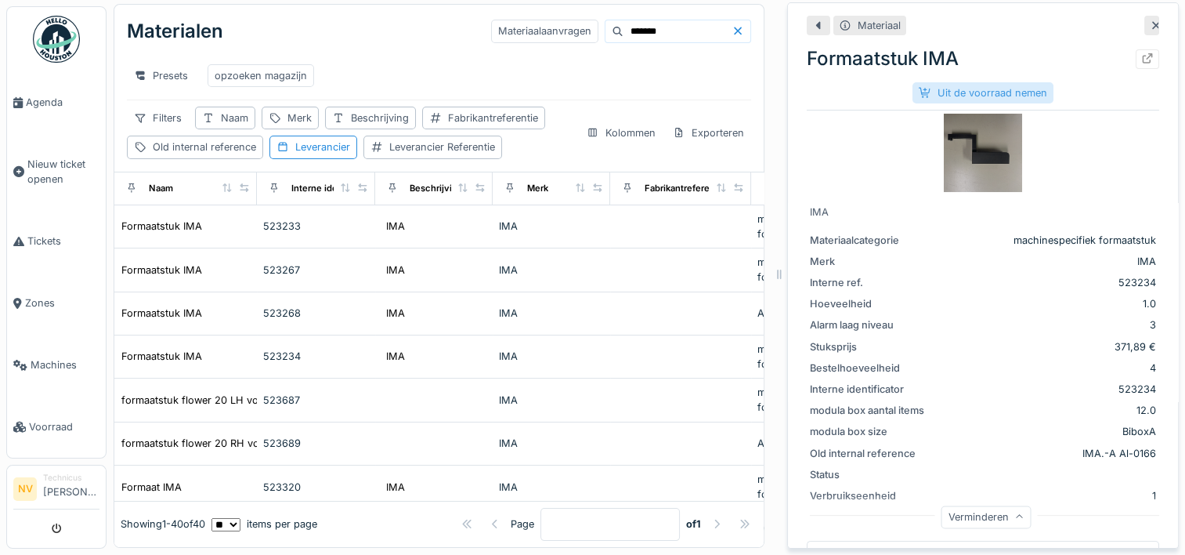
click at [958, 82] on div "Uit de voorraad nemen" at bounding box center [983, 92] width 141 height 21
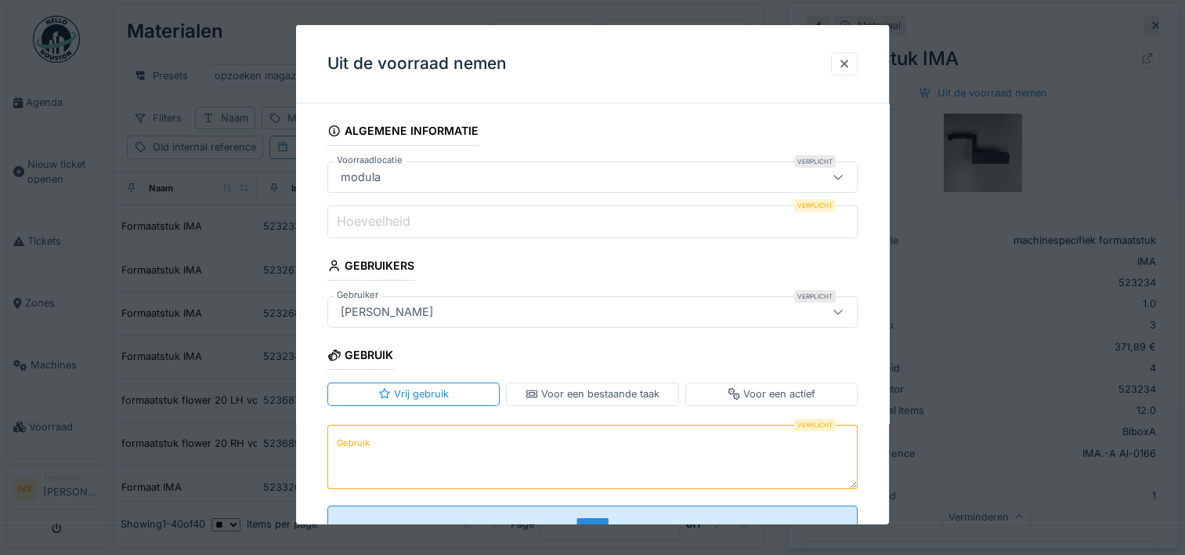
click at [427, 226] on input "Hoeveelheid" at bounding box center [593, 221] width 530 height 33
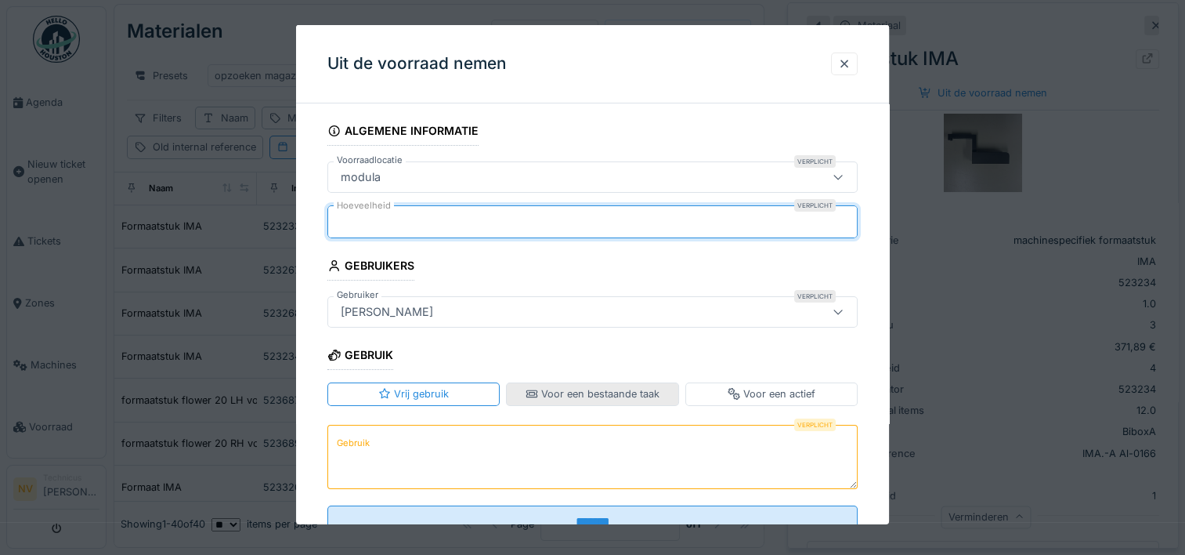
type input "*"
click at [545, 392] on div "Voor een bestaande taak" at bounding box center [593, 393] width 134 height 15
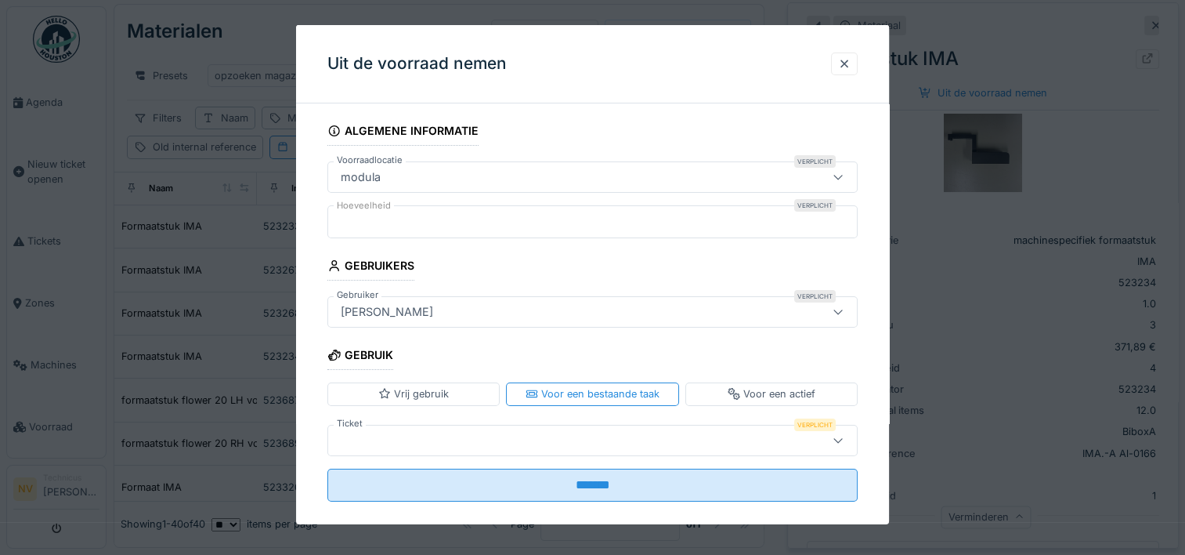
click at [380, 443] on div at bounding box center [561, 439] width 452 height 17
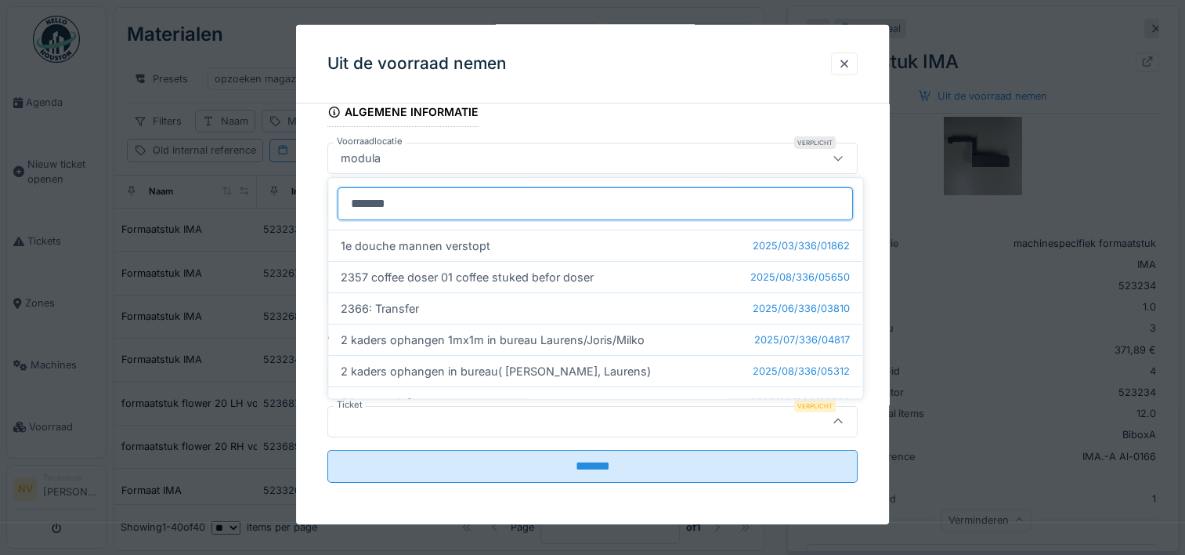
click at [426, 198] on input "*******" at bounding box center [596, 203] width 516 height 33
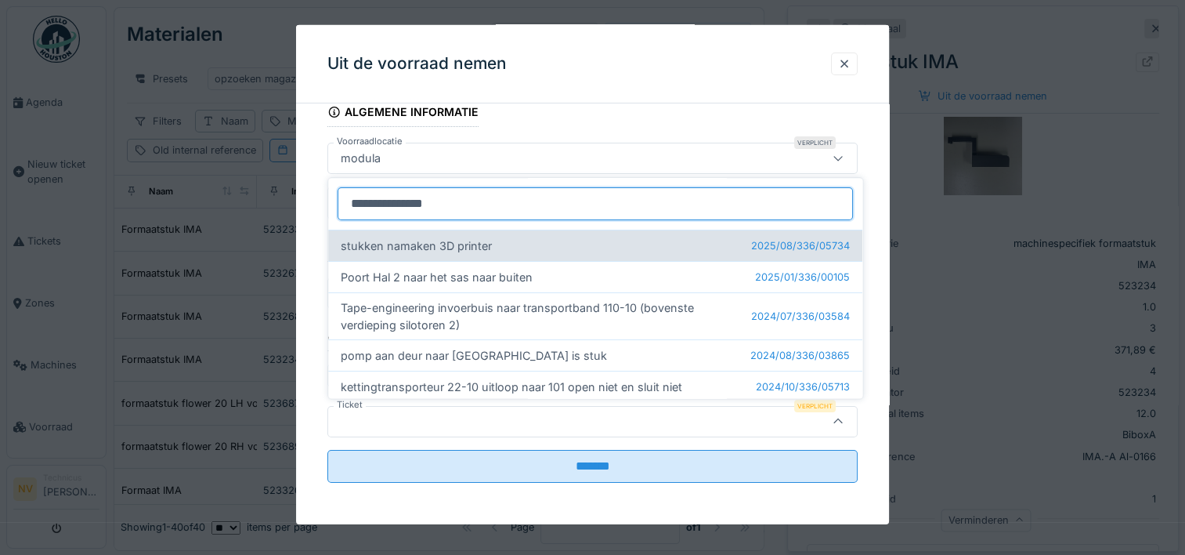
type input "**********"
click at [412, 242] on div "stukken namaken 3D printer 2025/08/336/05734" at bounding box center [595, 245] width 534 height 31
type input "******"
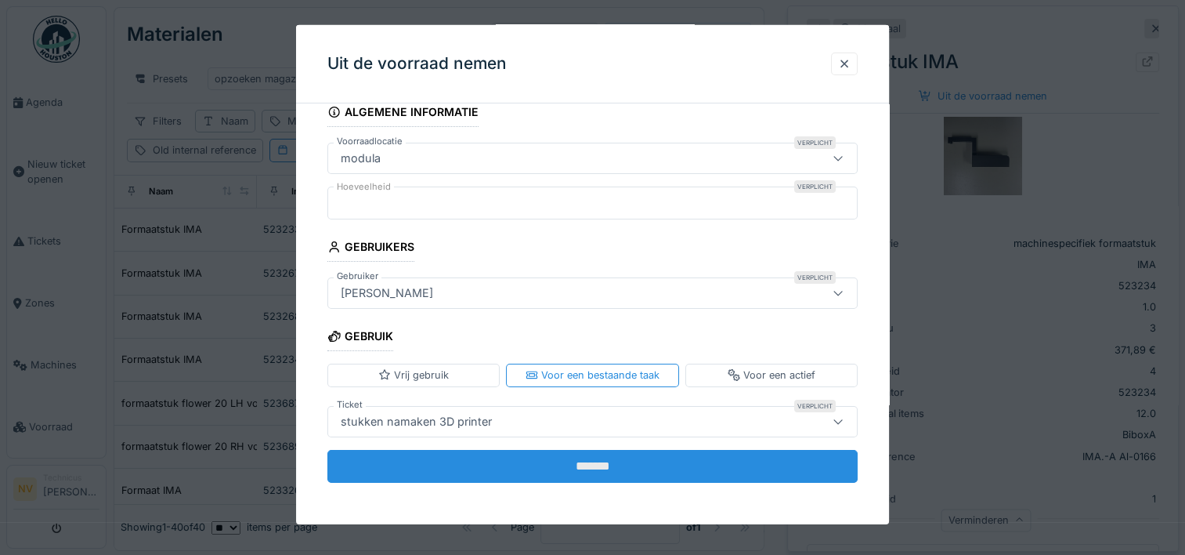
click at [574, 460] on input "*******" at bounding box center [593, 465] width 530 height 33
